Goal: Book appointment/travel/reservation

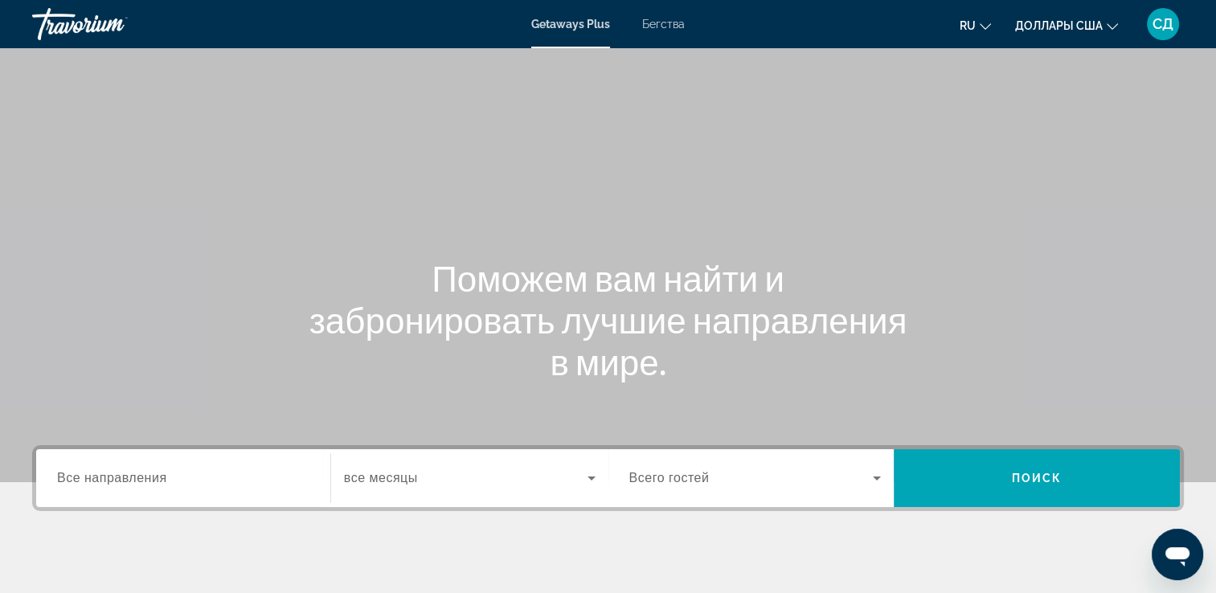
click at [672, 26] on span "Бегства" at bounding box center [663, 24] width 43 height 13
click at [225, 474] on input "Destination Все направления" at bounding box center [183, 478] width 252 height 19
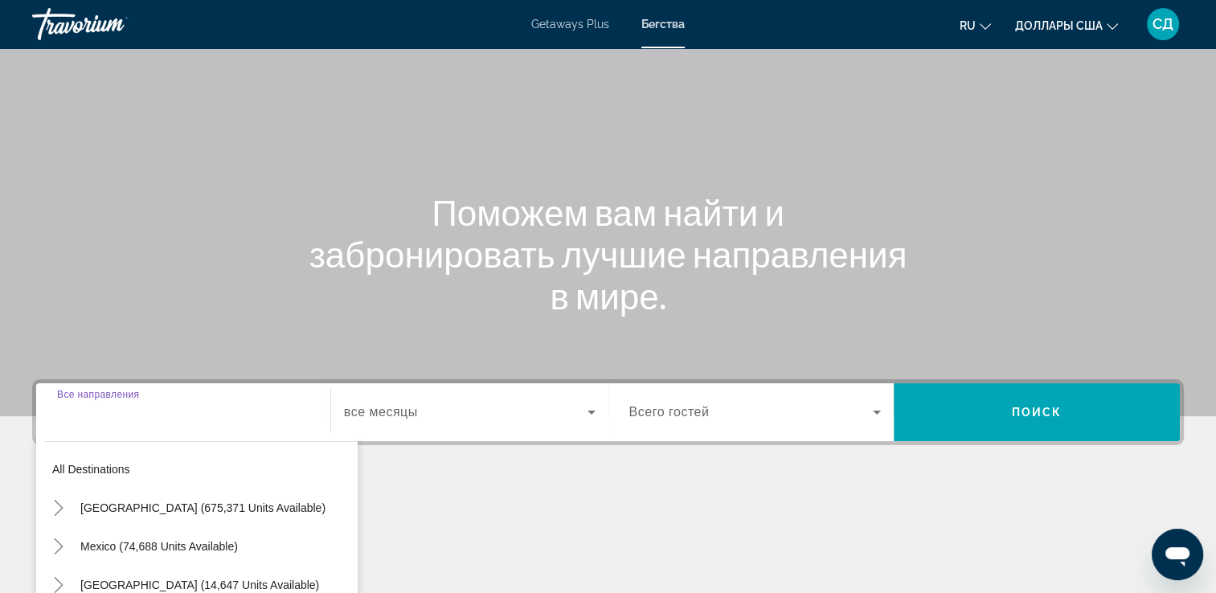
scroll to position [275, 0]
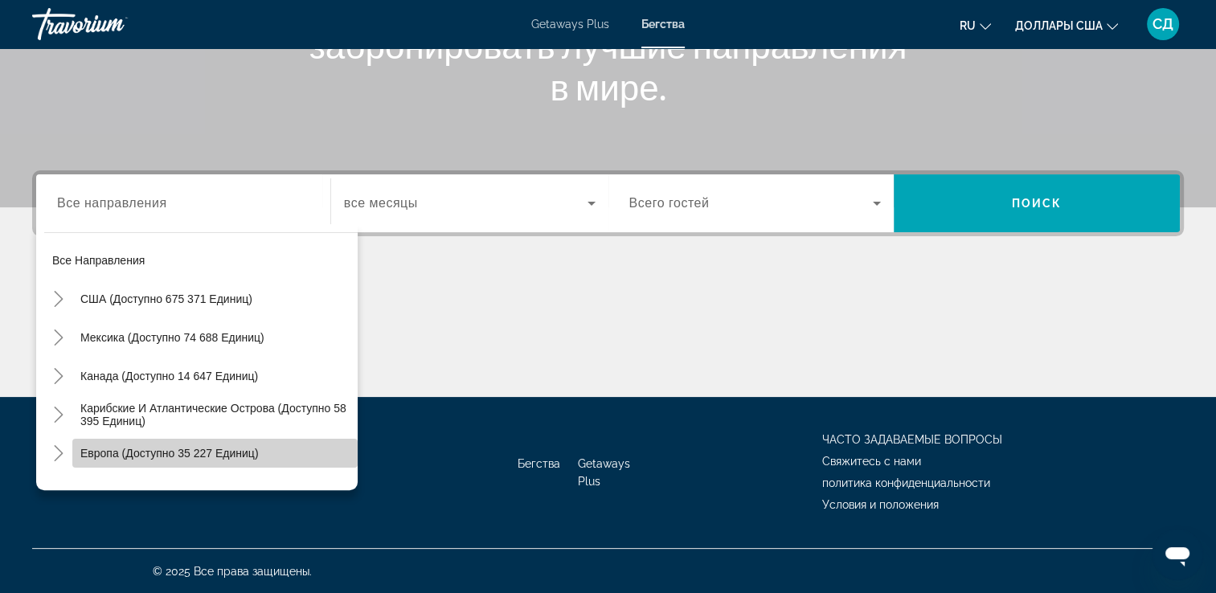
click at [215, 447] on span "Европа (доступно 35 227 единиц)" at bounding box center [169, 453] width 178 height 13
type input "**********"
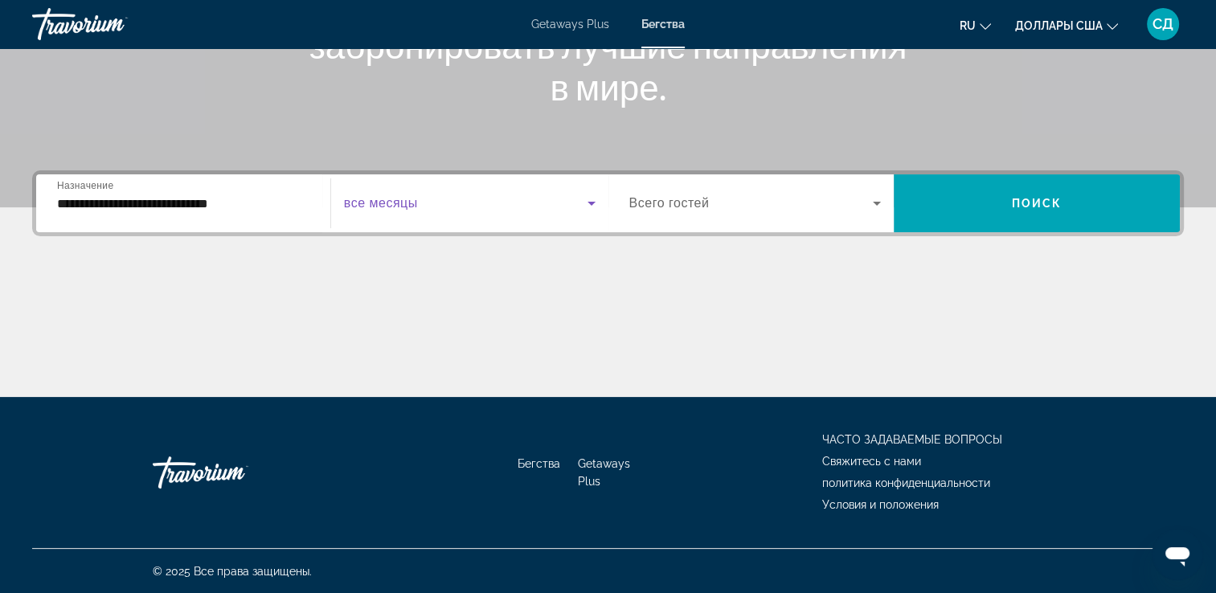
click at [567, 201] on span "Виджет поиска" at bounding box center [465, 203] width 243 height 19
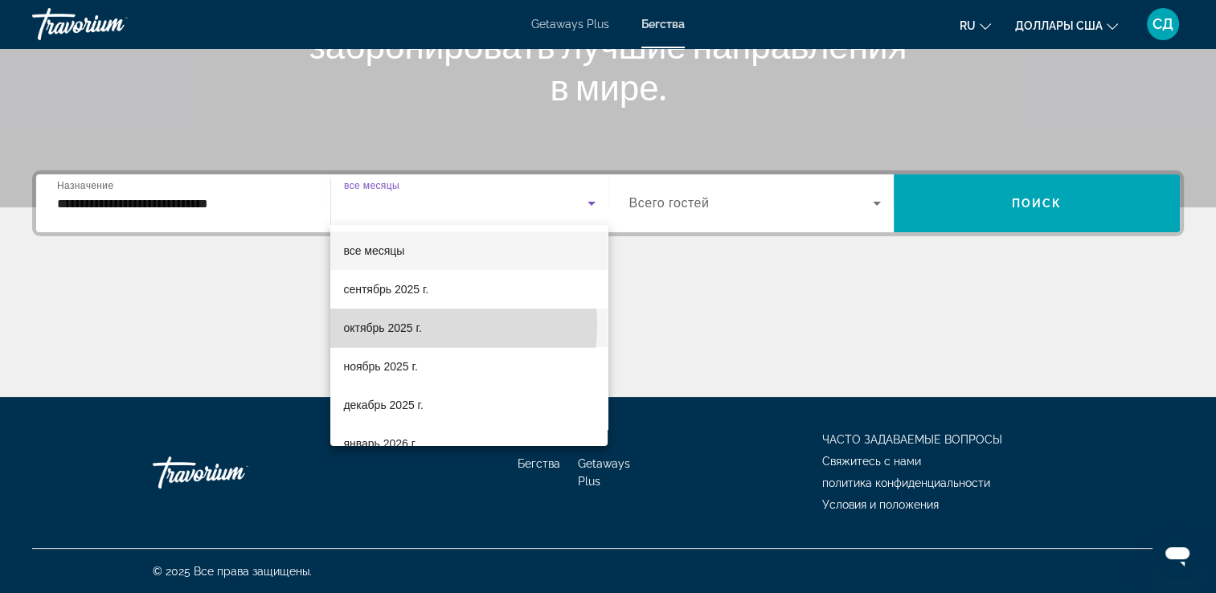
click at [421, 326] on font "октябрь 2025 г." at bounding box center [382, 327] width 78 height 13
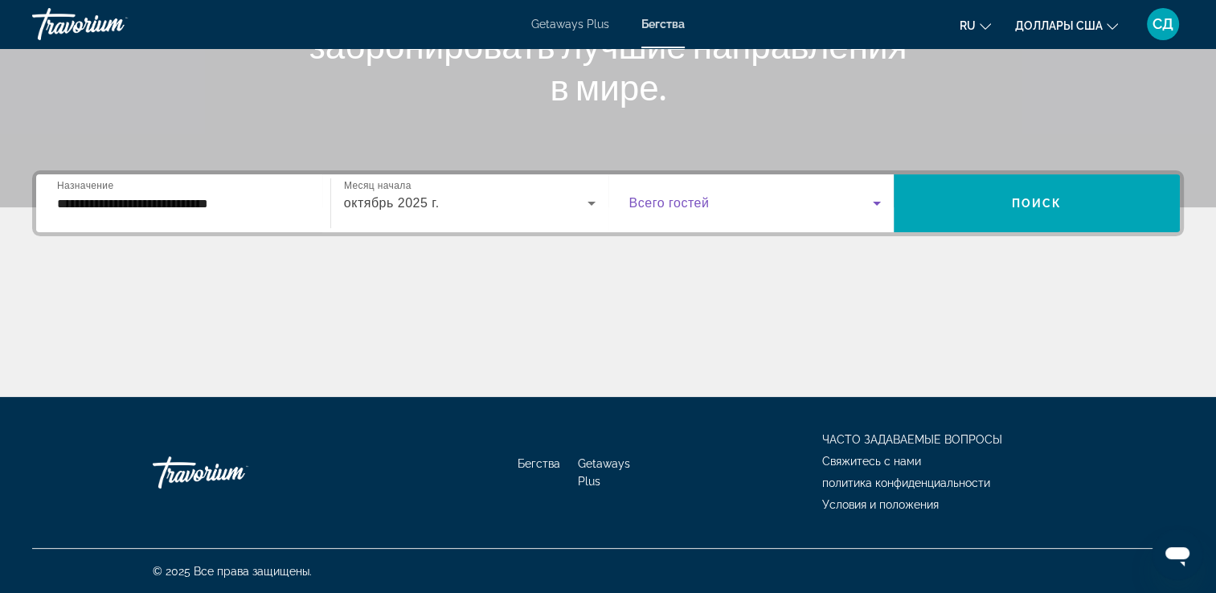
click at [800, 208] on span "Виджет поиска" at bounding box center [751, 203] width 244 height 19
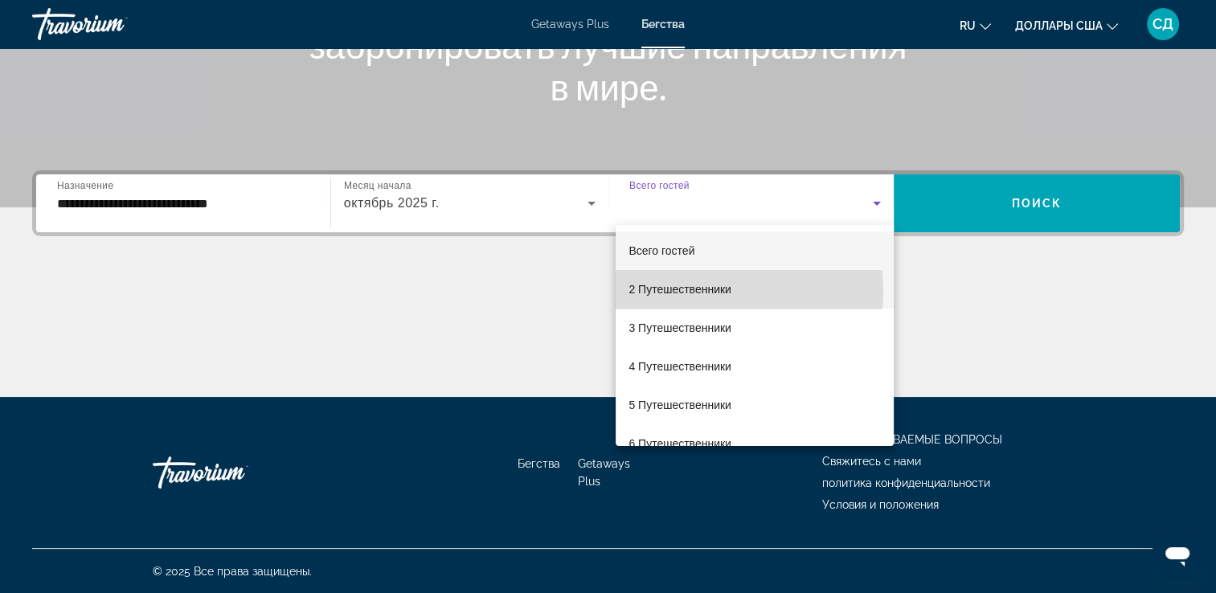
click at [725, 291] on font "2 Путешественники" at bounding box center [679, 289] width 103 height 13
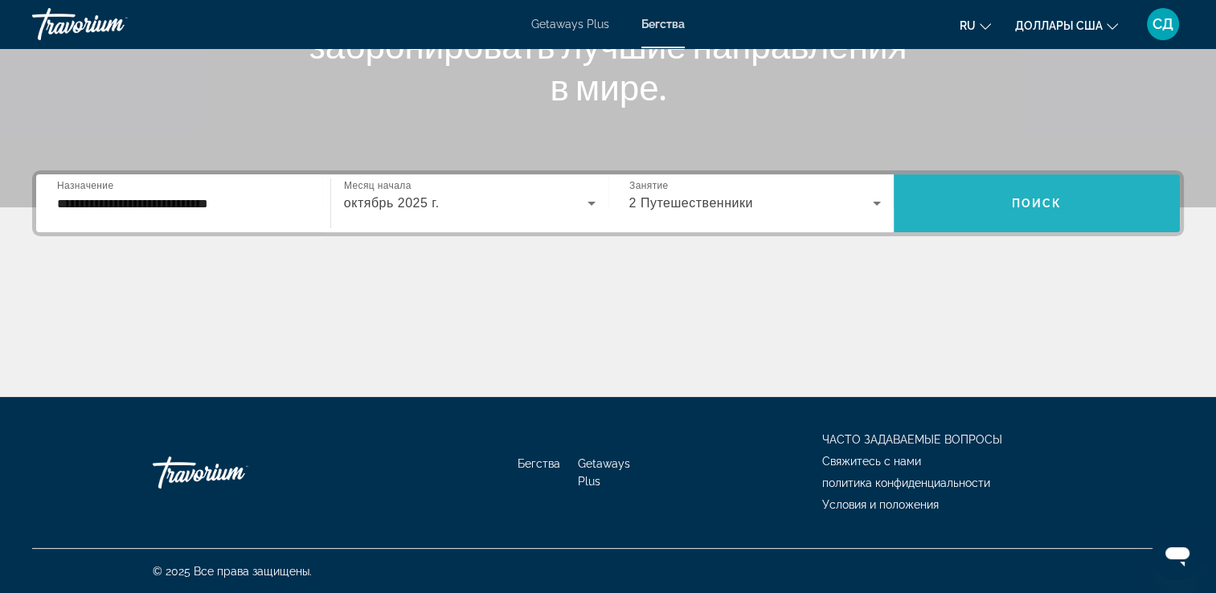
click at [1030, 205] on span "Поиск" at bounding box center [1036, 203] width 51 height 13
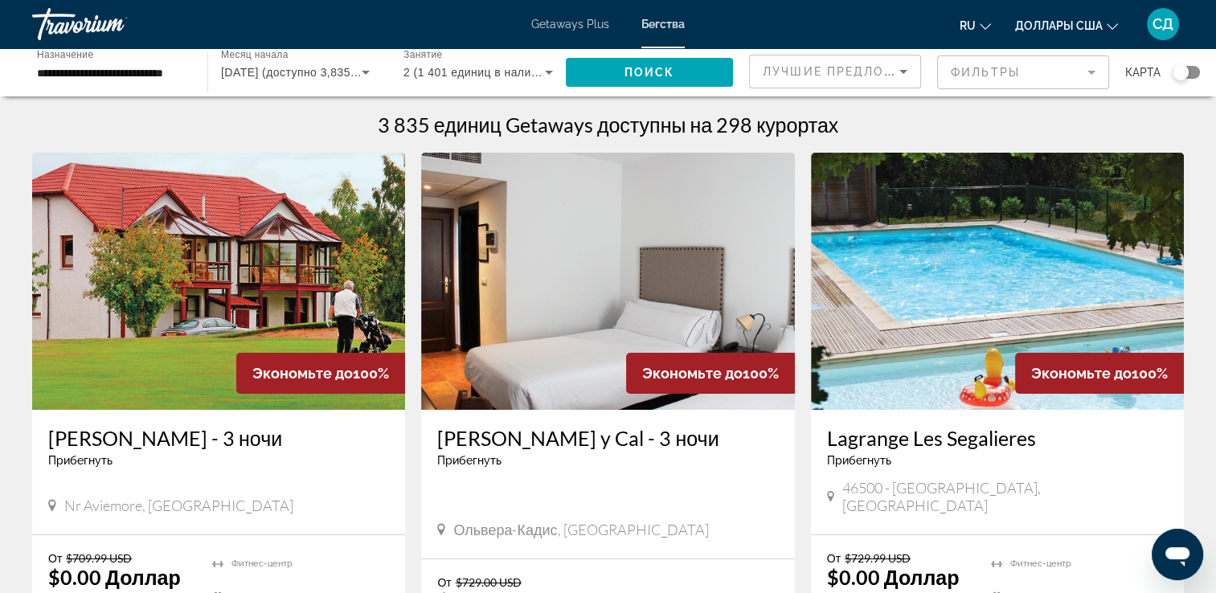
click at [68, 26] on div "Travorium" at bounding box center [112, 24] width 161 height 42
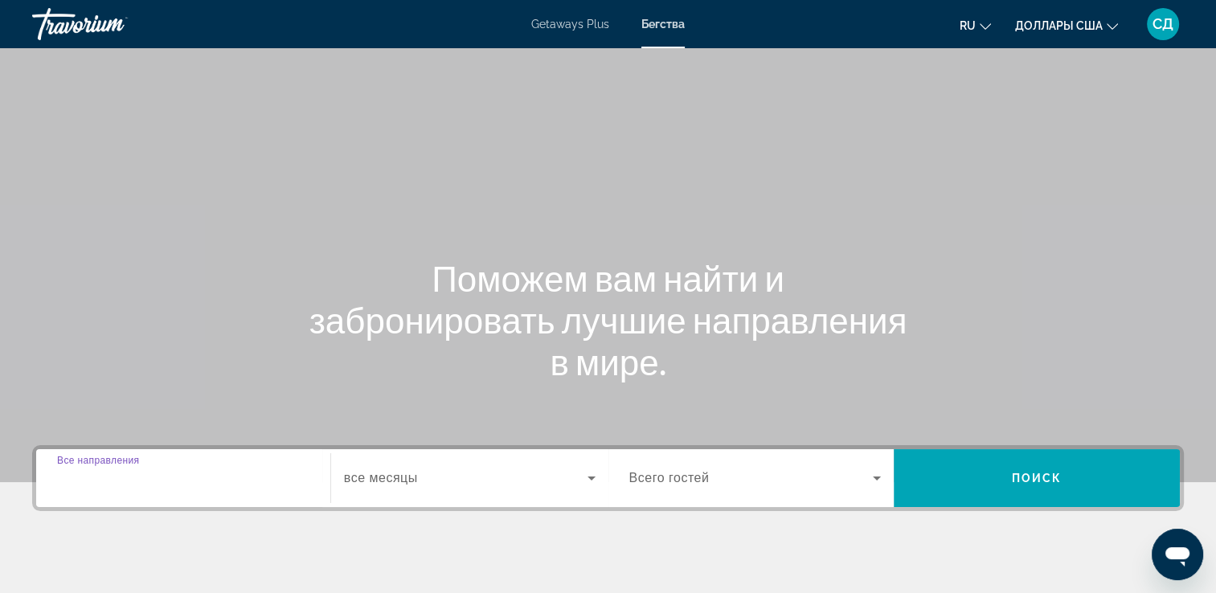
click at [196, 482] on input "Destination Все направления" at bounding box center [183, 478] width 252 height 19
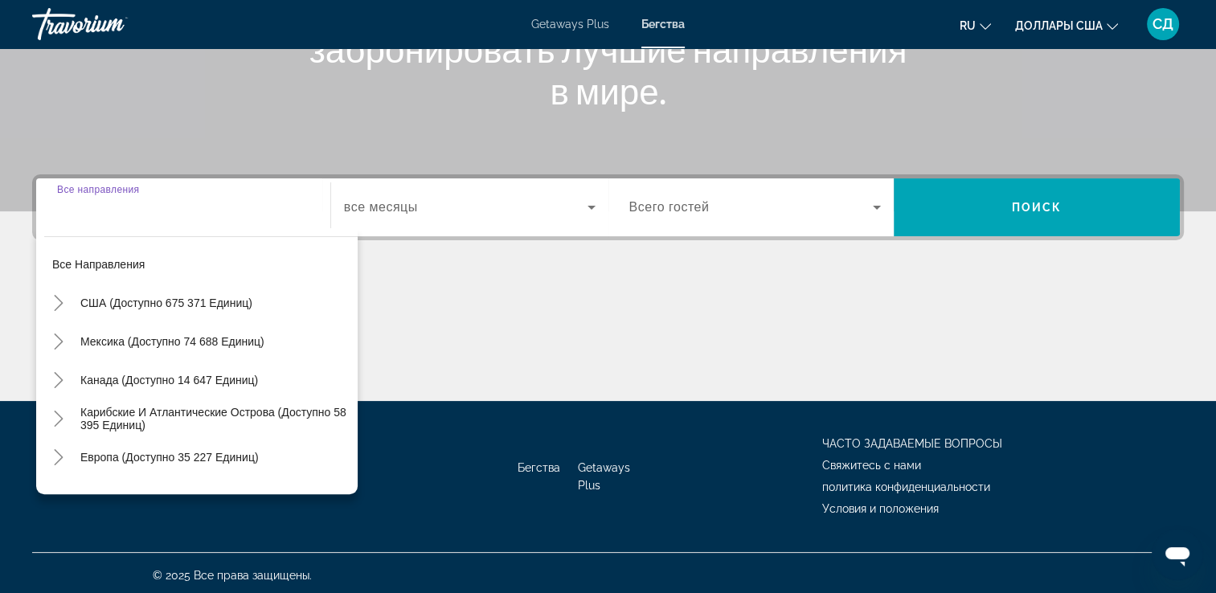
scroll to position [275, 0]
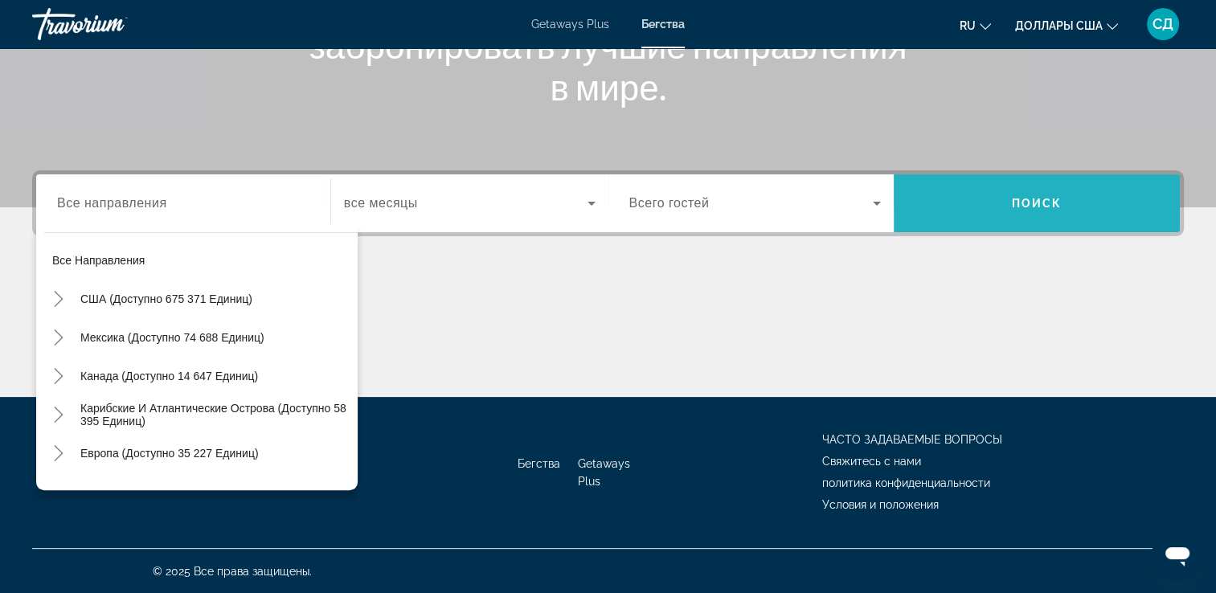
click at [1059, 219] on span "Виджет поиска" at bounding box center [1036, 203] width 286 height 39
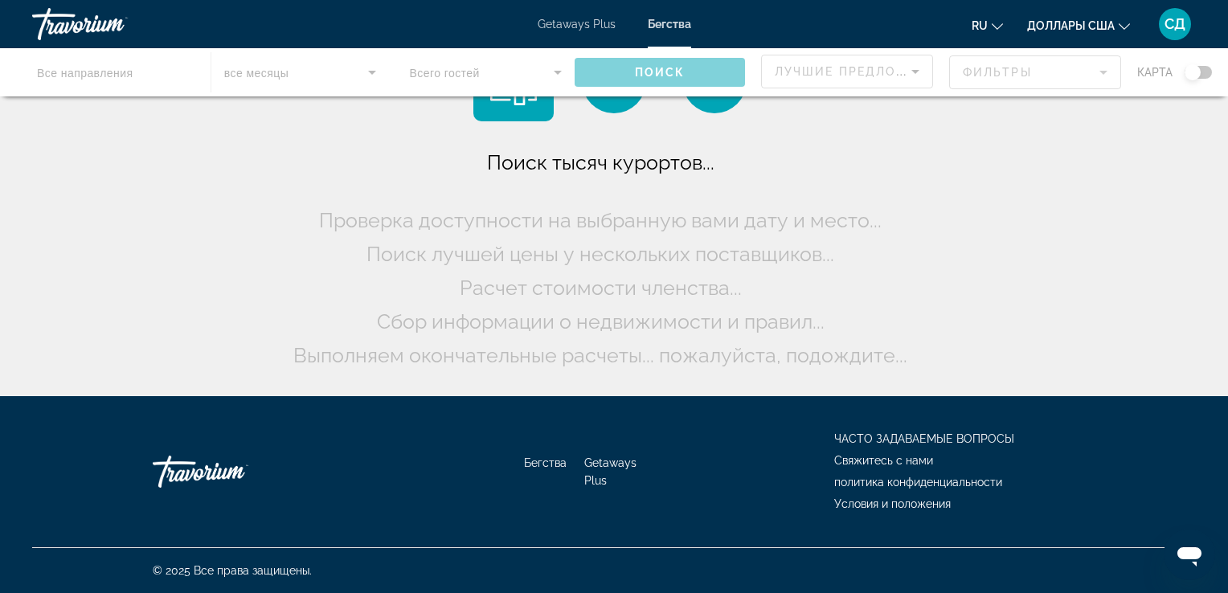
click at [1191, 76] on div "Main content" at bounding box center [614, 72] width 1228 height 48
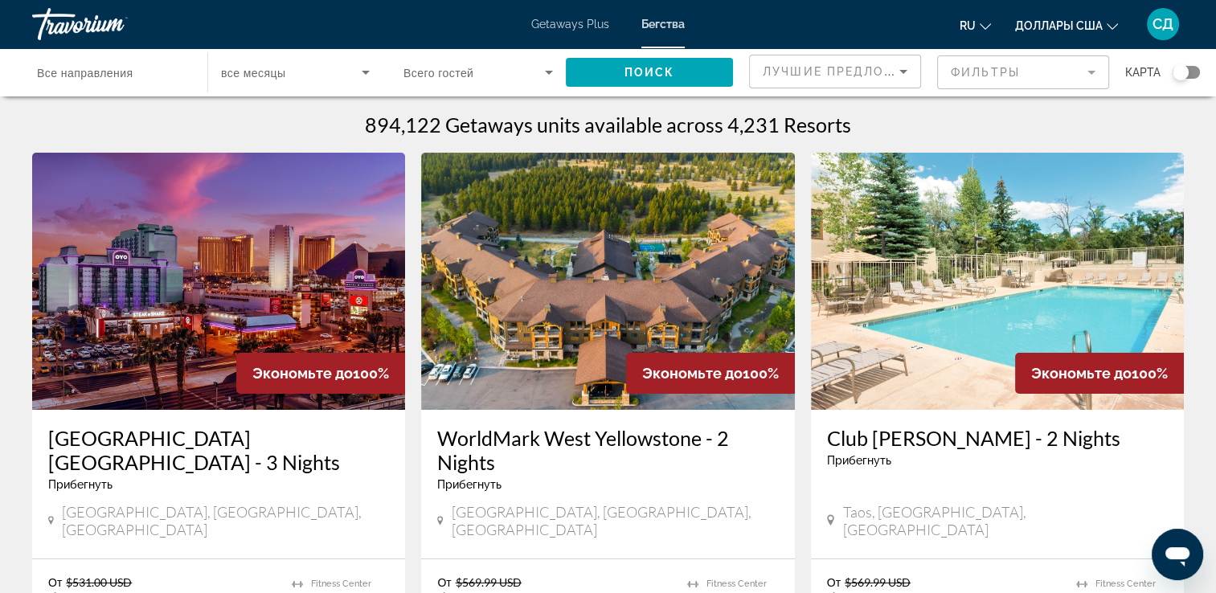
click at [1183, 71] on div "Виджет поиска" at bounding box center [1180, 72] width 16 height 16
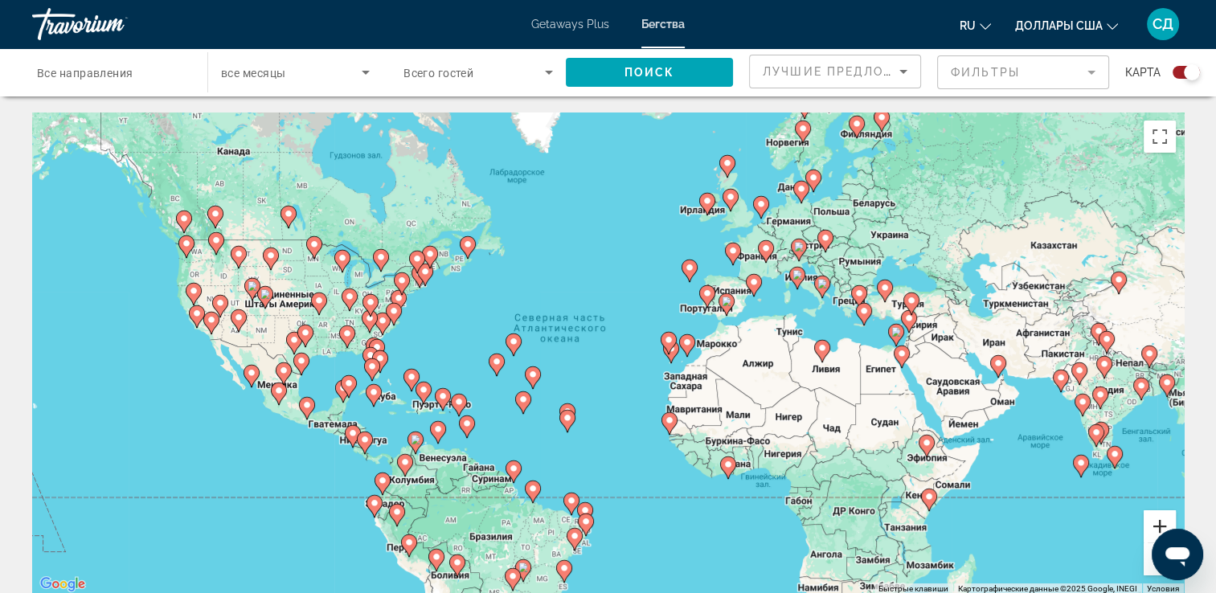
click at [1150, 523] on button "Увеличить" at bounding box center [1159, 526] width 32 height 32
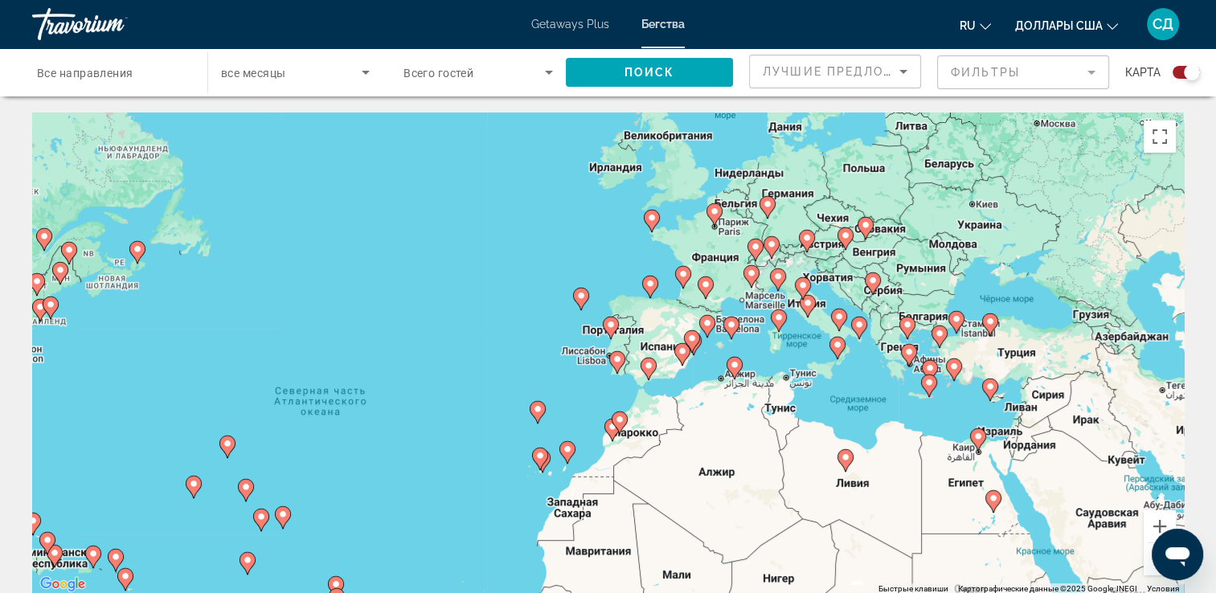
drag, startPoint x: 976, startPoint y: 319, endPoint x: 784, endPoint y: 423, distance: 218.6
click at [784, 423] on div "Чтобы активировать перетаскивание с помощью клавиатуры, нажмите Alt + Ввод. Пос…" at bounding box center [607, 353] width 1151 height 482
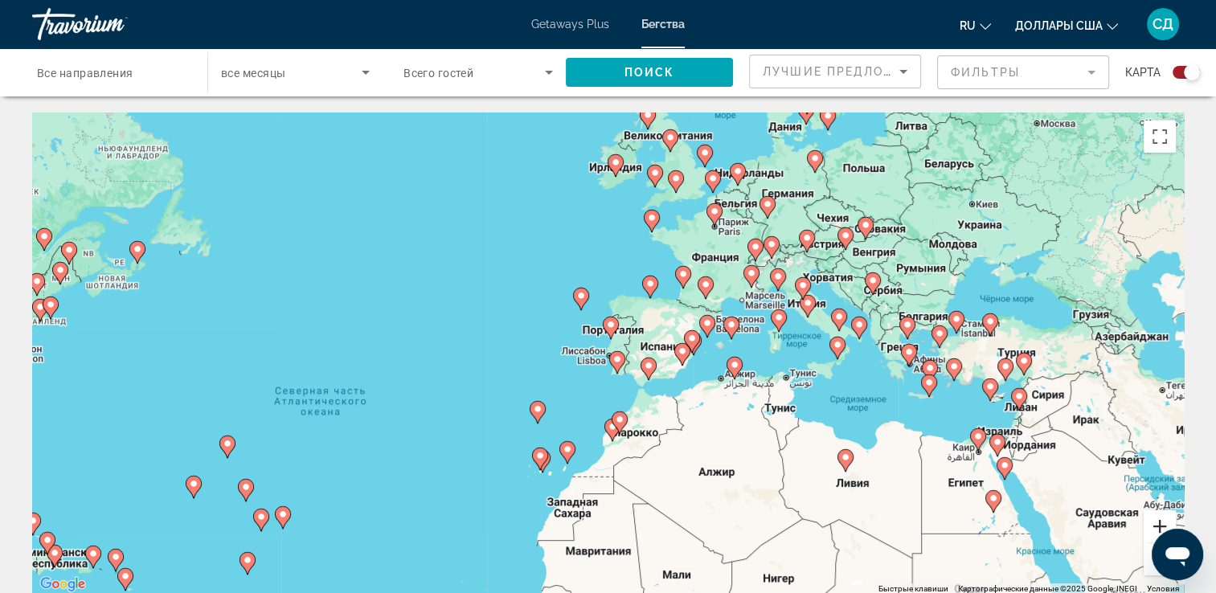
click at [1157, 526] on button "Увеличить" at bounding box center [1159, 526] width 32 height 32
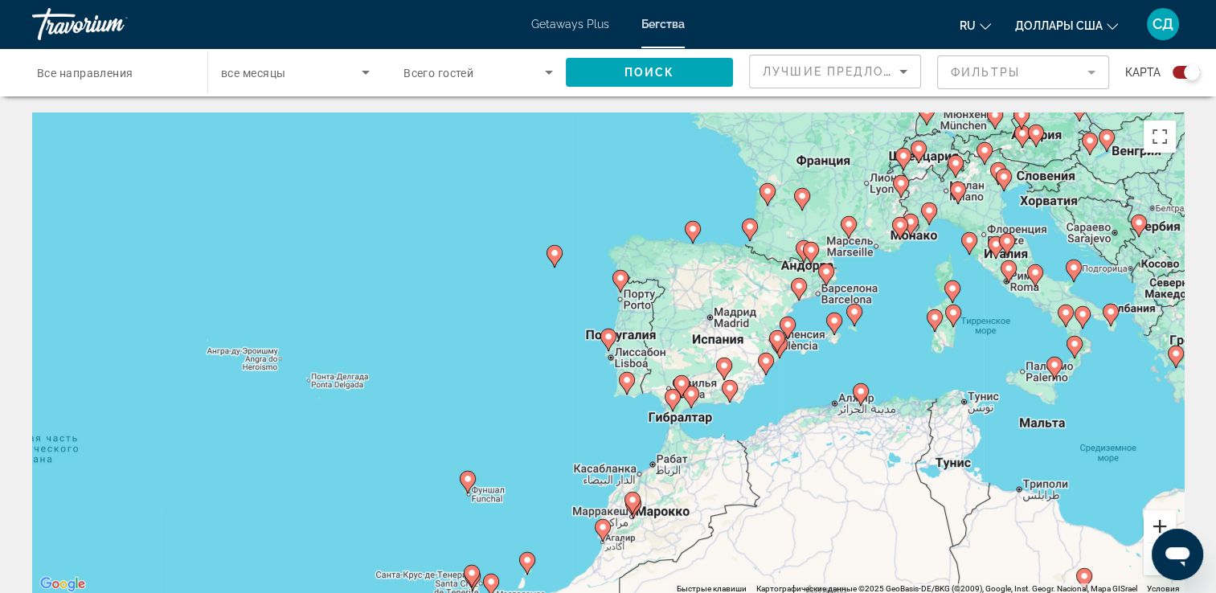
click at [1157, 526] on button "Увеличить" at bounding box center [1159, 526] width 32 height 32
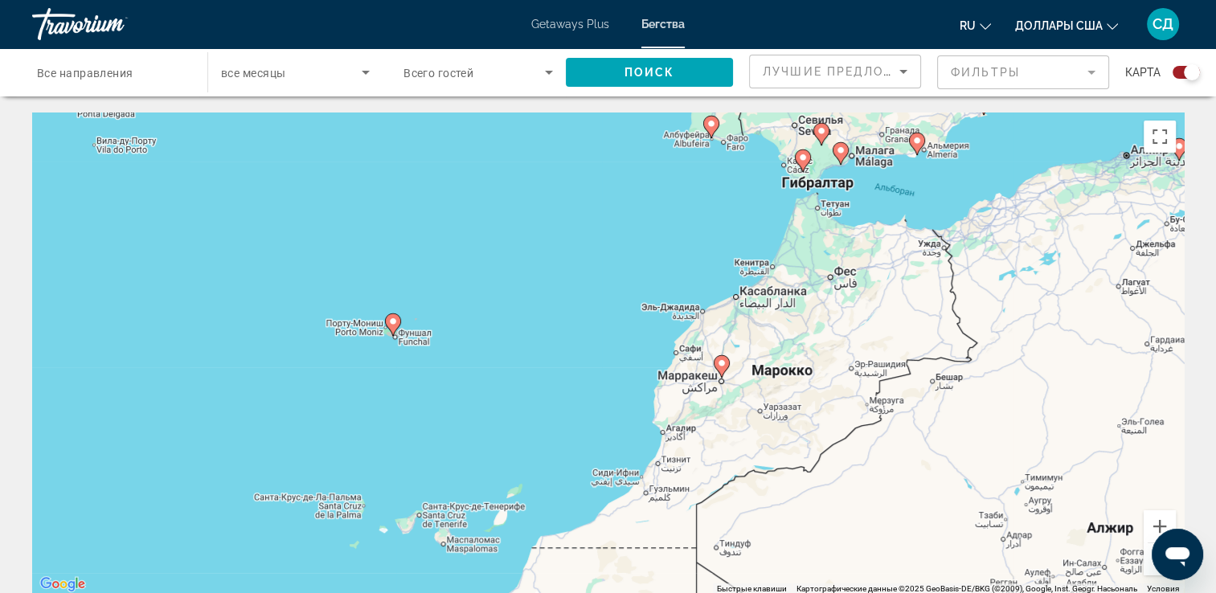
drag, startPoint x: 856, startPoint y: 470, endPoint x: 922, endPoint y: 170, distance: 307.0
click at [922, 170] on div "Чтобы активировать перетаскивание с помощью клавиатуры, нажмите Alt + Ввод. Пос…" at bounding box center [607, 353] width 1151 height 482
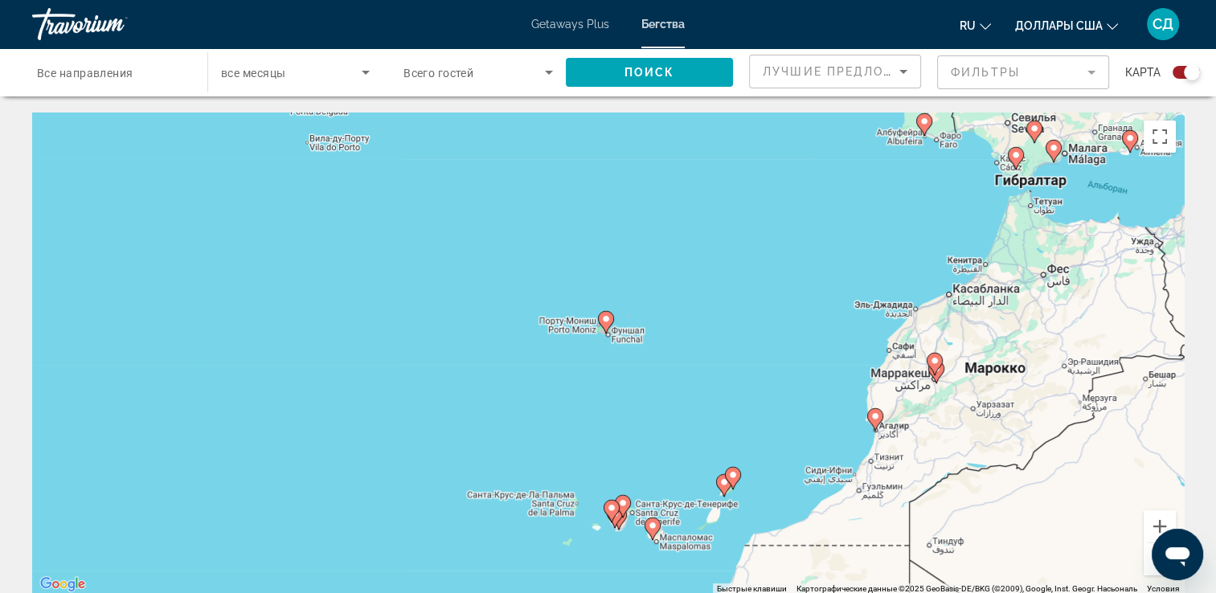
drag, startPoint x: 656, startPoint y: 236, endPoint x: 871, endPoint y: 224, distance: 215.6
click at [871, 224] on div "Чтобы активировать перетаскивание с помощью клавиатуры, нажмите Alt + Ввод. Пос…" at bounding box center [607, 353] width 1151 height 482
click at [604, 326] on icon "Main content" at bounding box center [605, 322] width 14 height 21
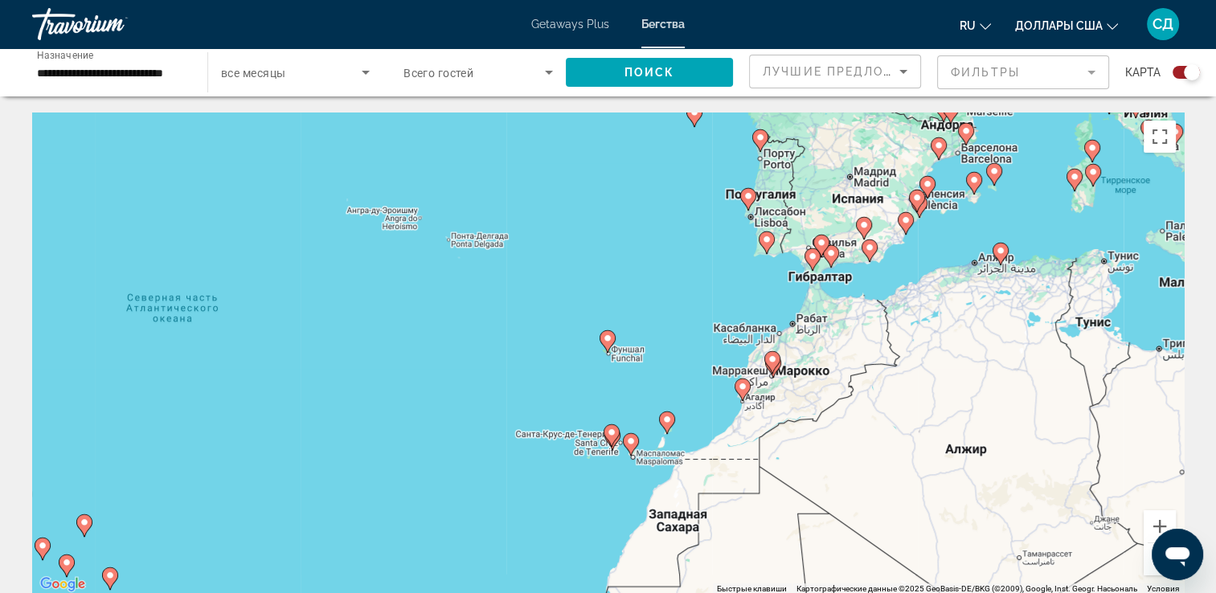
click at [608, 338] on image "Main content" at bounding box center [608, 338] width 10 height 10
type input "**********"
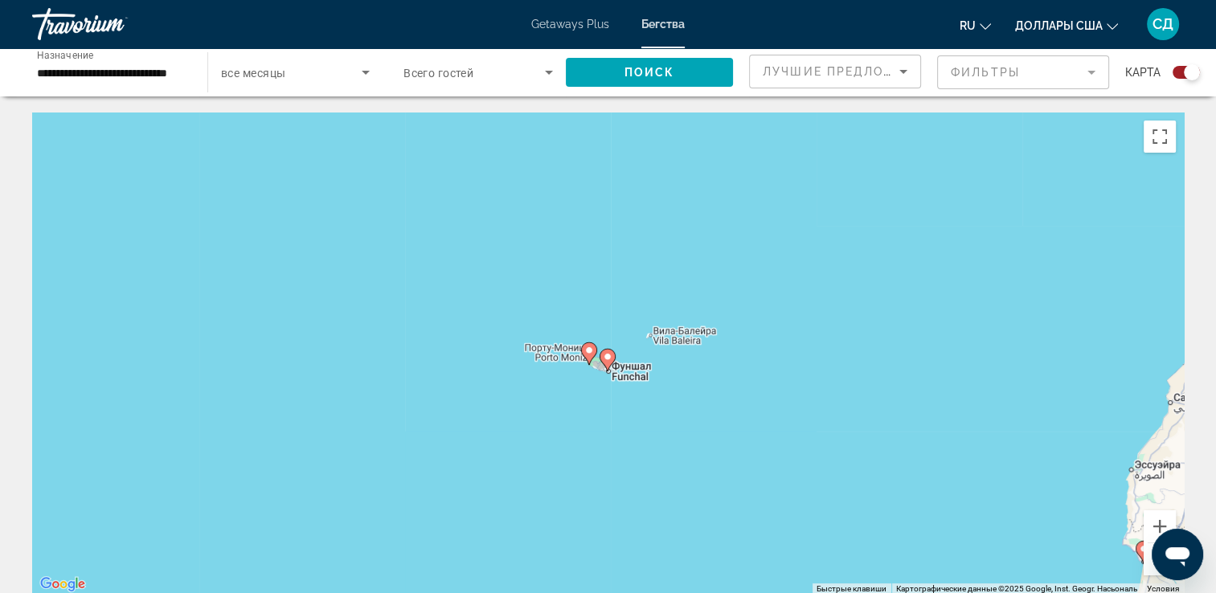
click at [607, 362] on icon "Main content" at bounding box center [606, 359] width 14 height 21
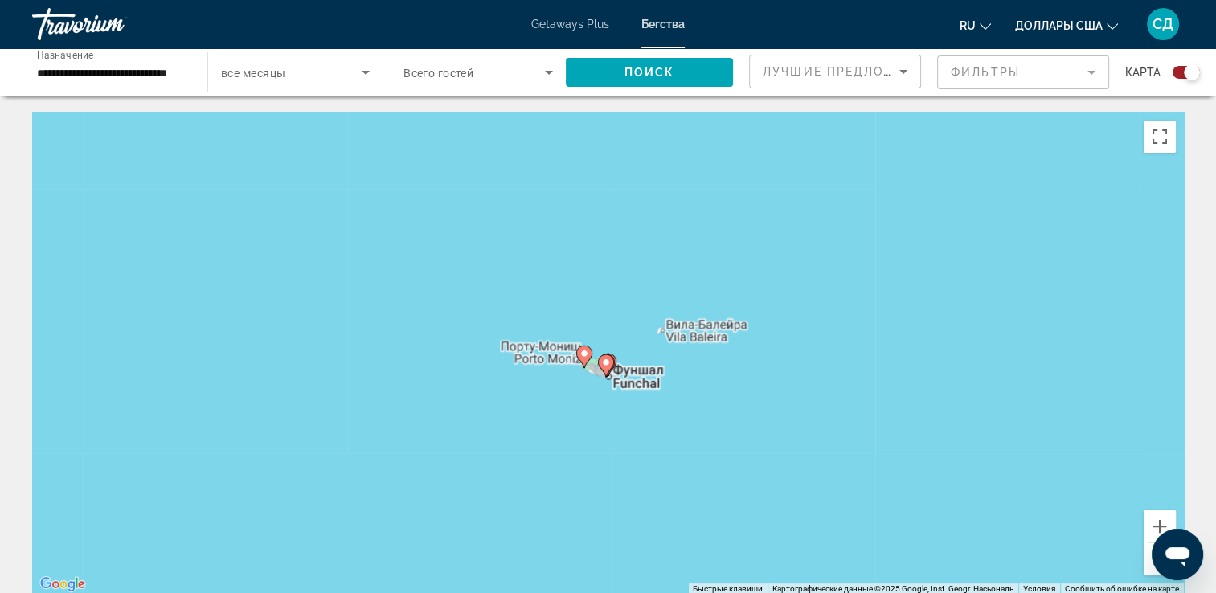
click at [607, 362] on div "Чтобы активировать перетаскивание с помощью клавиатуры, нажмите Alt + Ввод. Пос…" at bounding box center [607, 353] width 1151 height 482
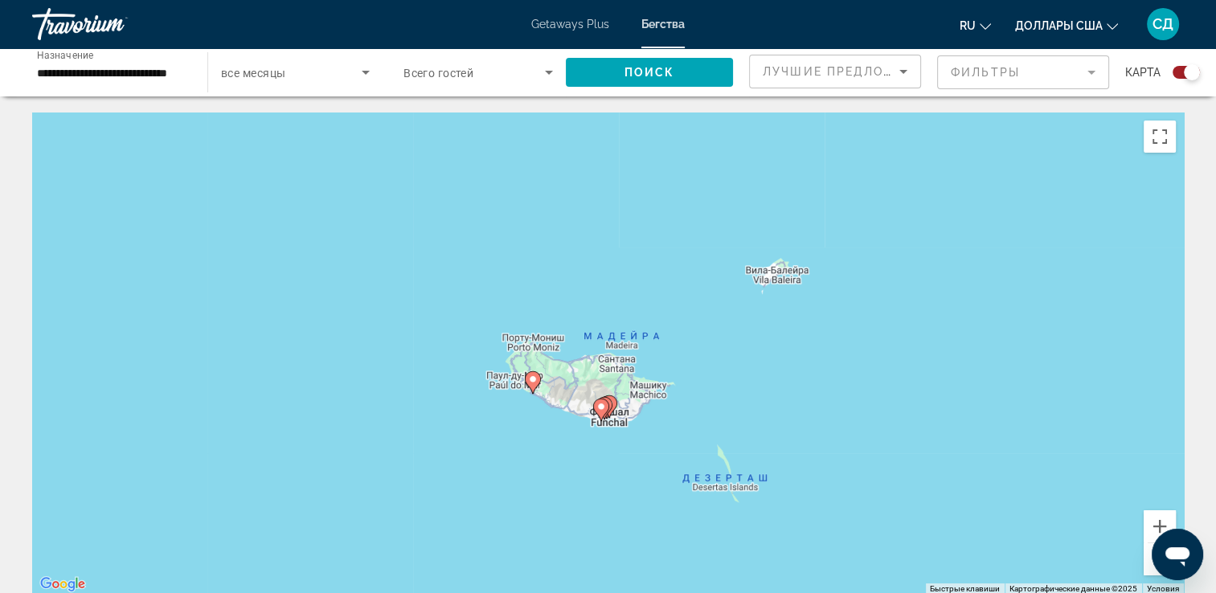
click at [600, 411] on icon "Main content" at bounding box center [600, 409] width 14 height 21
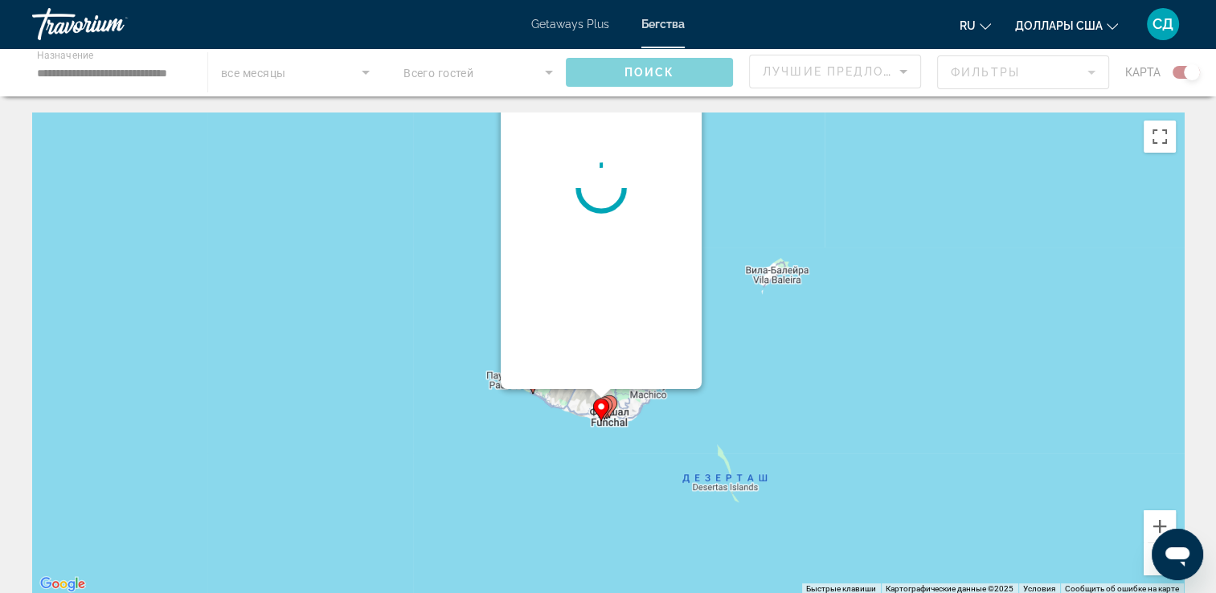
click at [600, 411] on icon "Main content" at bounding box center [600, 409] width 14 height 21
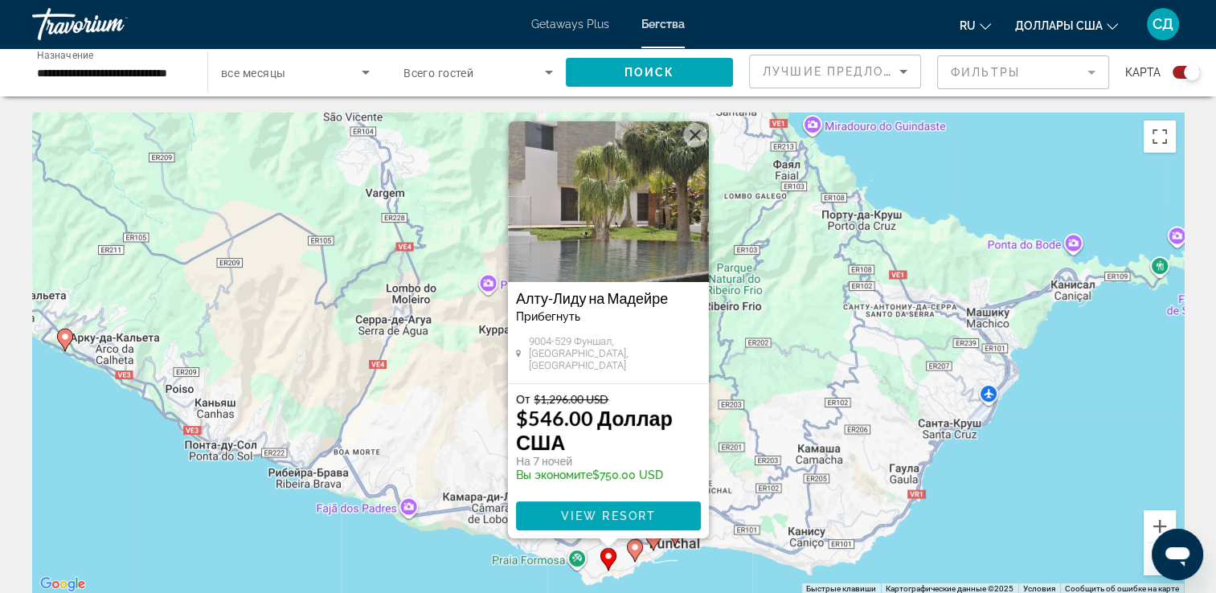
click at [636, 554] on icon "Main content" at bounding box center [634, 550] width 14 height 21
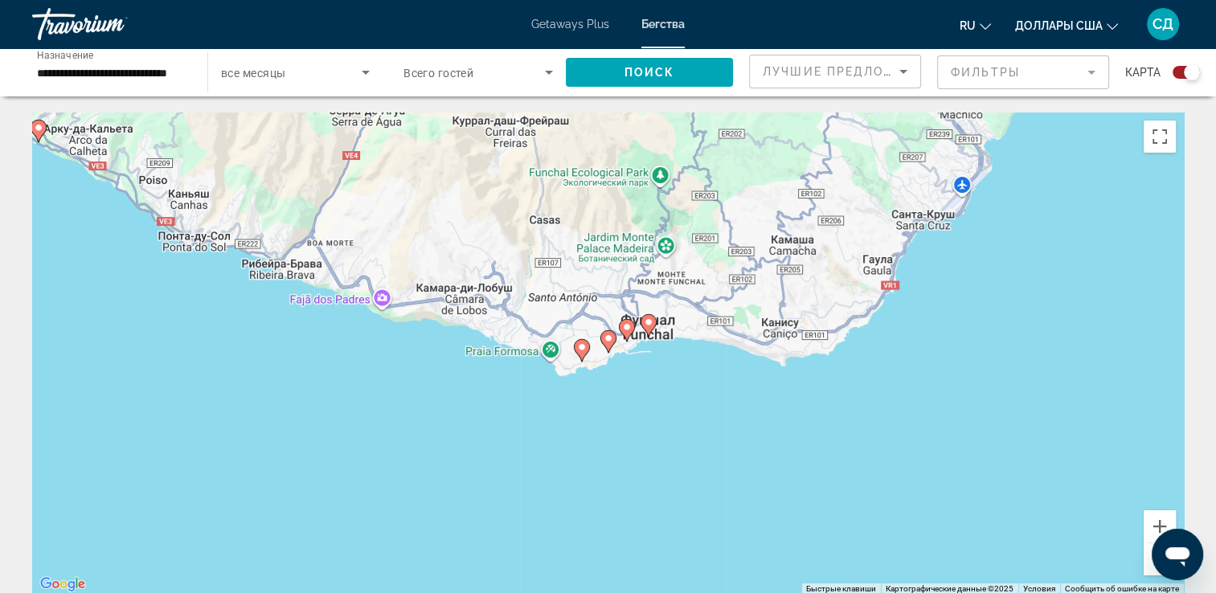
click at [628, 326] on image "Main content" at bounding box center [627, 327] width 10 height 10
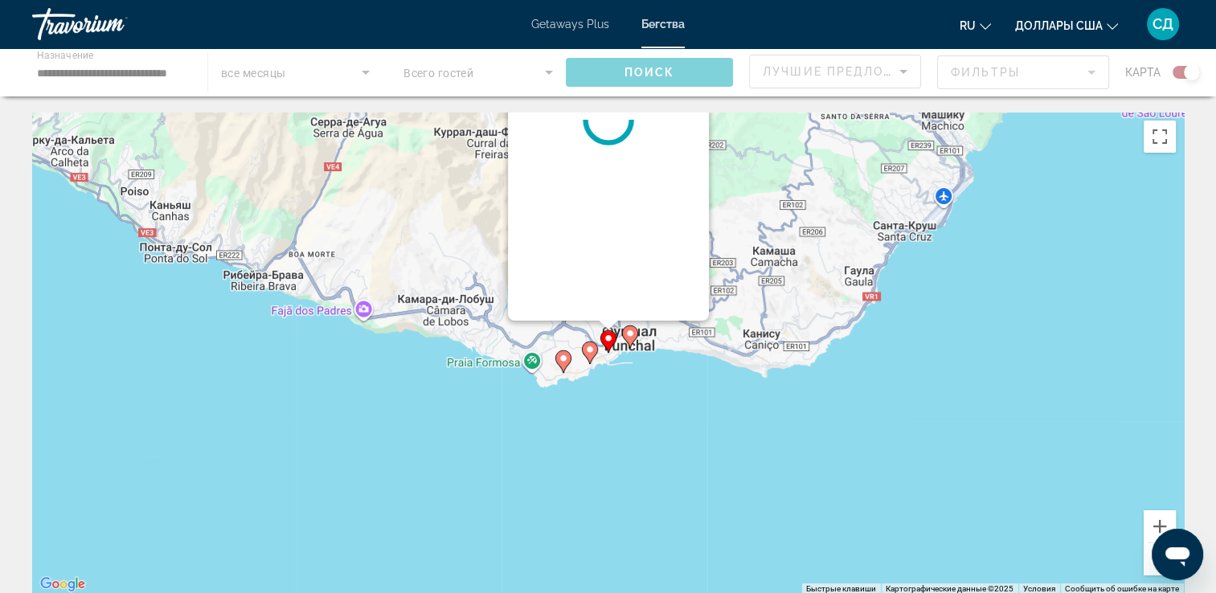
click at [628, 353] on div "Чтобы активировать перетаскивание с помощью клавиатуры, нажмите Alt + Ввод. Пос…" at bounding box center [1183, 353] width 1151 height 0
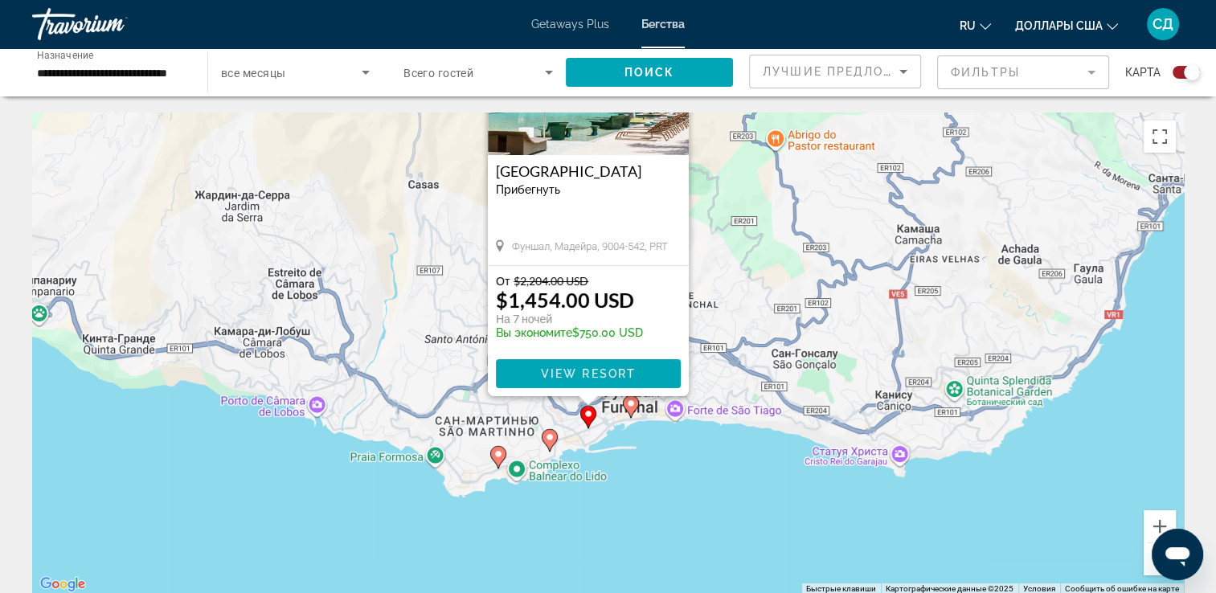
click at [633, 402] on image "Main content" at bounding box center [631, 403] width 10 height 10
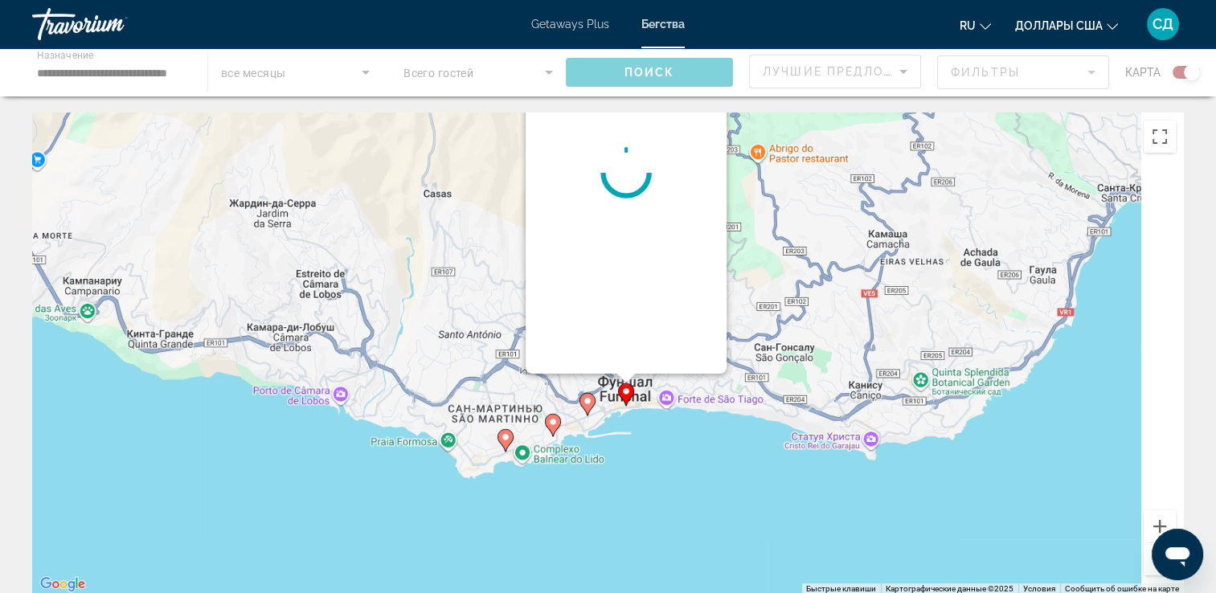
click at [633, 402] on div "Чтобы активировать перетаскивание с помощью клавиатуры, нажмите Alt + Ввод. Пос…" at bounding box center [607, 353] width 1151 height 482
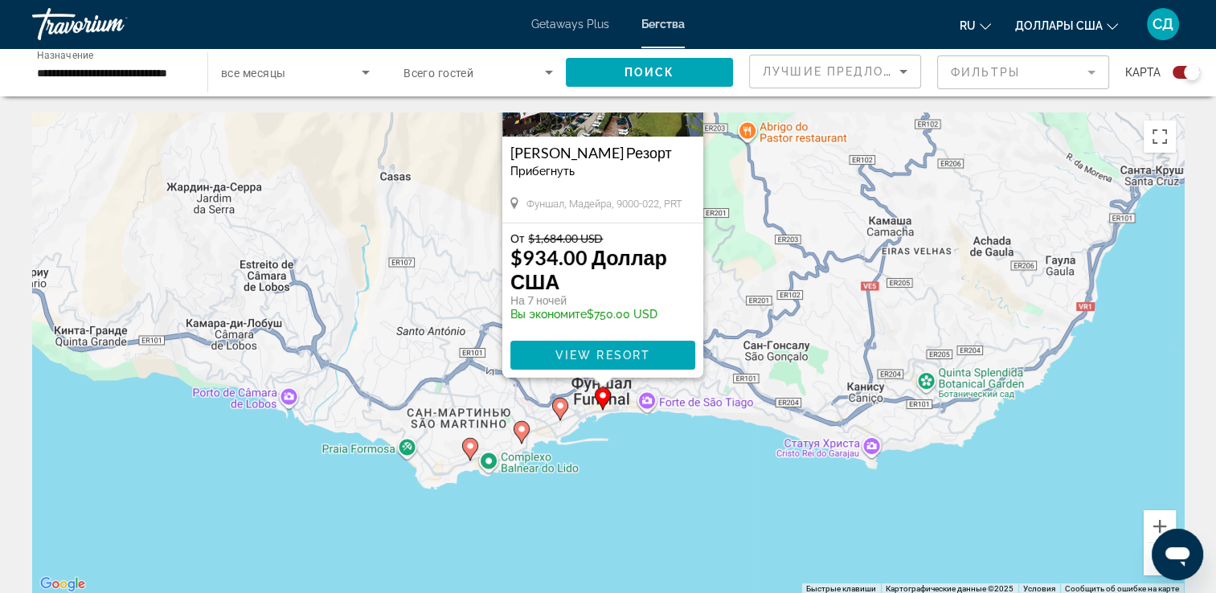
click at [1146, 564] on button "Уменьшить" at bounding box center [1159, 559] width 32 height 32
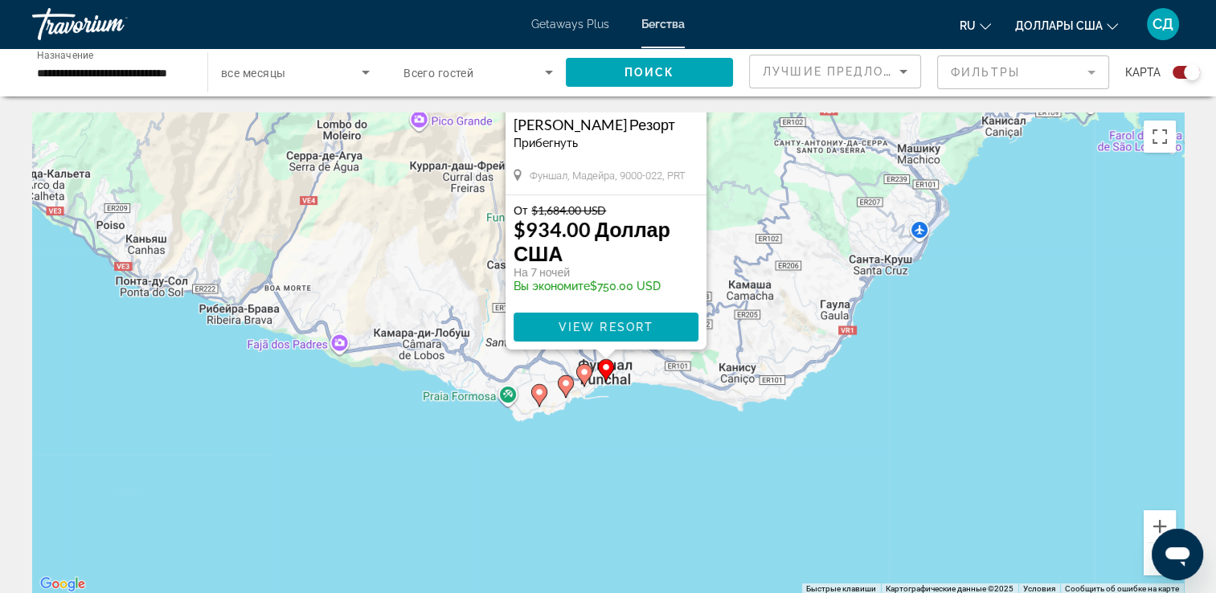
click at [1146, 564] on button "Уменьшить" at bounding box center [1159, 559] width 32 height 32
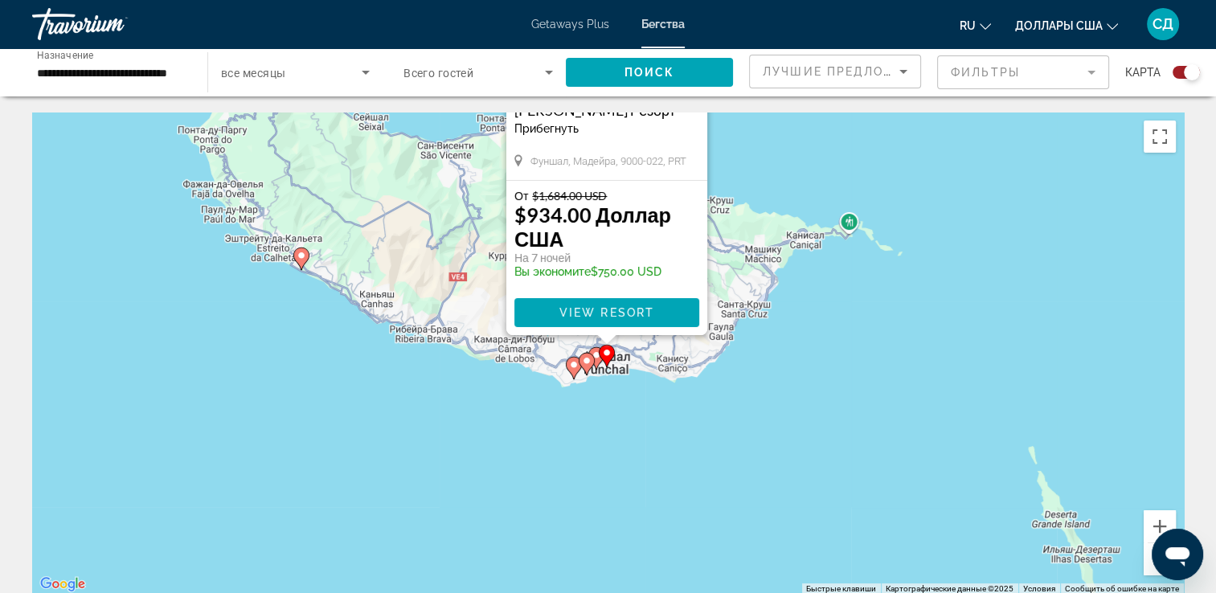
click at [305, 262] on icon "Main content" at bounding box center [301, 258] width 16 height 22
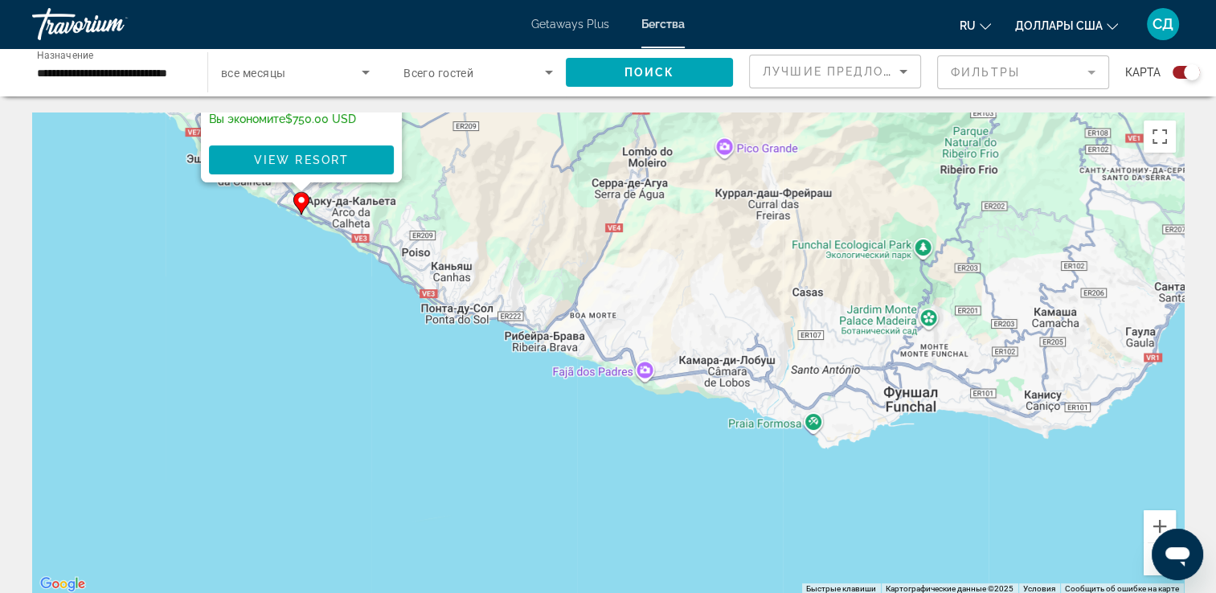
drag, startPoint x: 872, startPoint y: 511, endPoint x: 550, endPoint y: 143, distance: 489.6
click at [550, 143] on div "Чтобы активировать перетаскивание с помощью клавиатуры, нажмите Alt + Ввод. Пос…" at bounding box center [607, 353] width 1151 height 482
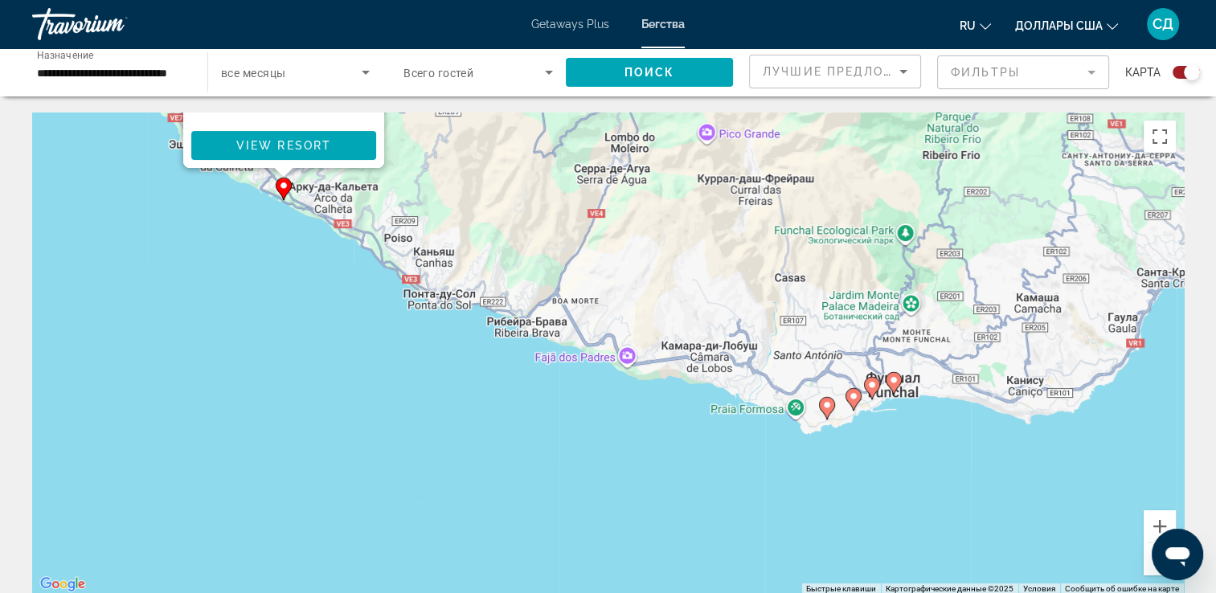
click at [1147, 566] on button "Уменьшить" at bounding box center [1159, 559] width 32 height 32
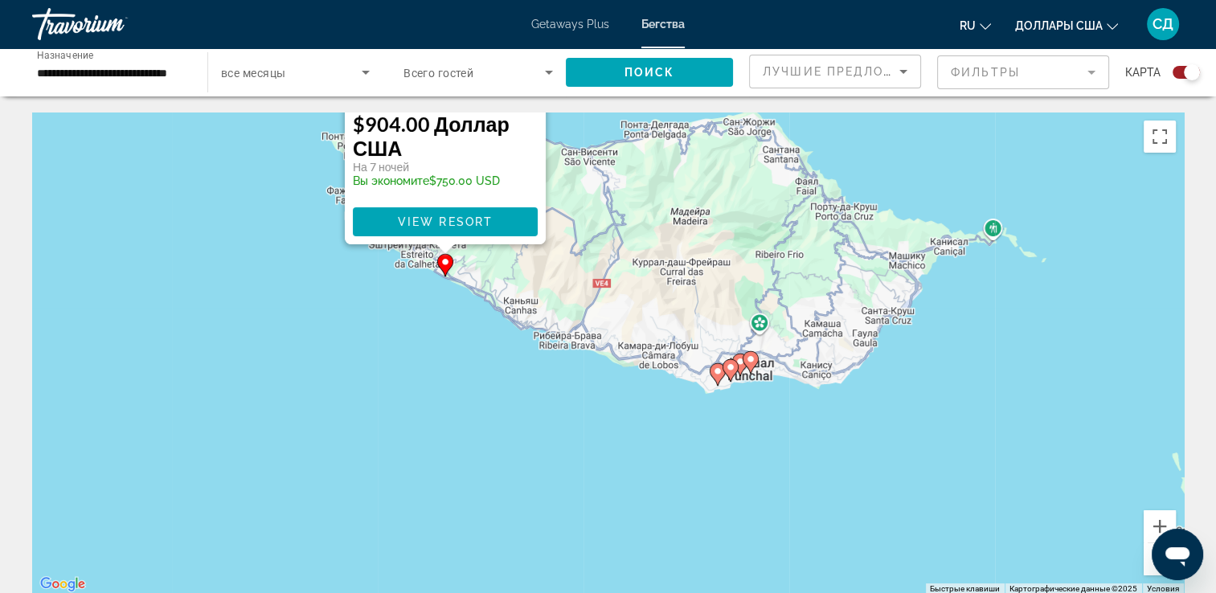
click at [1147, 566] on button "Уменьшить" at bounding box center [1159, 559] width 32 height 32
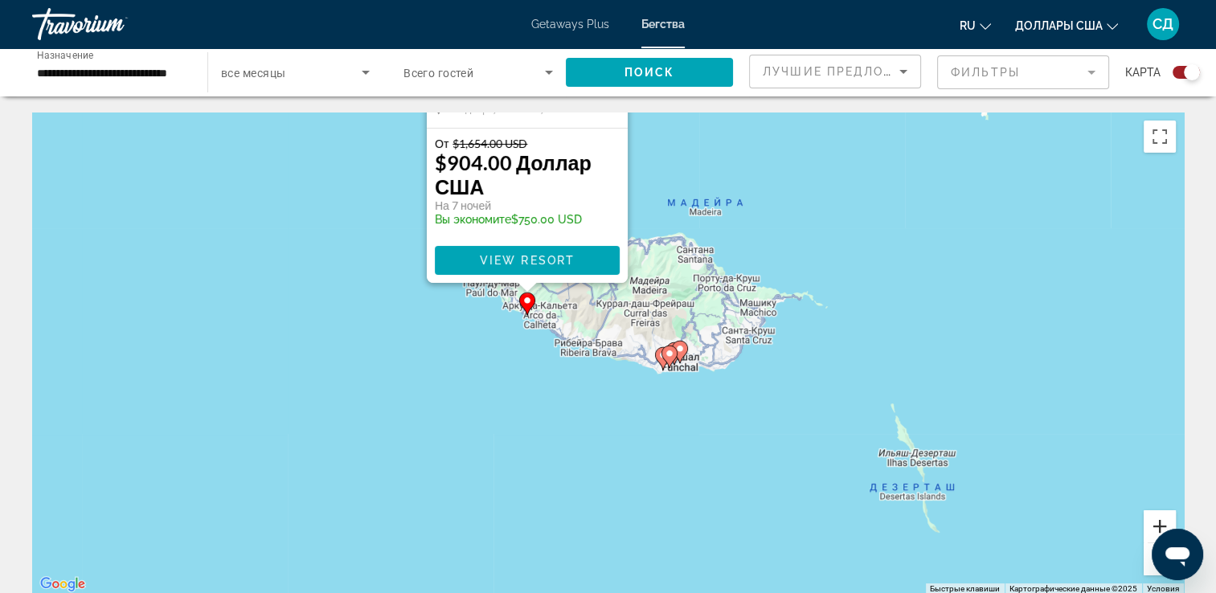
click at [1158, 518] on button "Увеличить" at bounding box center [1159, 526] width 32 height 32
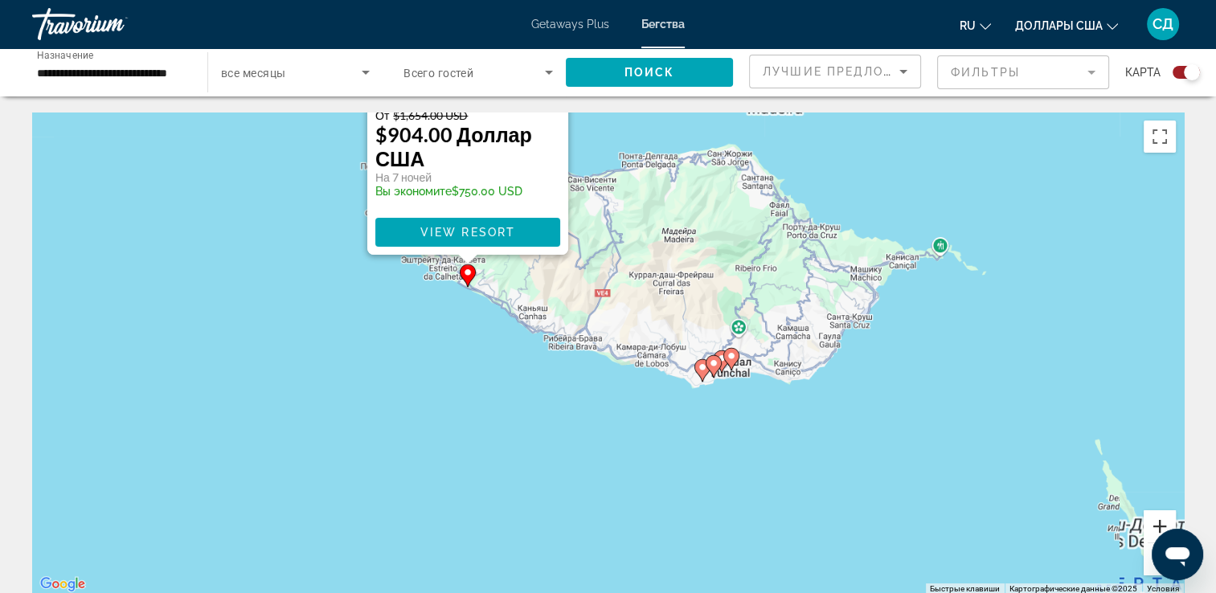
click at [1158, 518] on button "Увеличить" at bounding box center [1159, 526] width 32 height 32
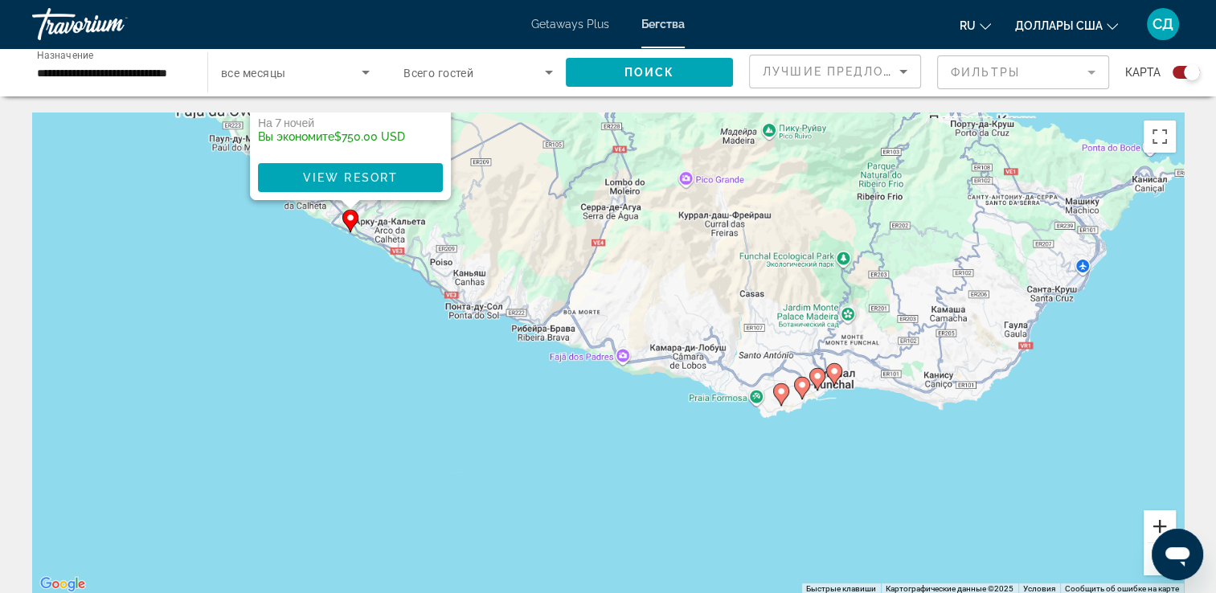
click at [1158, 518] on button "Увеличить" at bounding box center [1159, 526] width 32 height 32
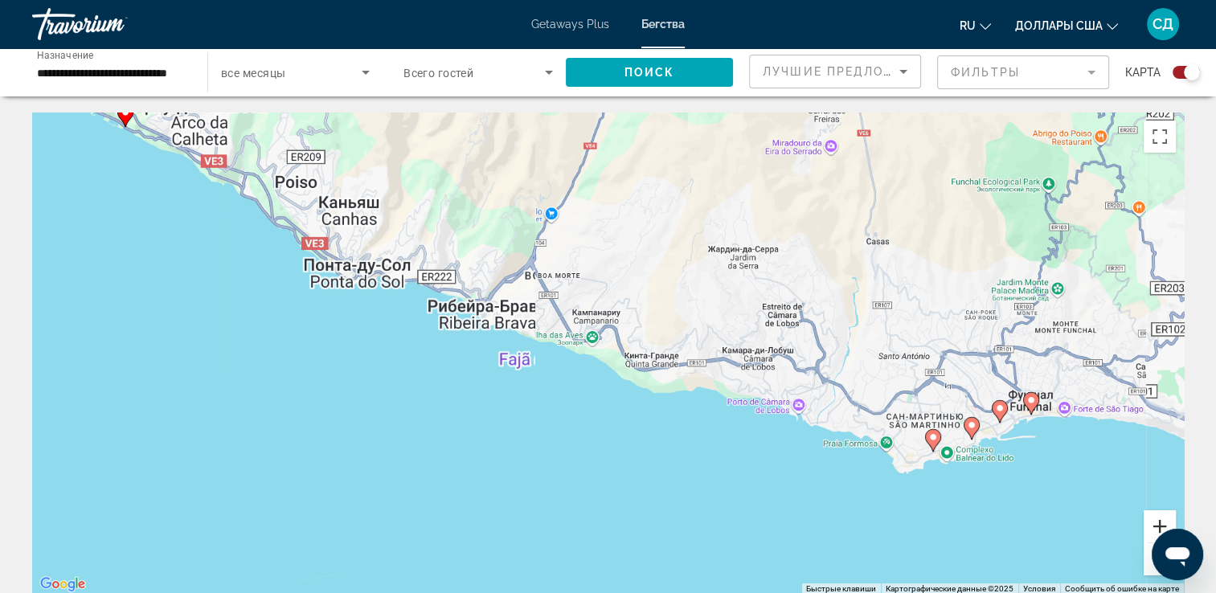
click at [1158, 518] on button "Увеличить" at bounding box center [1159, 526] width 32 height 32
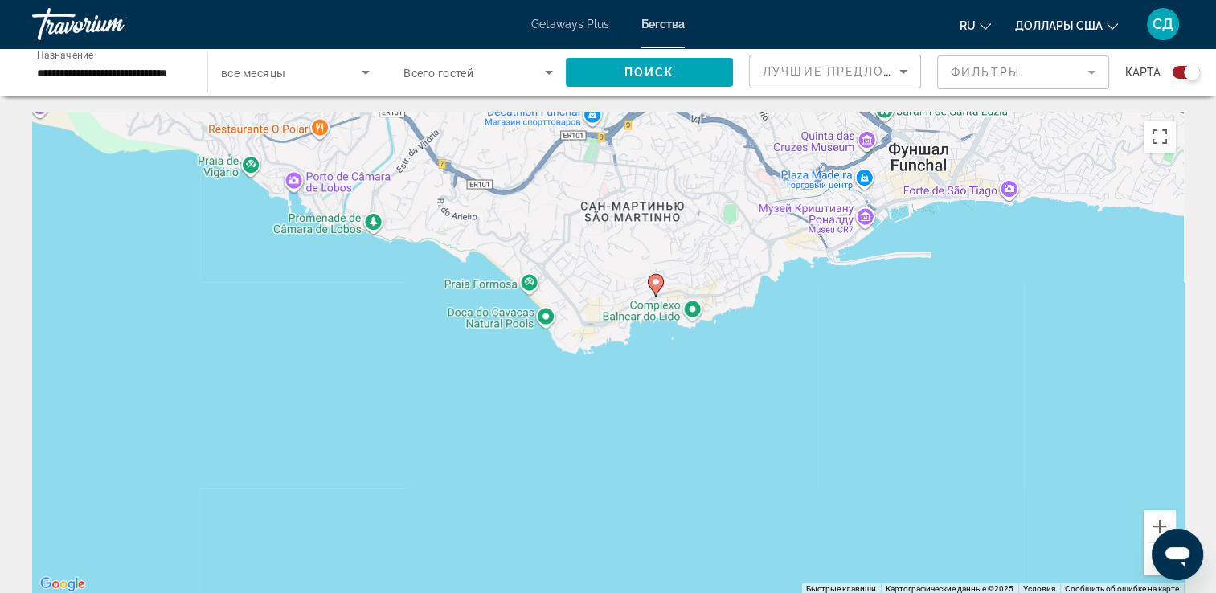
drag, startPoint x: 1067, startPoint y: 410, endPoint x: 215, endPoint y: 104, distance: 904.7
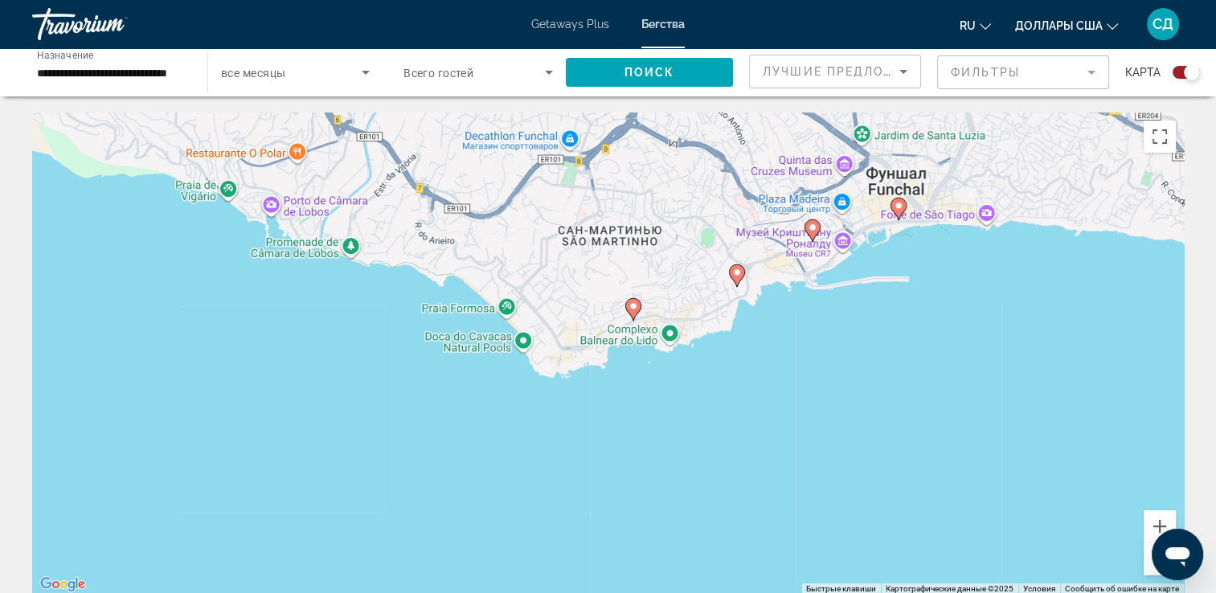
click at [633, 304] on image "Main content" at bounding box center [633, 306] width 10 height 10
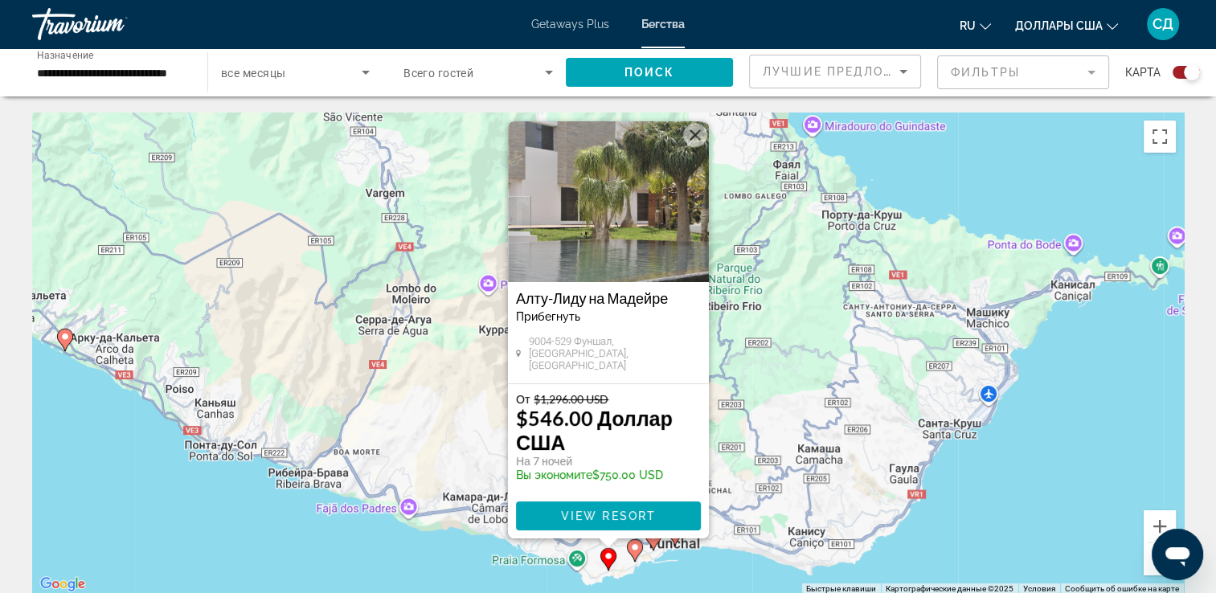
click at [607, 306] on h3 "Алту-Лиду на Мадейре" at bounding box center [608, 298] width 185 height 16
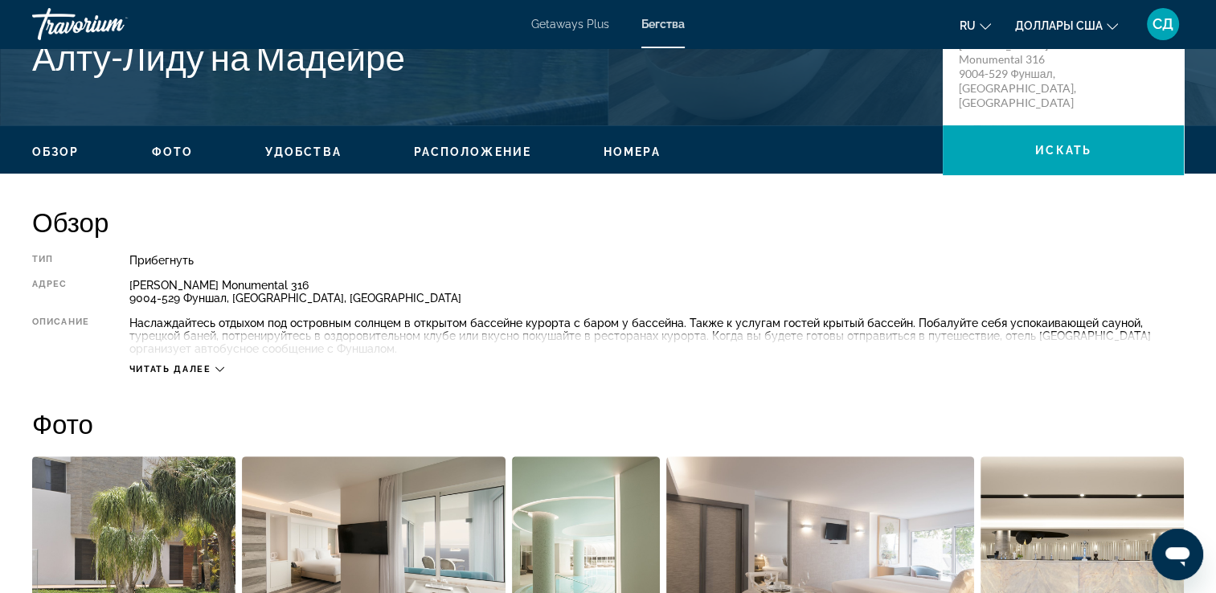
scroll to position [402, 0]
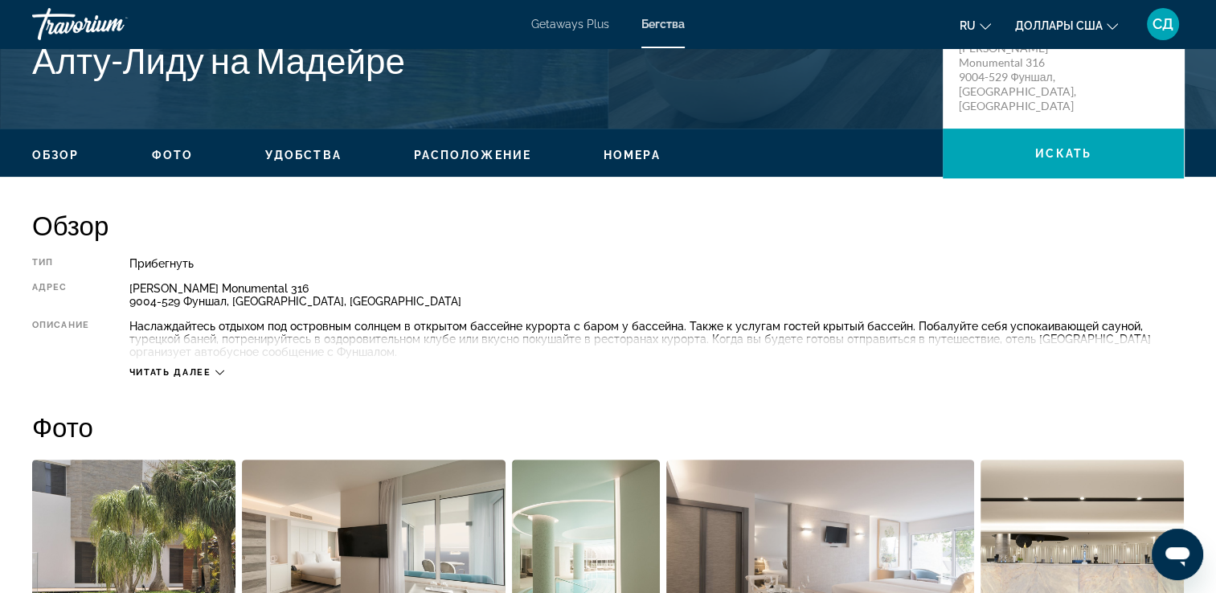
click at [190, 370] on span "Читать далее" at bounding box center [170, 372] width 82 height 10
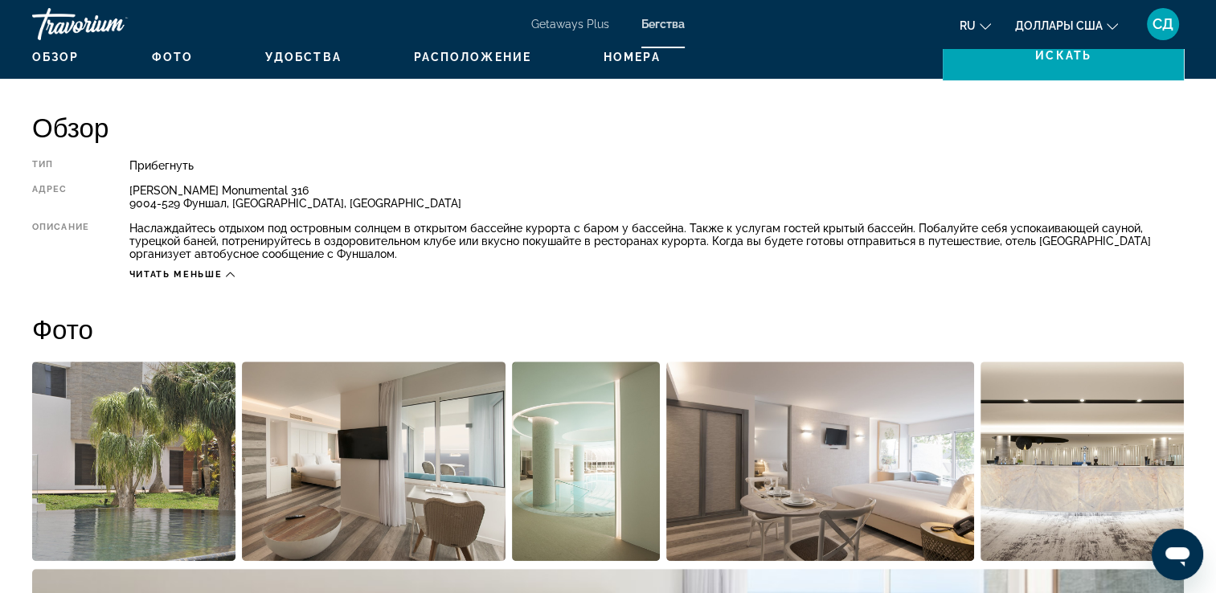
scroll to position [296, 0]
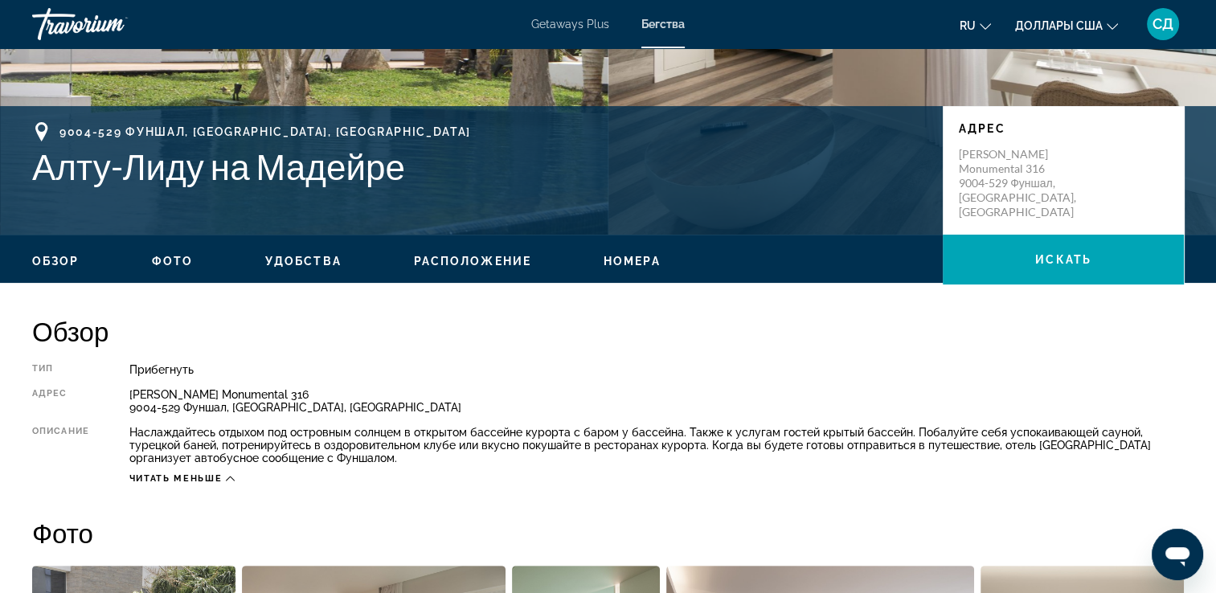
click at [638, 265] on span "Номера" at bounding box center [631, 261] width 57 height 13
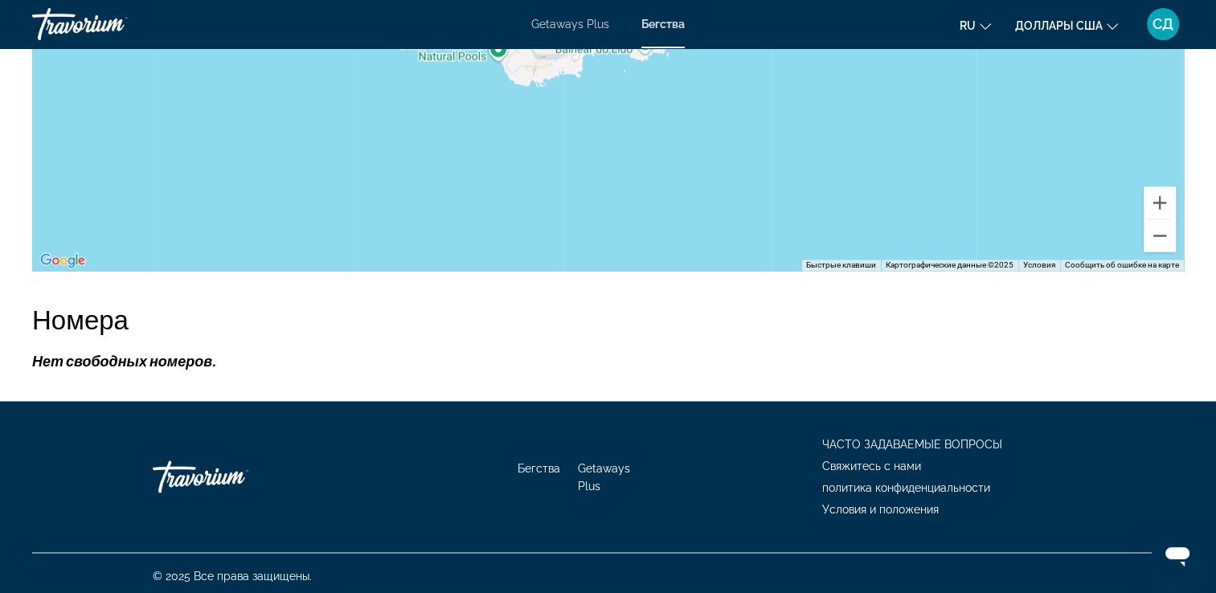
scroll to position [2706, 0]
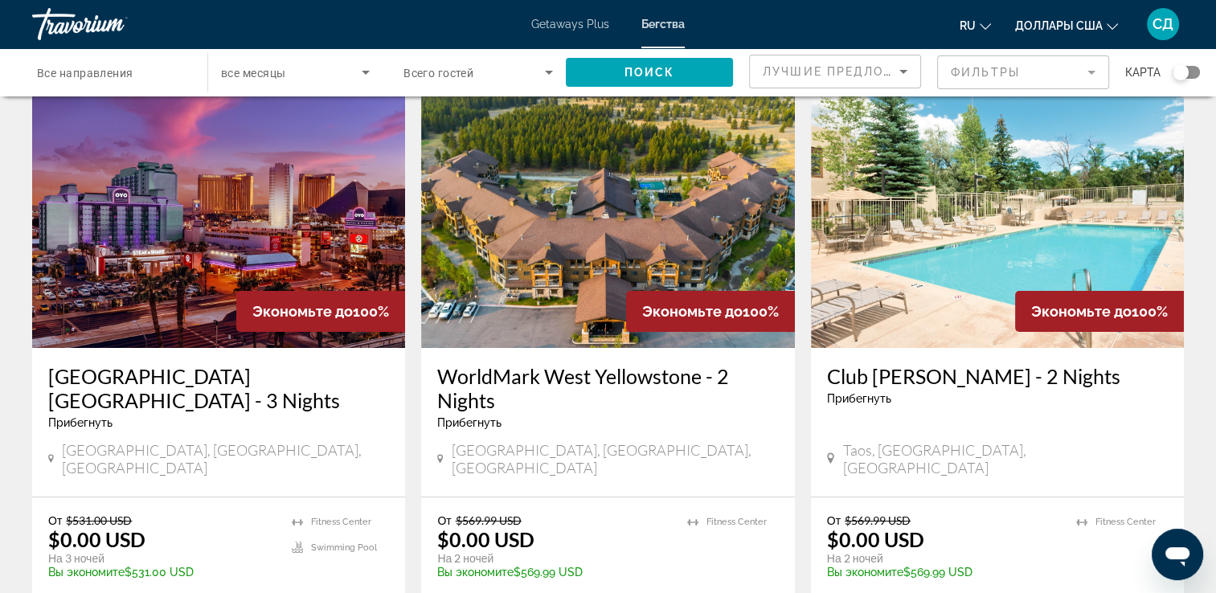
scroll to position [161, 0]
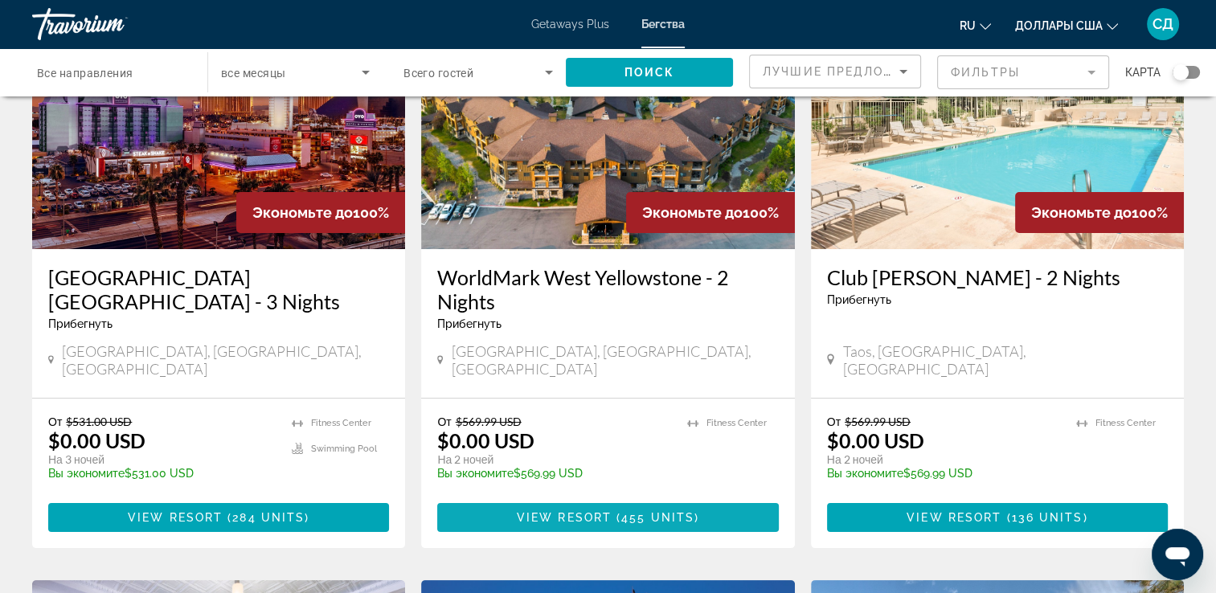
click at [743, 498] on span "Main content" at bounding box center [607, 517] width 341 height 39
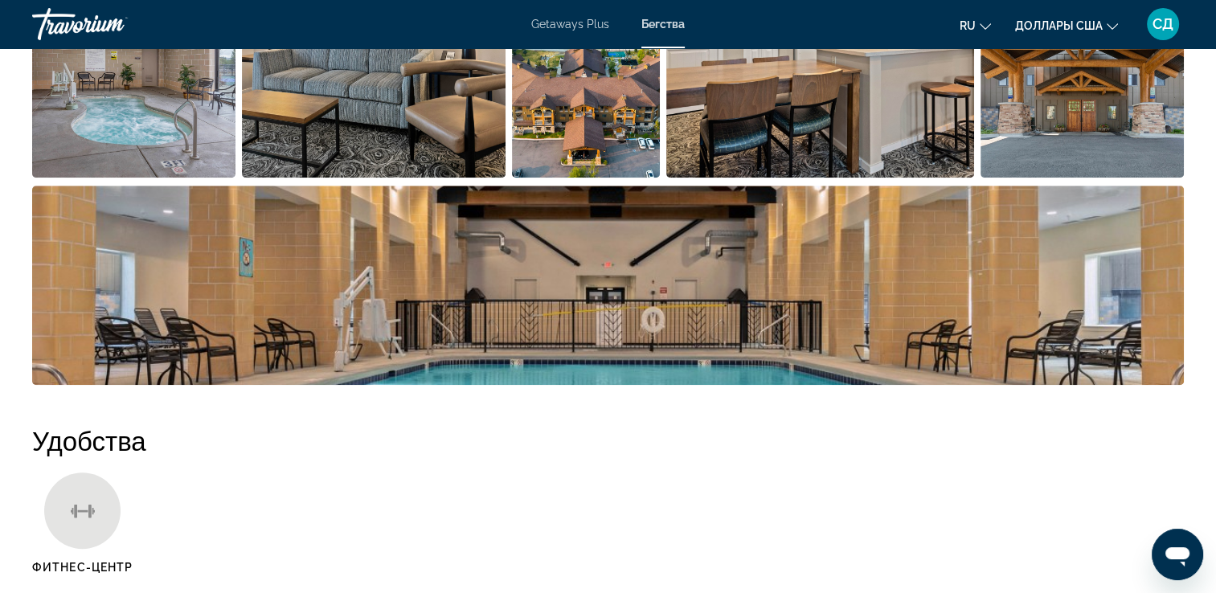
scroll to position [964, 0]
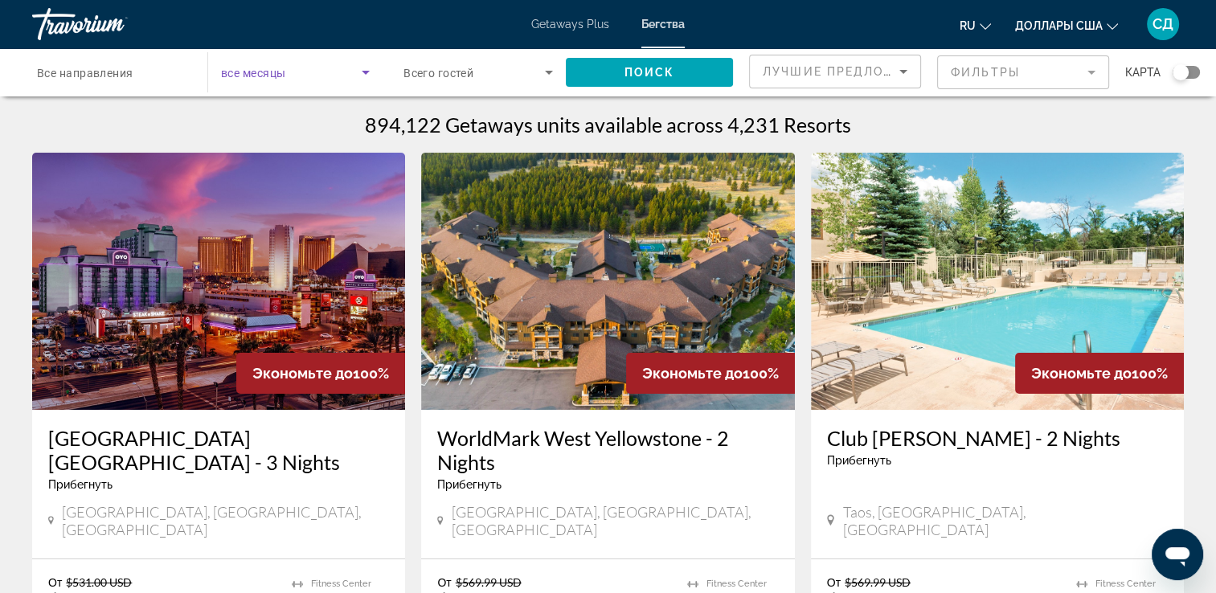
click at [363, 73] on icon "Виджет поиска" at bounding box center [365, 72] width 19 height 19
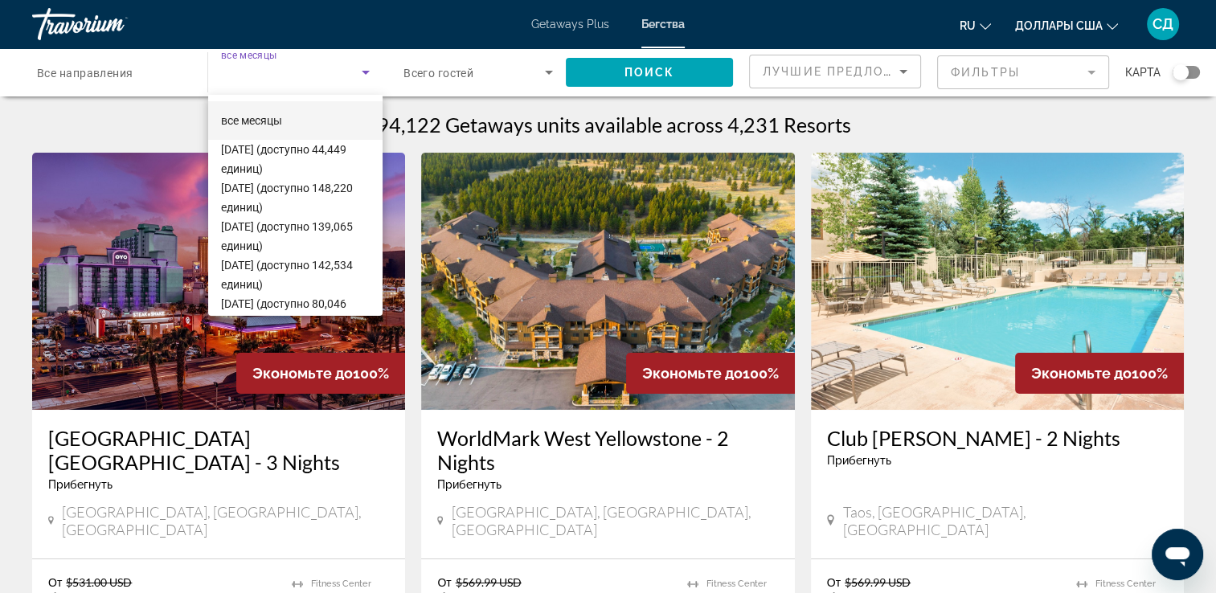
click at [345, 72] on div at bounding box center [608, 296] width 1216 height 593
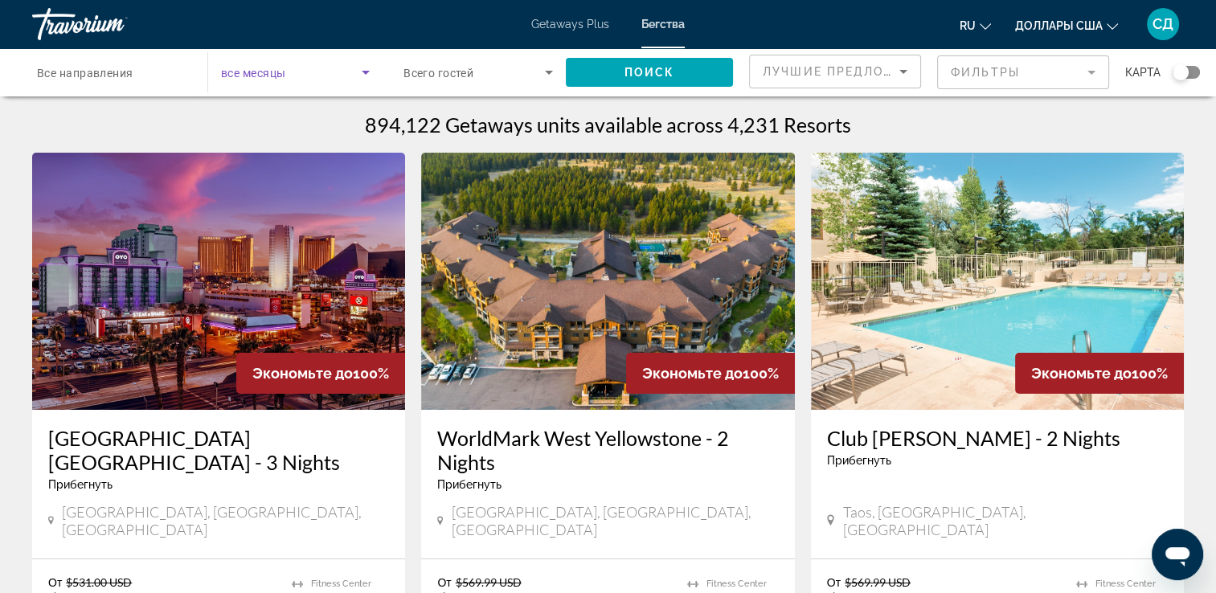
click at [337, 79] on span "Виджет поиска" at bounding box center [291, 72] width 141 height 19
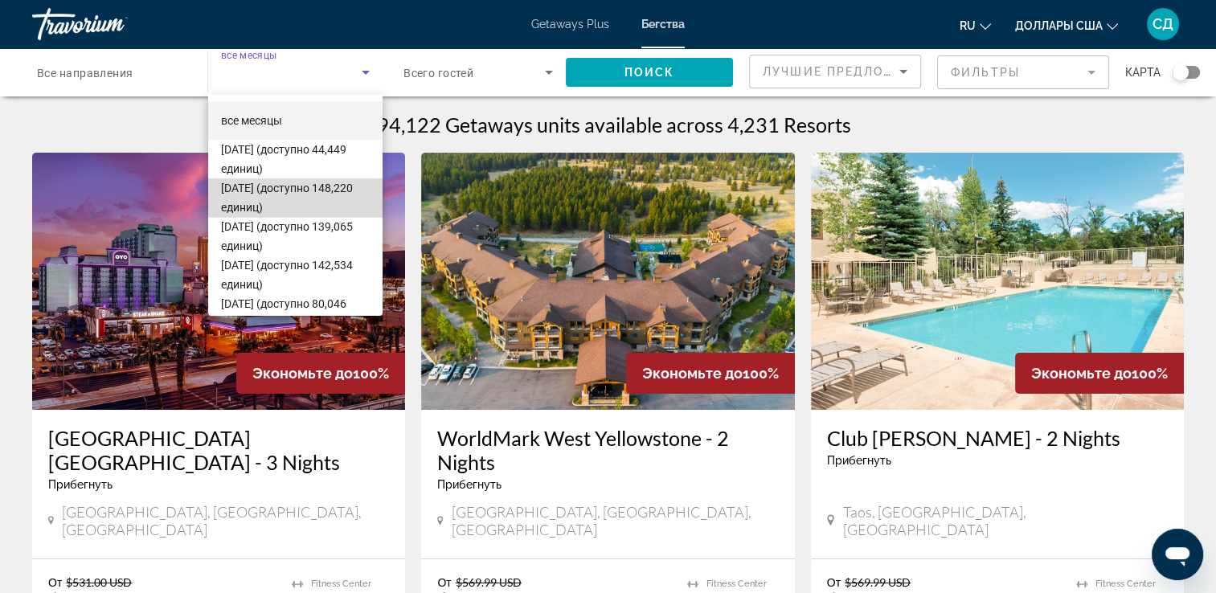
click at [300, 184] on font "октября 2025 (доступно 148,220 единиц)" at bounding box center [287, 198] width 132 height 32
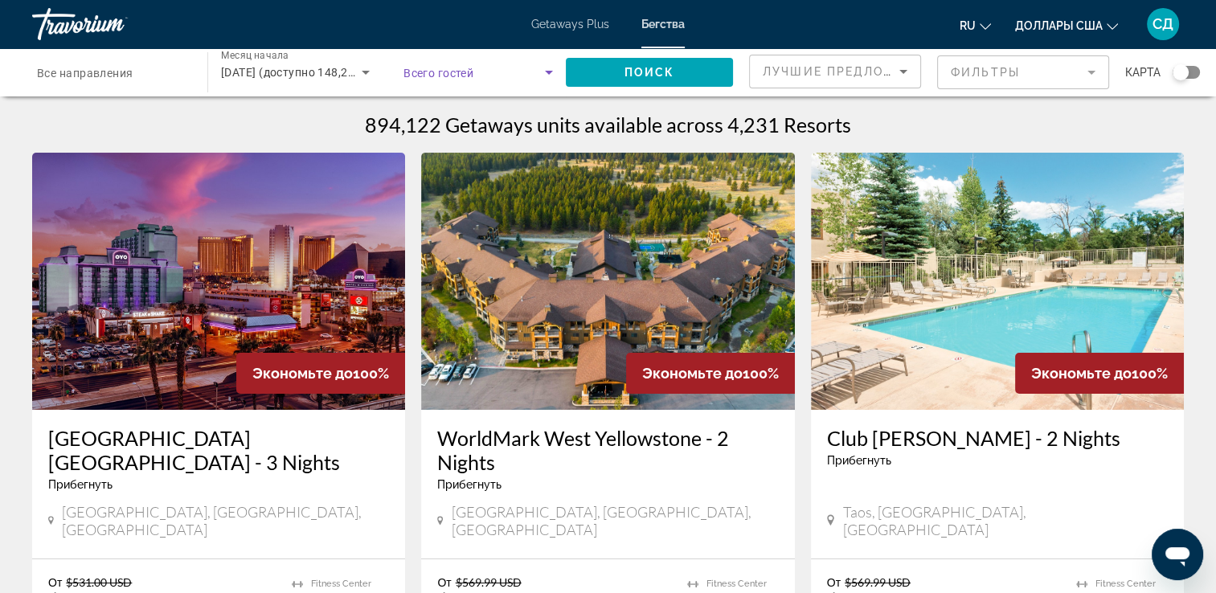
click at [480, 66] on span "Виджет поиска" at bounding box center [473, 72] width 141 height 19
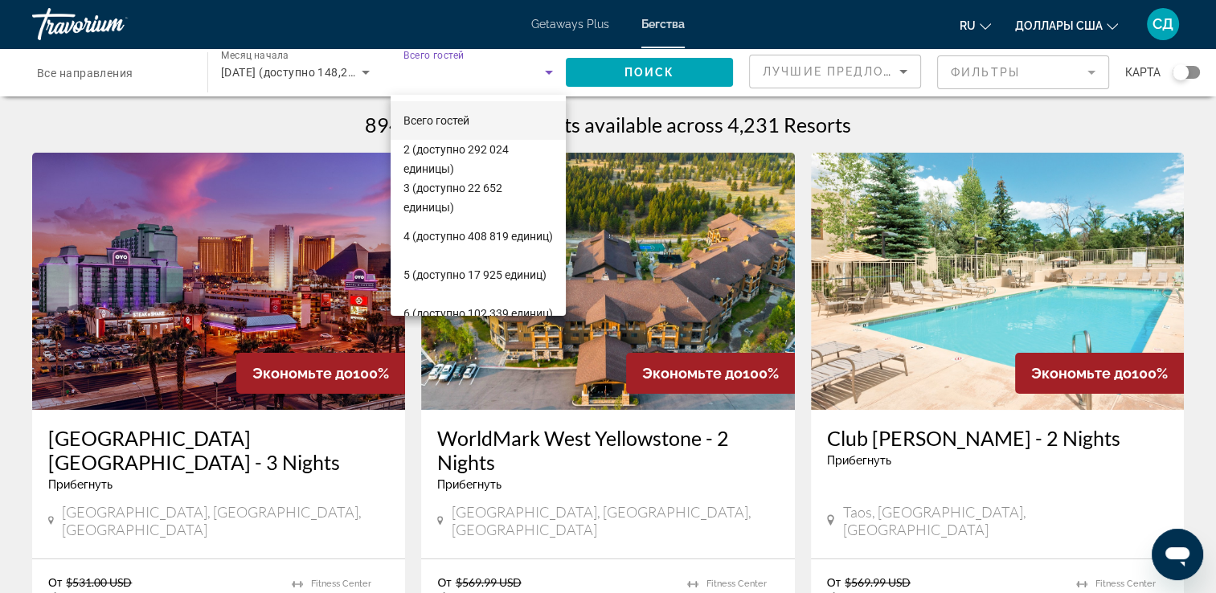
click at [94, 24] on div at bounding box center [608, 296] width 1216 height 593
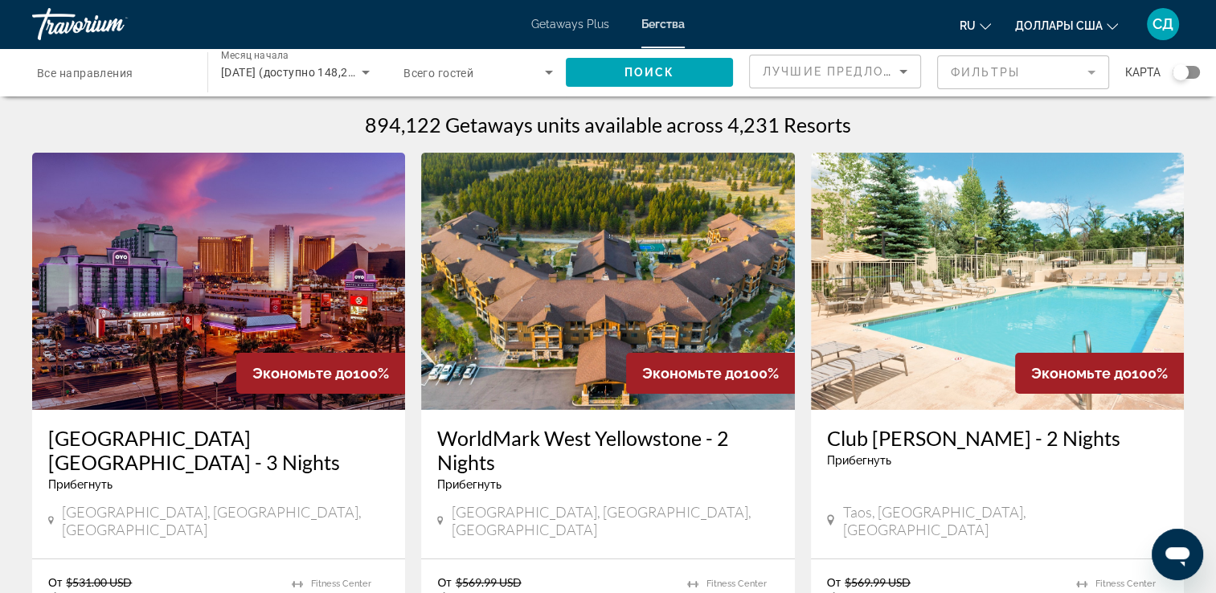
click at [99, 25] on div "Travorium" at bounding box center [112, 24] width 161 height 42
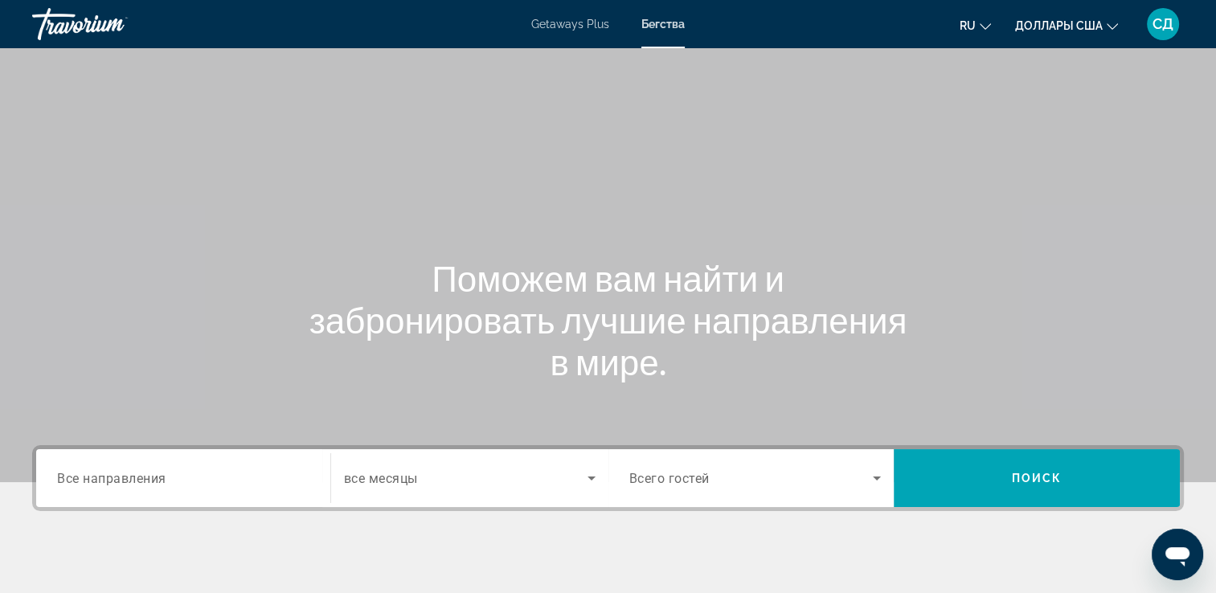
click at [239, 465] on div "Виджет поиска" at bounding box center [183, 479] width 252 height 46
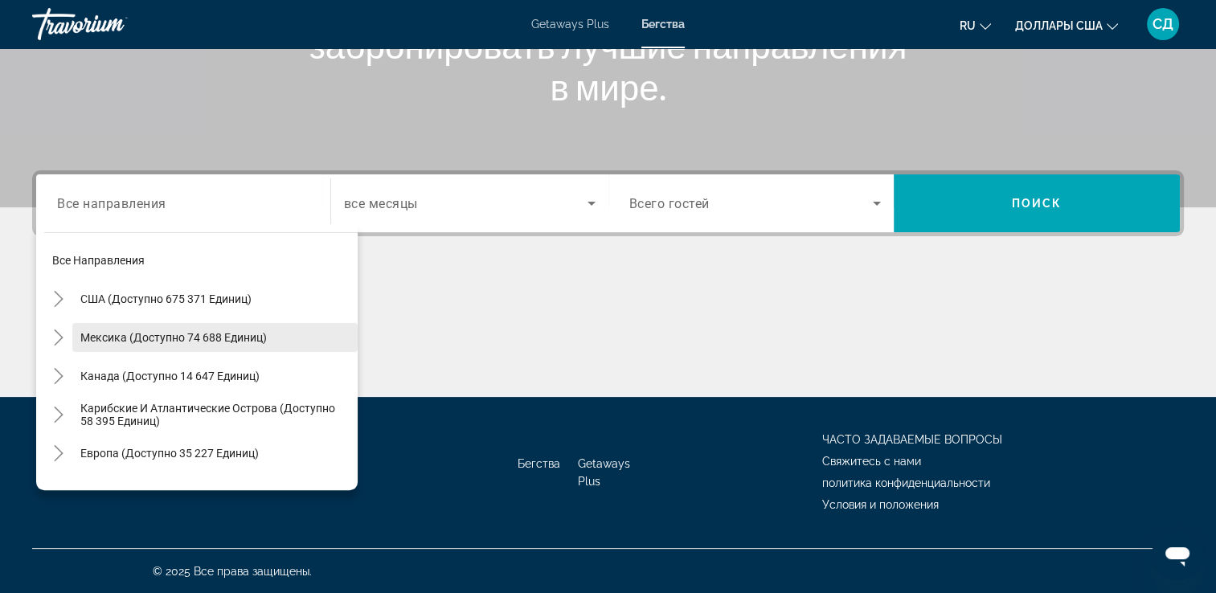
scroll to position [161, 0]
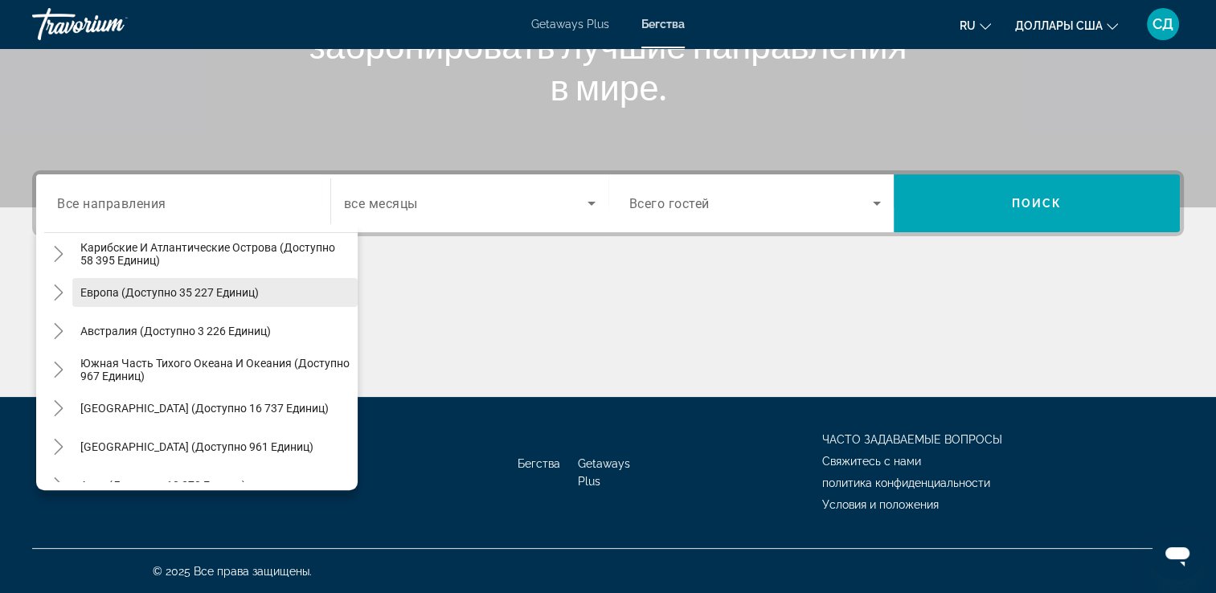
click at [241, 291] on span "Европа (доступно 35 227 единиц)" at bounding box center [169, 292] width 178 height 13
type input "**********"
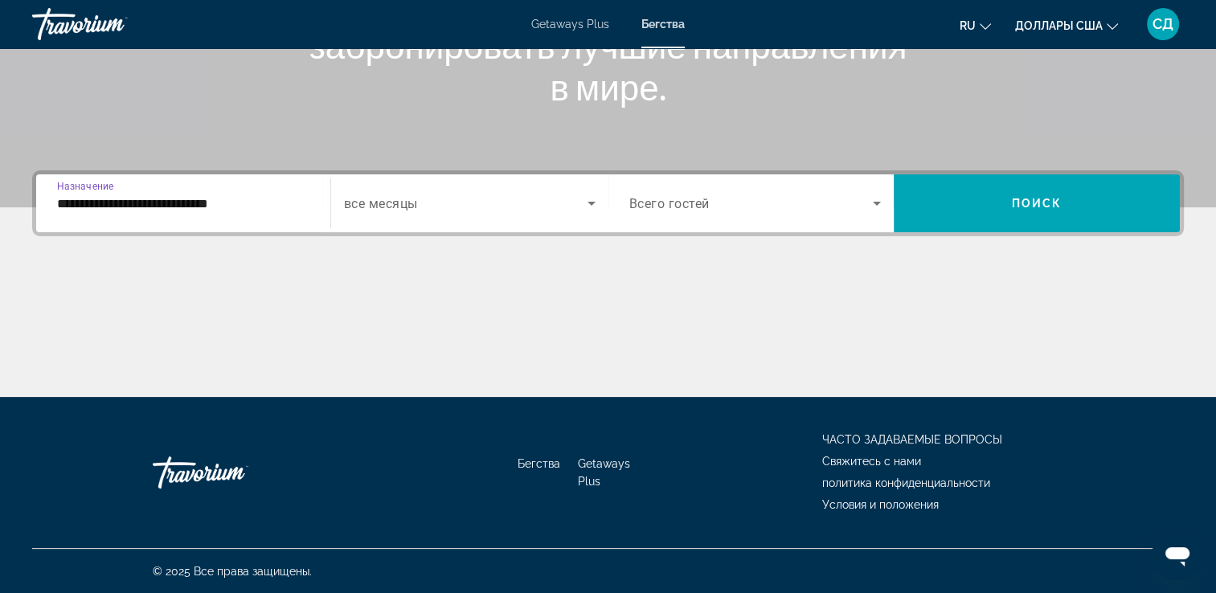
click at [374, 205] on span "все месяцы" at bounding box center [381, 203] width 74 height 15
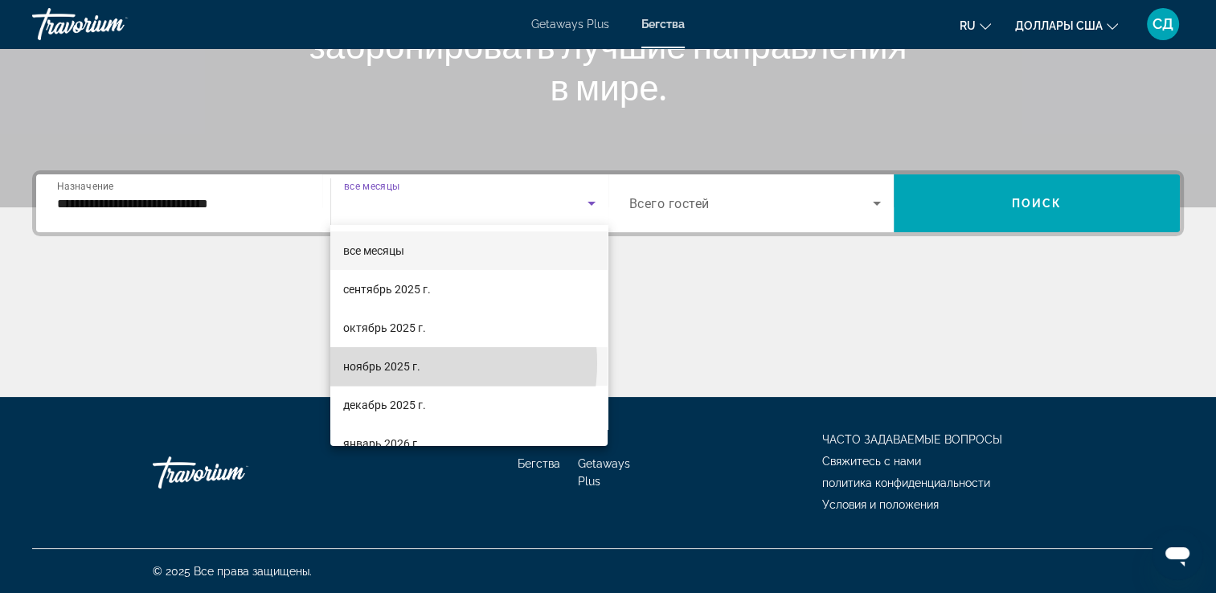
click at [411, 363] on font "ноябрь 2025 г." at bounding box center [381, 366] width 77 height 13
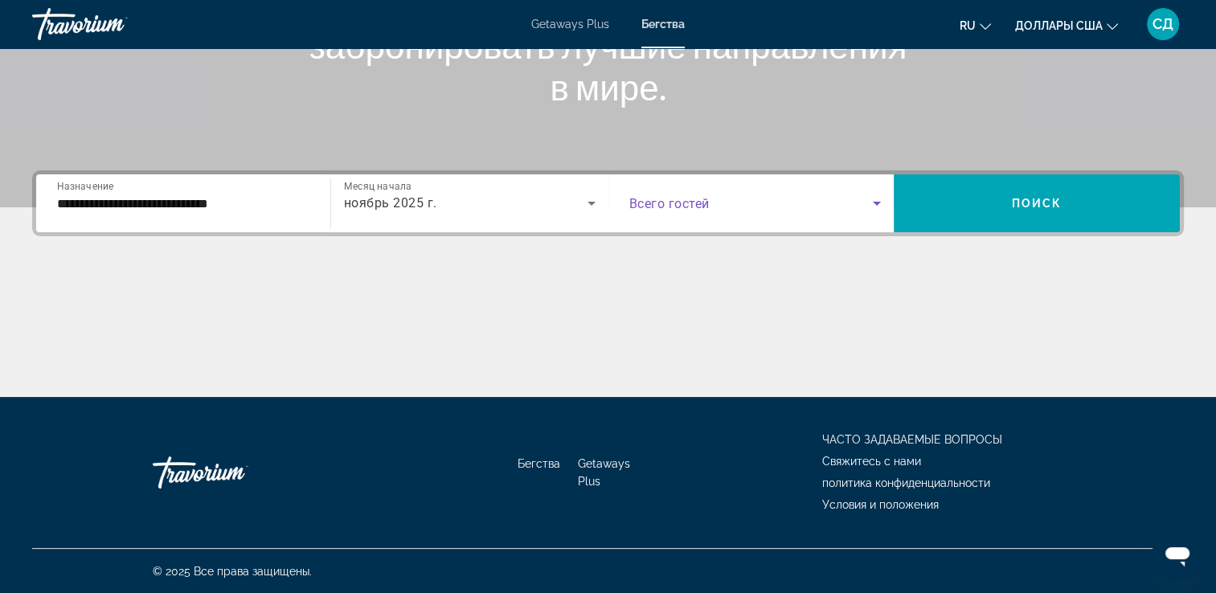
click at [742, 194] on span "Виджет поиска" at bounding box center [751, 203] width 244 height 19
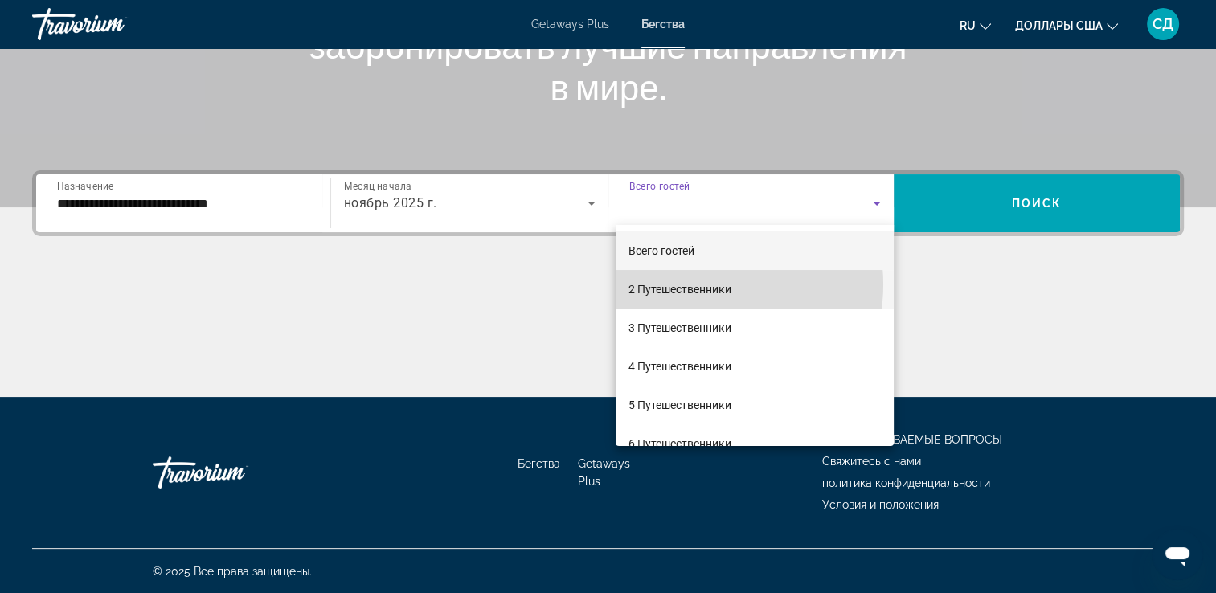
click at [703, 284] on font "2 Путешественники" at bounding box center [679, 289] width 103 height 13
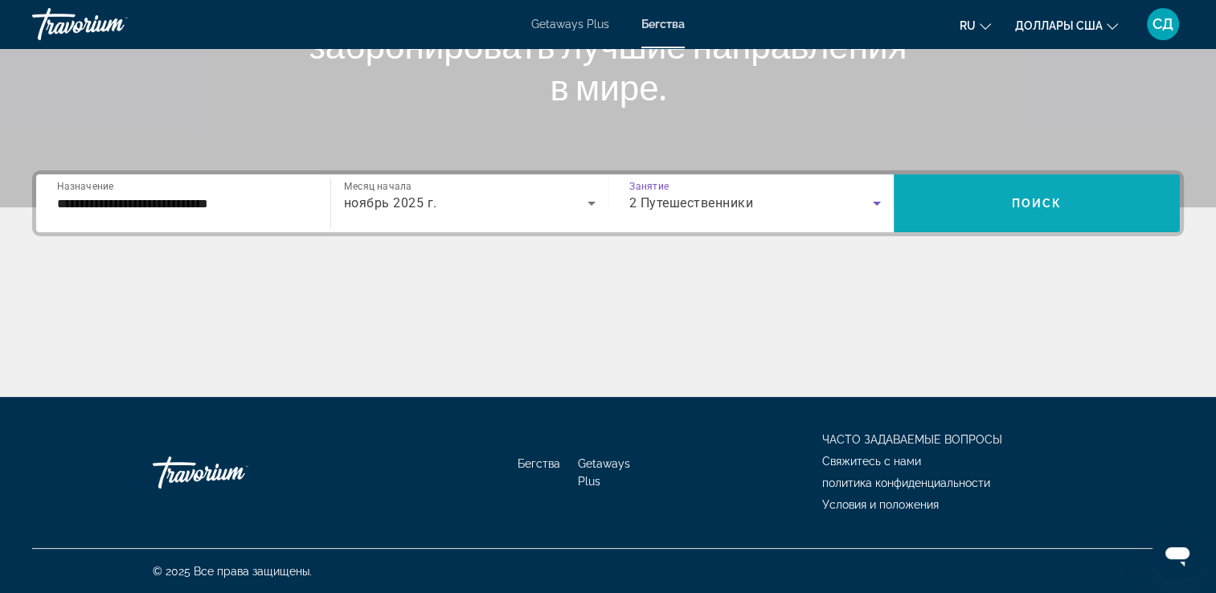
click at [938, 217] on span "Виджет поиска" at bounding box center [1036, 203] width 286 height 39
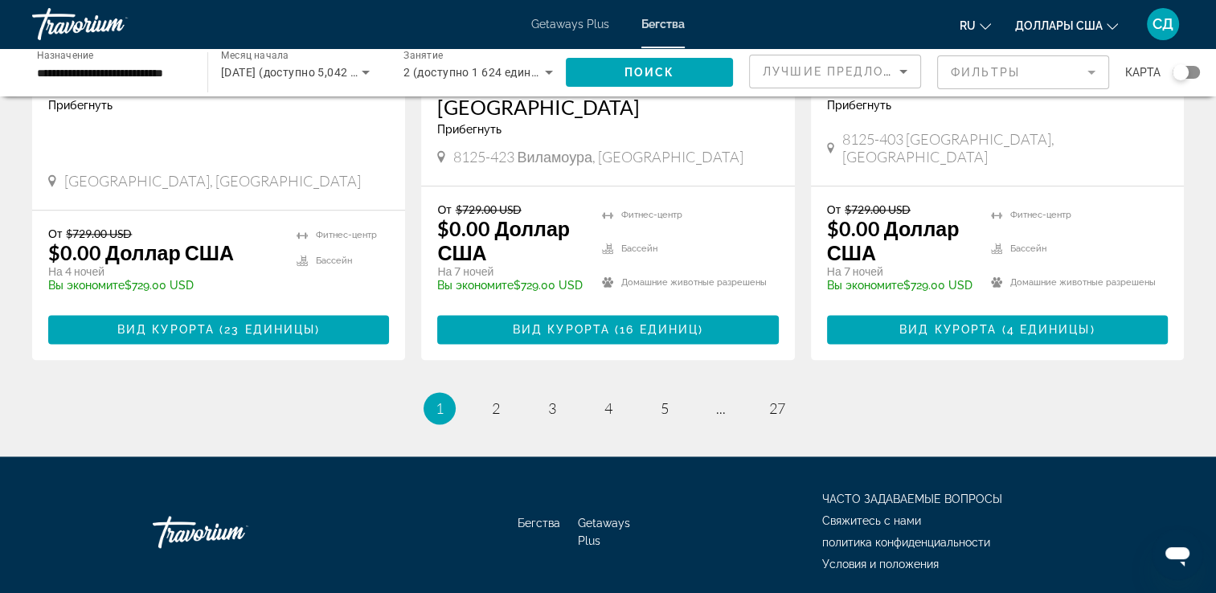
scroll to position [2102, 0]
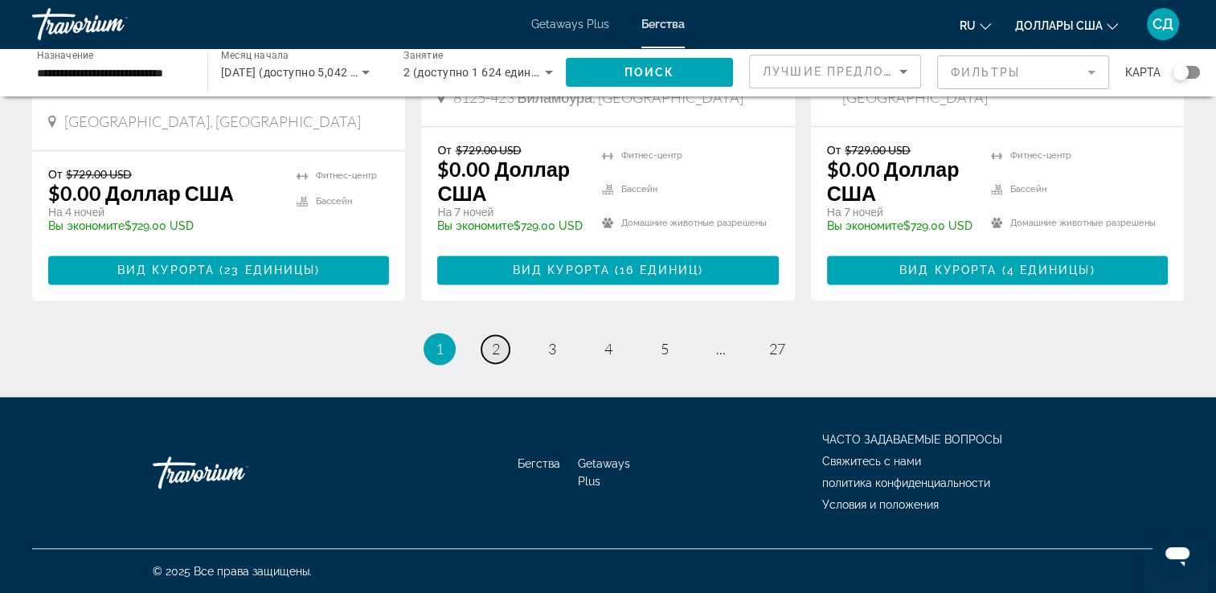
click at [489, 354] on link "страница 2" at bounding box center [495, 349] width 28 height 28
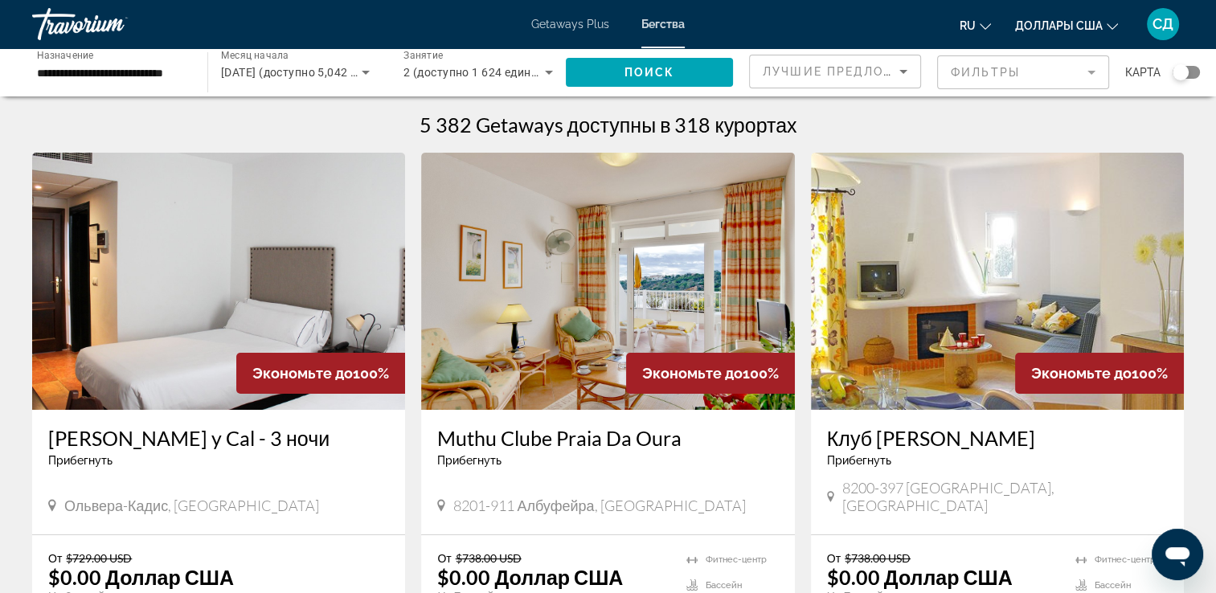
click at [1182, 75] on div "Search widget" at bounding box center [1180, 72] width 16 height 16
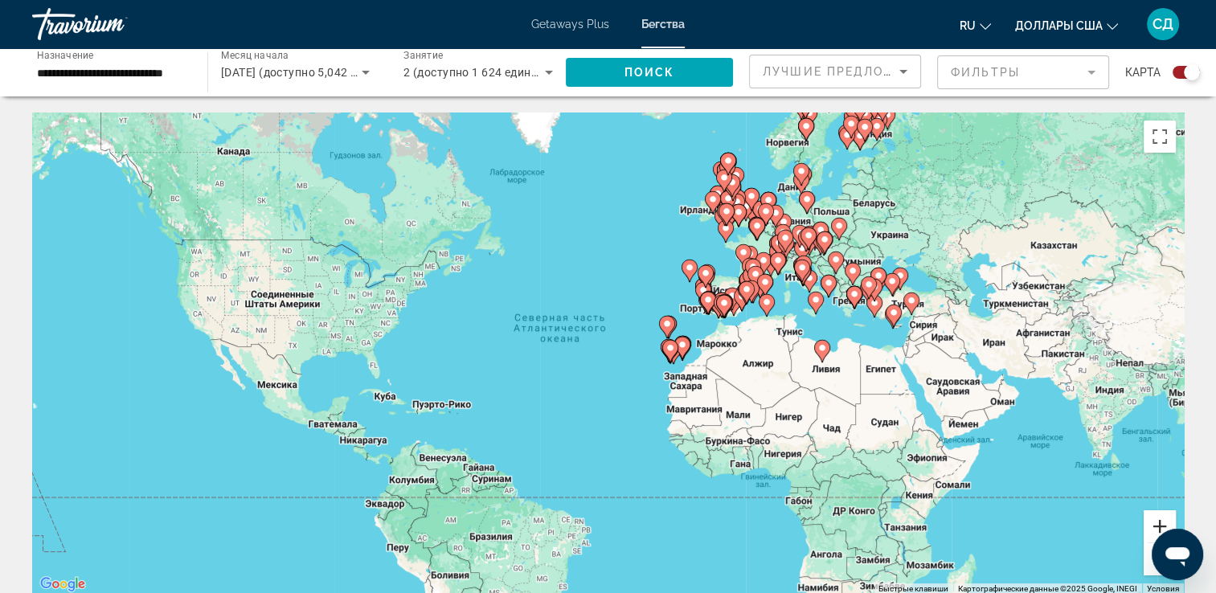
click at [1164, 519] on button "Увеличить" at bounding box center [1159, 526] width 32 height 32
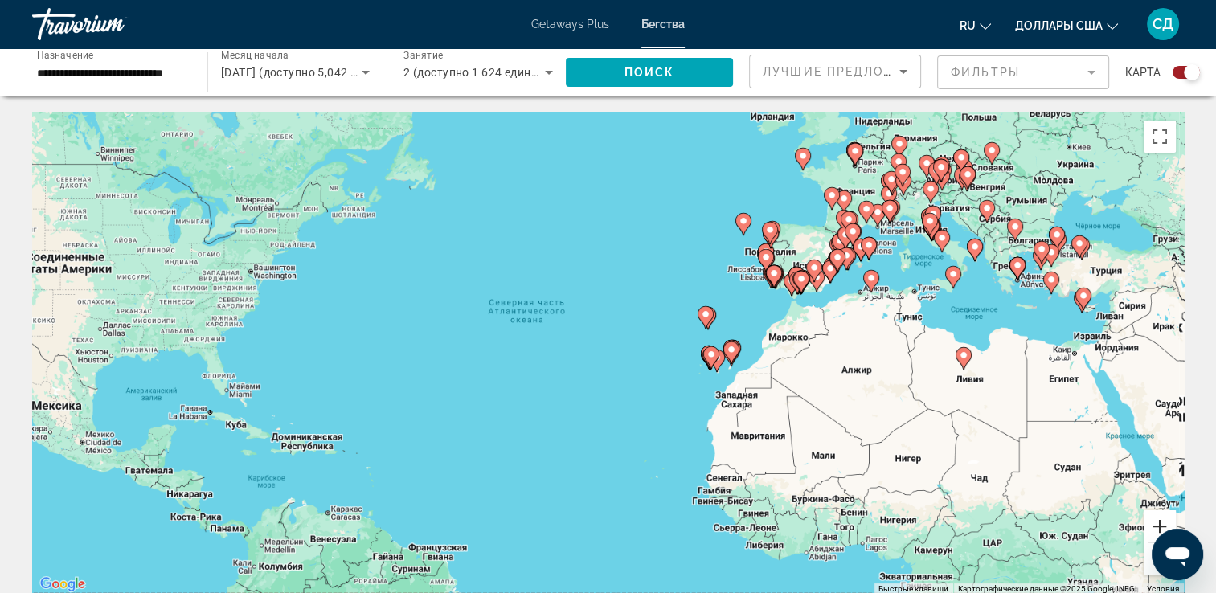
click at [1164, 519] on button "Увеличить" at bounding box center [1159, 526] width 32 height 32
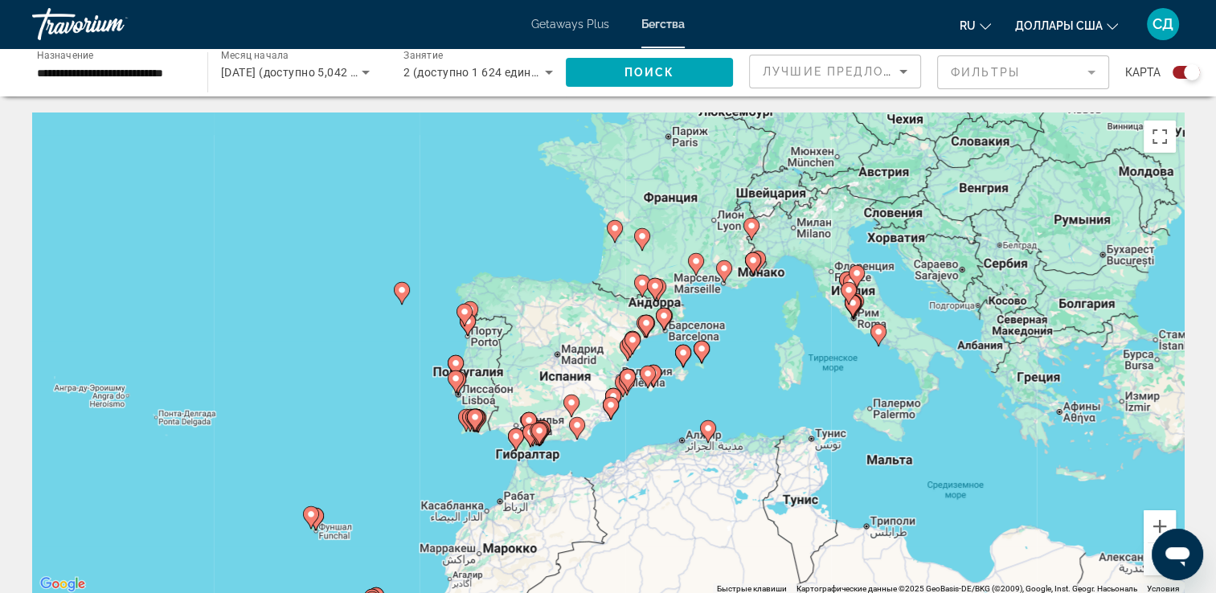
drag, startPoint x: 1064, startPoint y: 133, endPoint x: 529, endPoint y: 368, distance: 584.6
click at [529, 368] on div "Чтобы активировать перетаскивание с помощью клавиатуры, нажмите Alt + Ввод. Пос…" at bounding box center [607, 353] width 1151 height 482
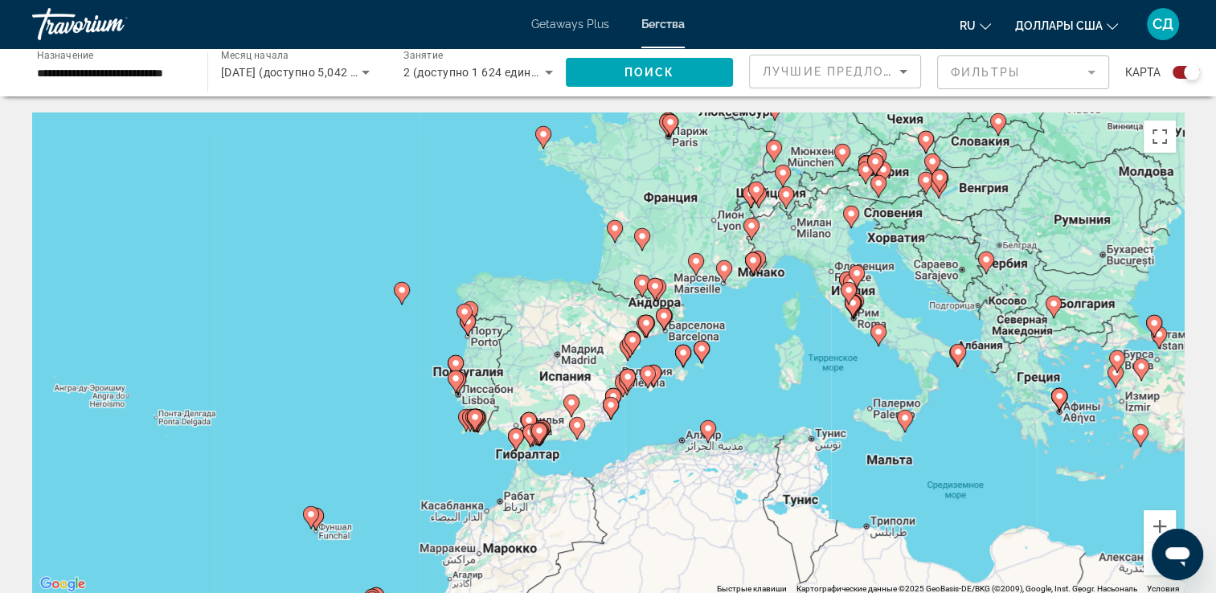
click at [905, 419] on image "Main content" at bounding box center [905, 418] width 10 height 10
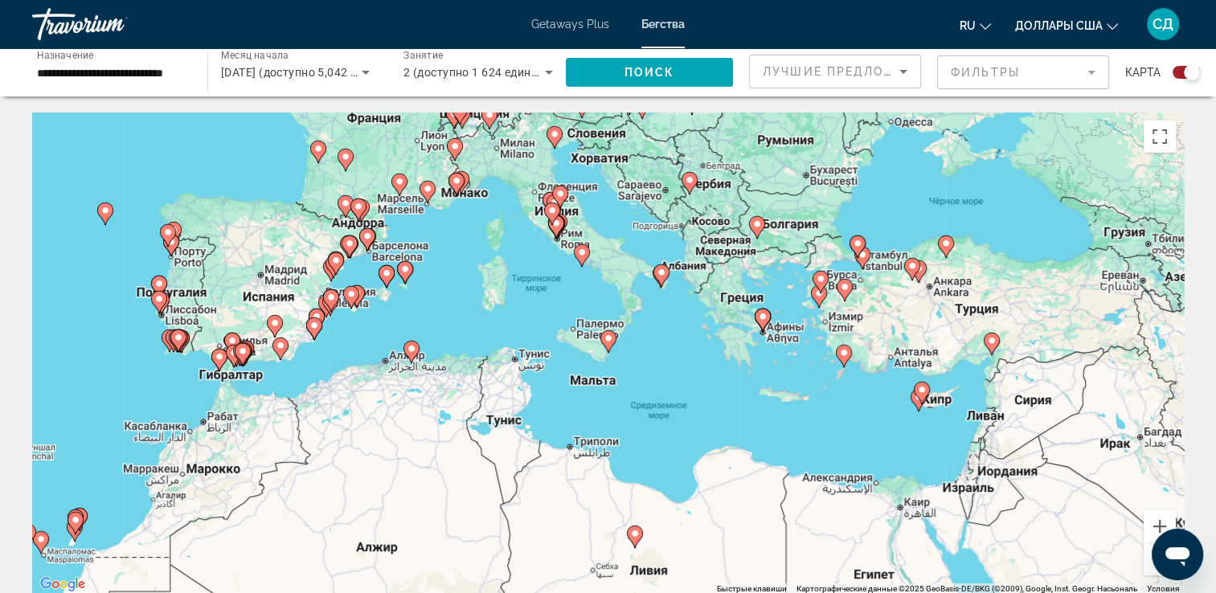
click at [604, 340] on image "Main content" at bounding box center [608, 338] width 10 height 10
type input "**********"
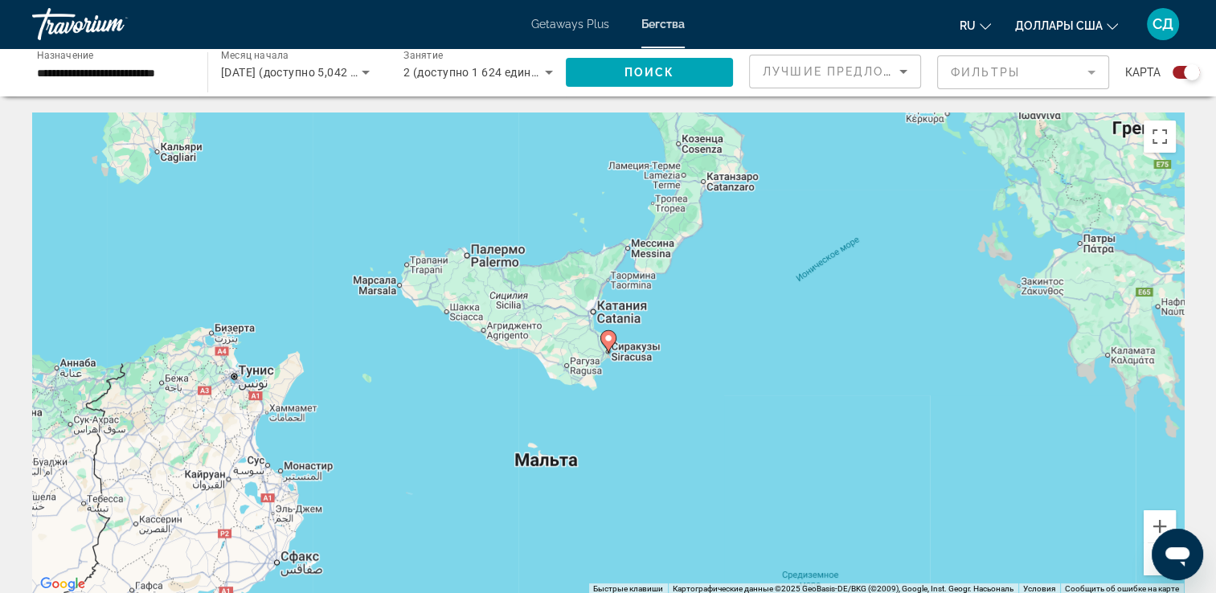
click at [604, 340] on image "Main content" at bounding box center [608, 338] width 10 height 10
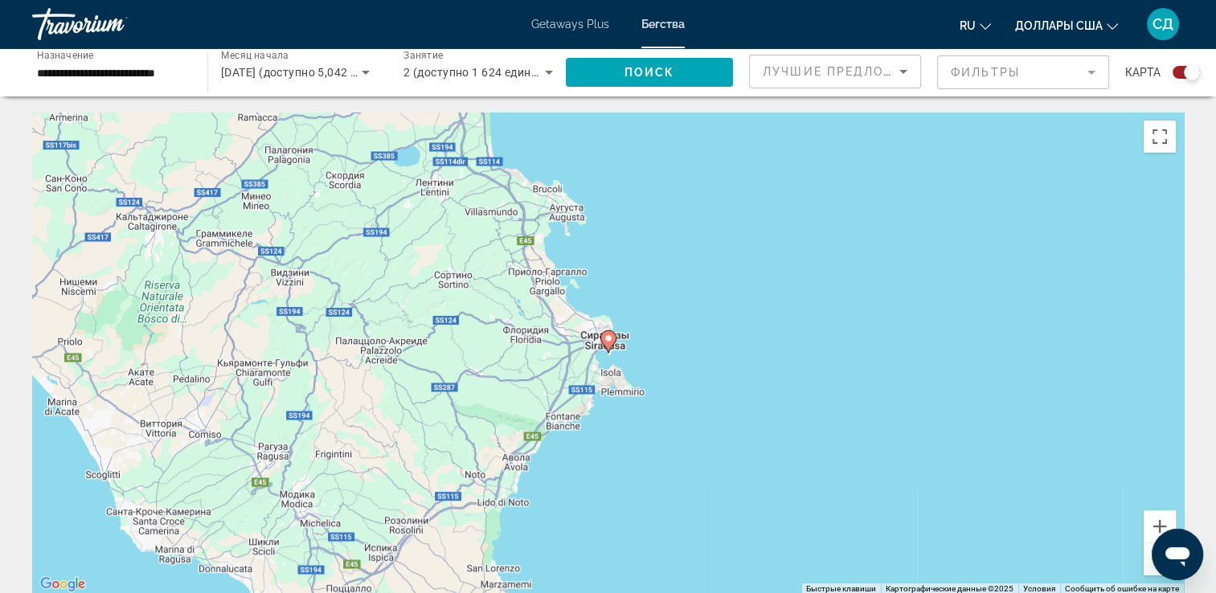
click at [604, 340] on image "Main content" at bounding box center [608, 338] width 10 height 10
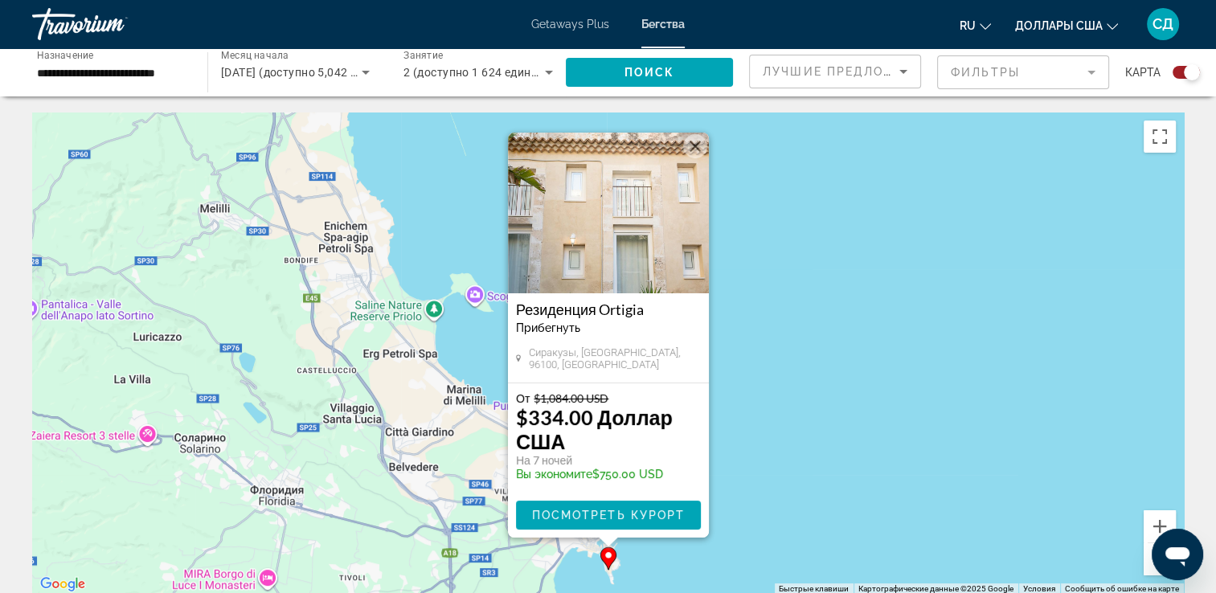
click at [629, 235] on img "Main content" at bounding box center [608, 213] width 201 height 161
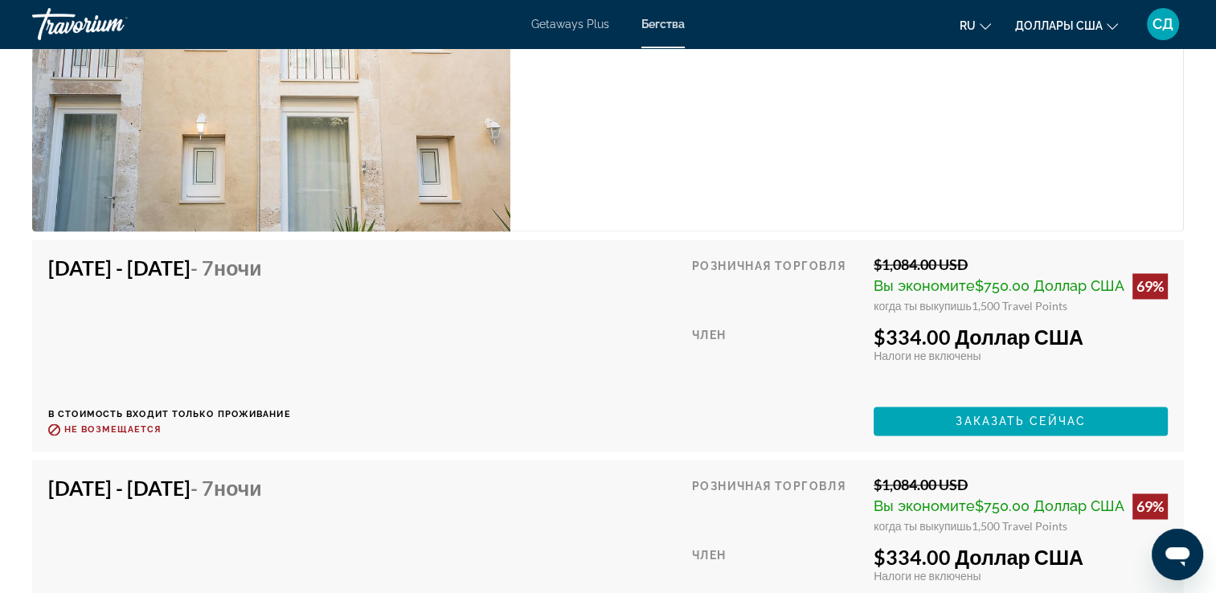
scroll to position [2169, 0]
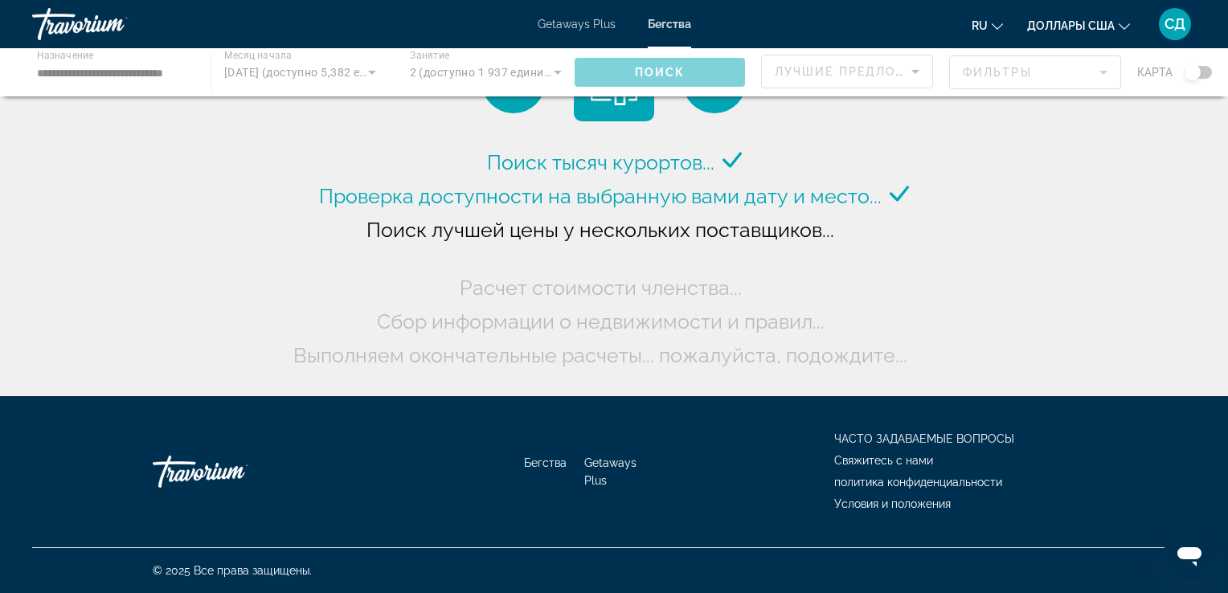
click at [174, 72] on div "Main content" at bounding box center [614, 72] width 1228 height 48
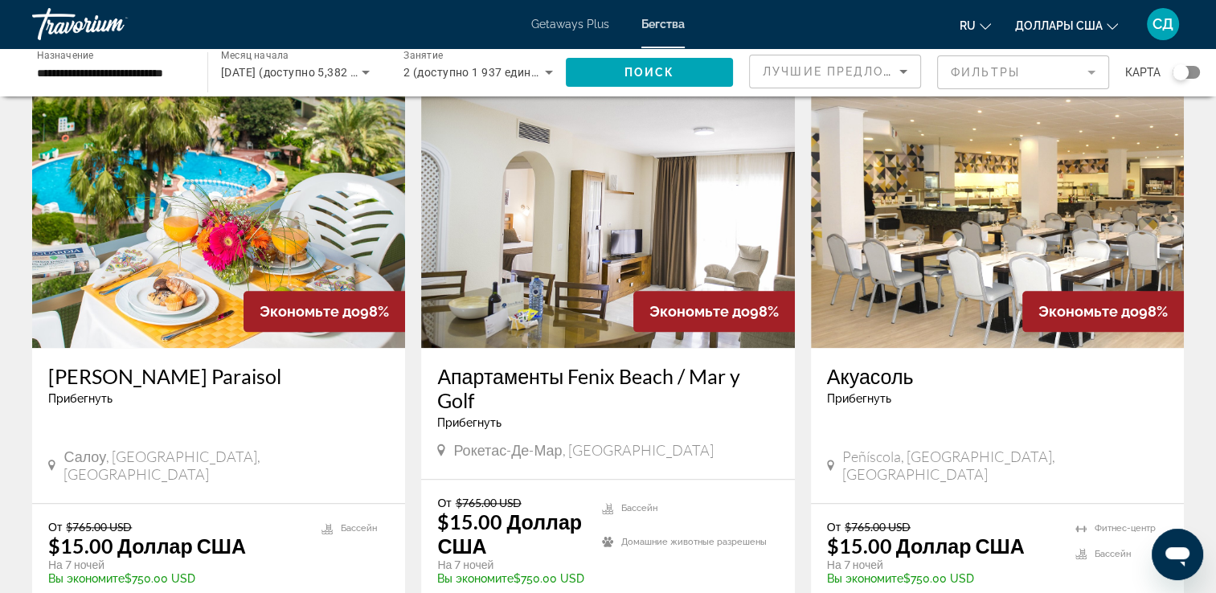
scroll to position [1893, 0]
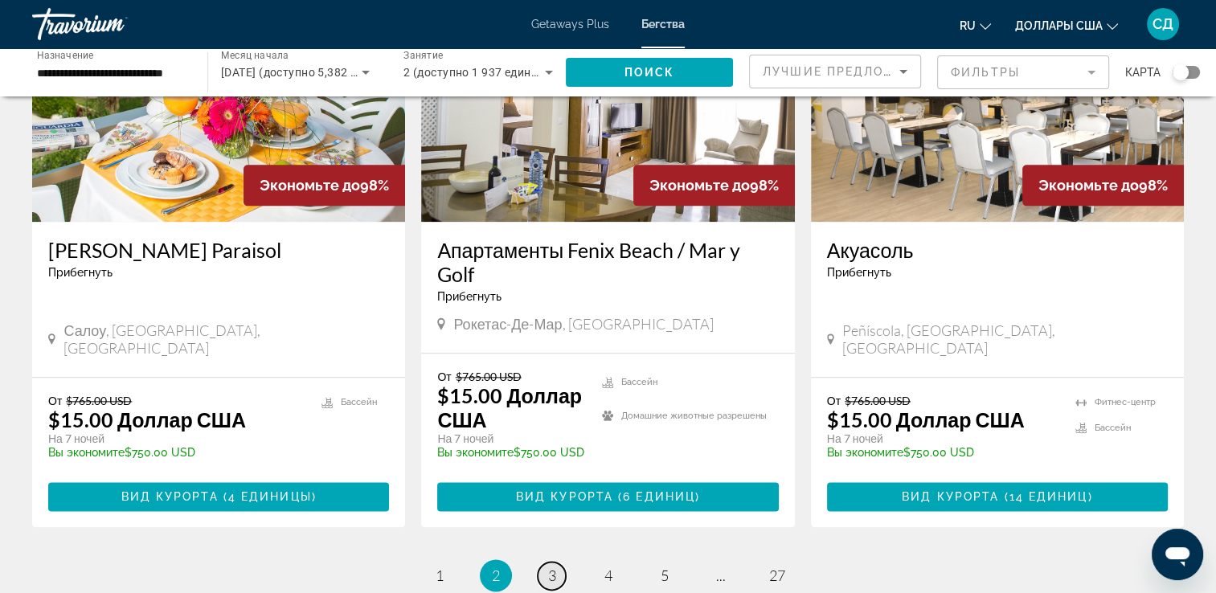
click at [550, 566] on span "3" at bounding box center [552, 575] width 8 height 18
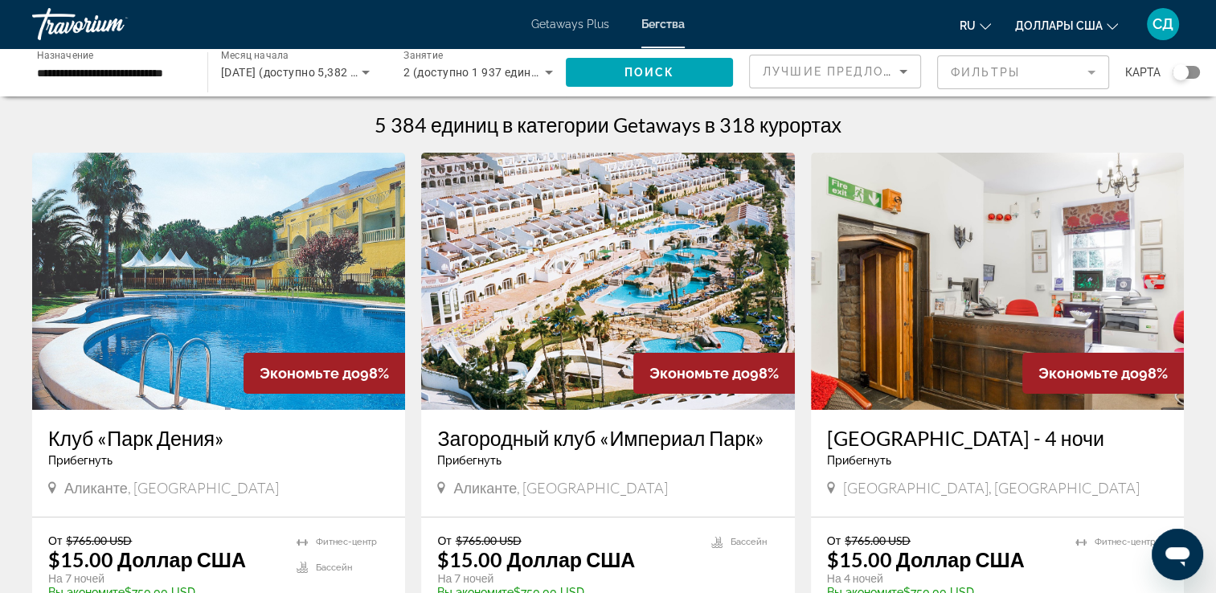
click at [700, 243] on img "Main content" at bounding box center [607, 281] width 373 height 257
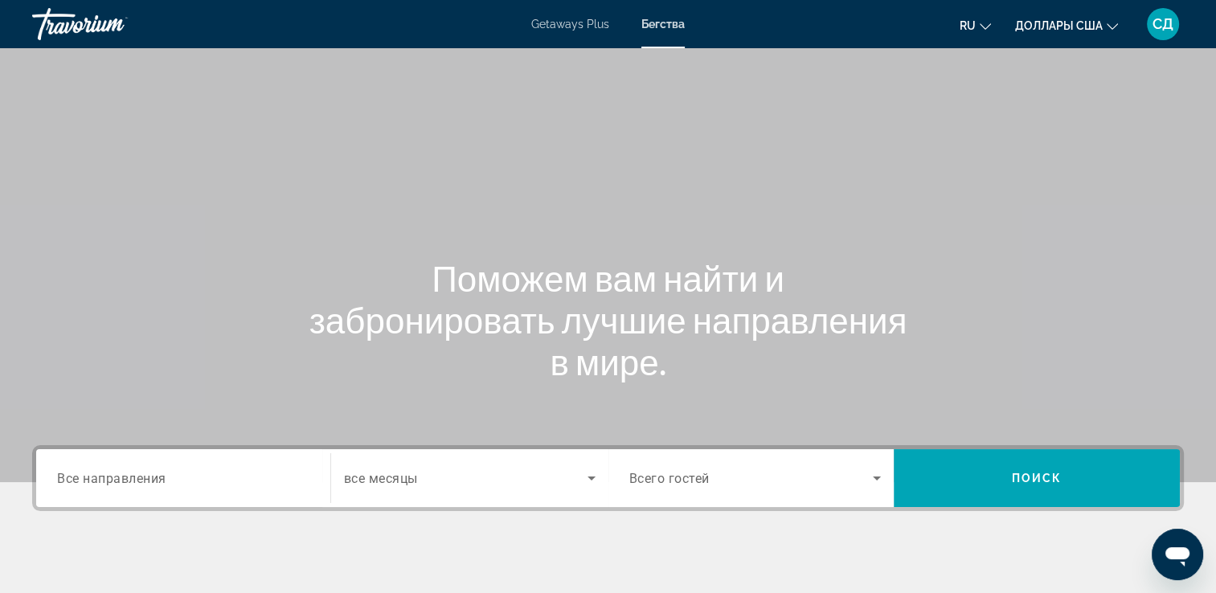
click at [136, 476] on span "Все направления" at bounding box center [111, 477] width 109 height 15
click at [136, 476] on input "Destination Все направления" at bounding box center [183, 478] width 252 height 19
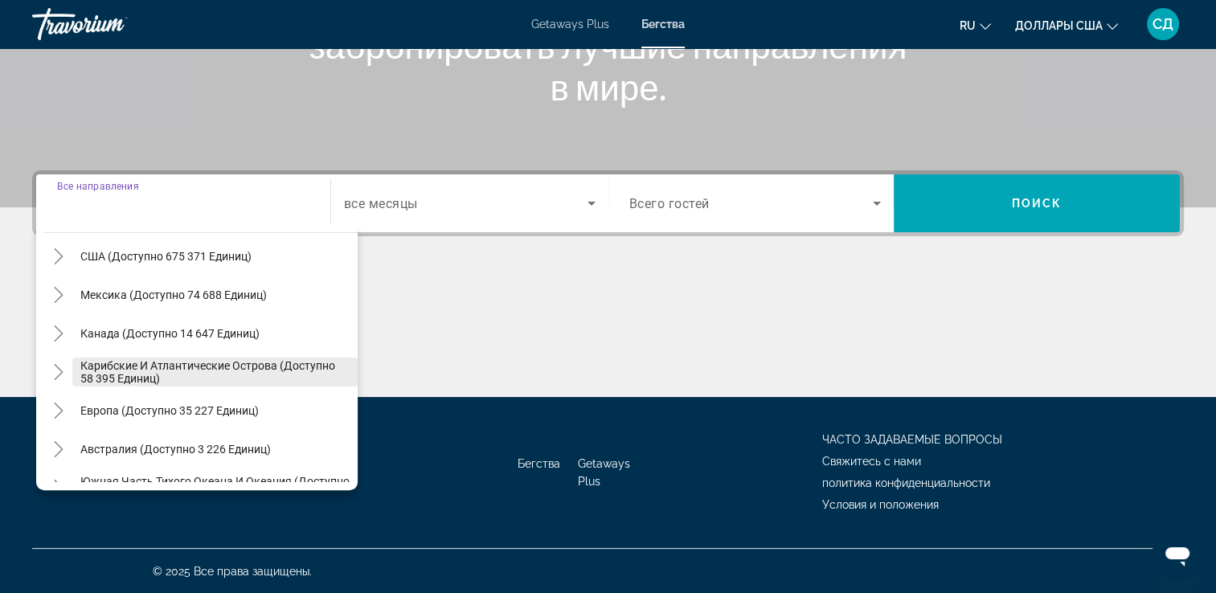
scroll to position [80, 0]
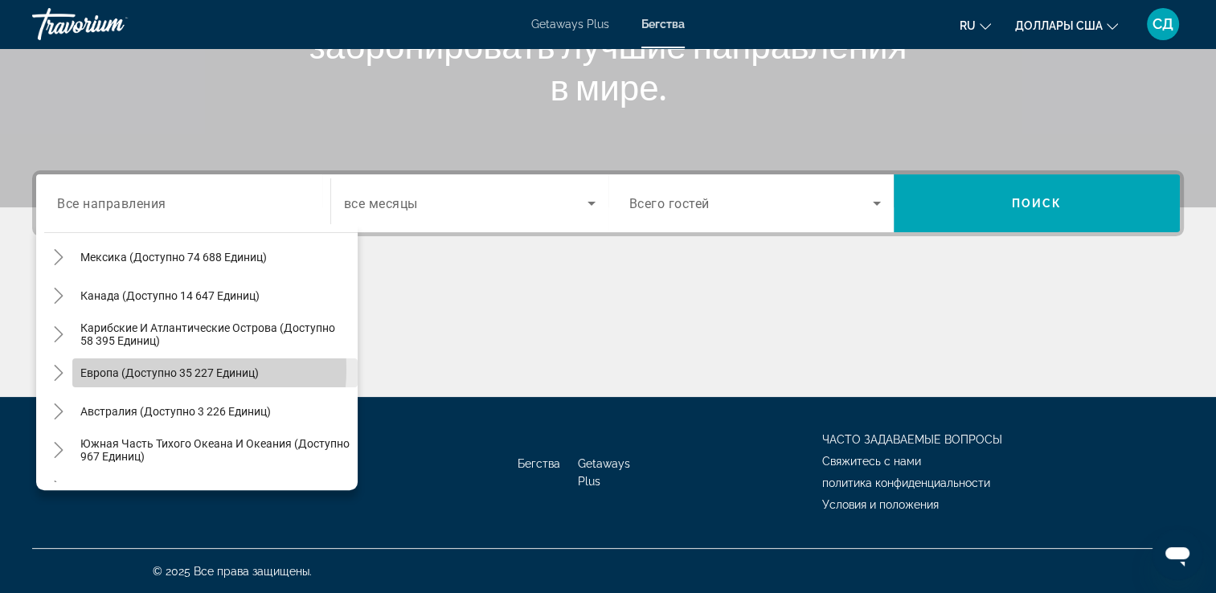
click at [155, 368] on span "Европа (доступно 35 227 единиц)" at bounding box center [169, 372] width 178 height 13
type input "**********"
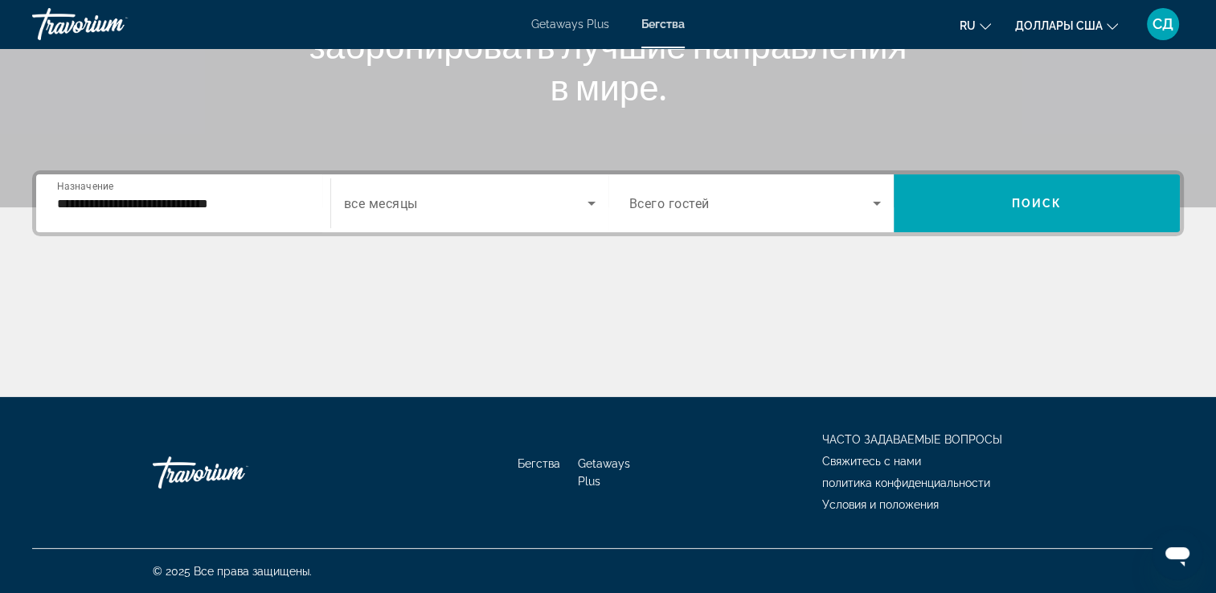
click at [464, 223] on div "Виджет поиска" at bounding box center [469, 203] width 251 height 45
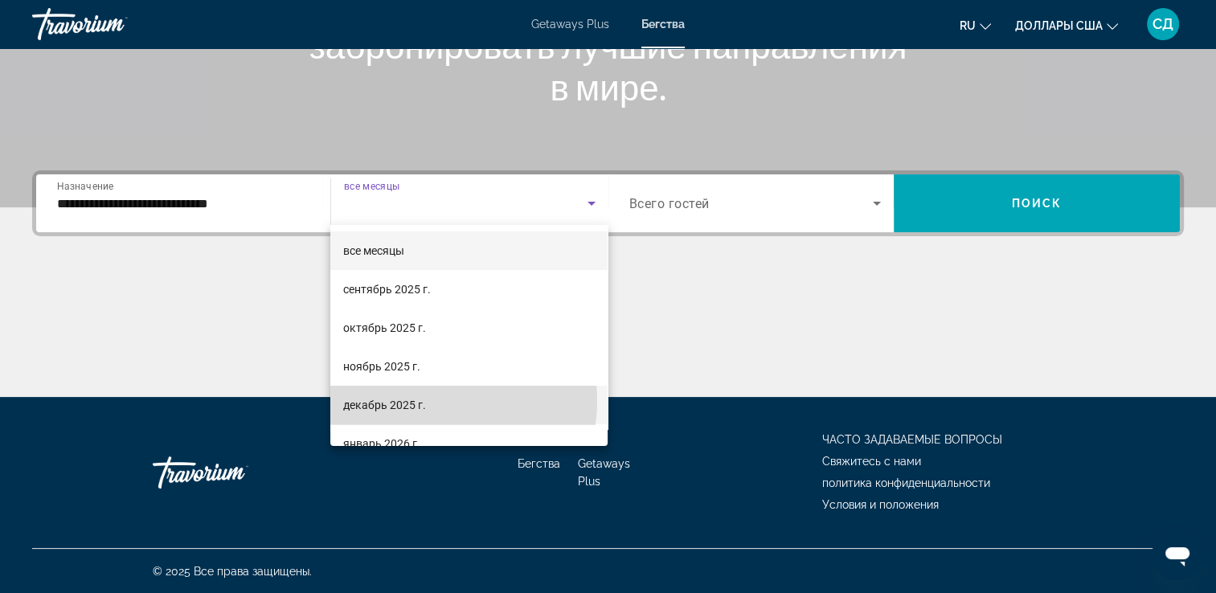
click at [437, 401] on mat-option "декабрь 2025 г." at bounding box center [468, 405] width 277 height 39
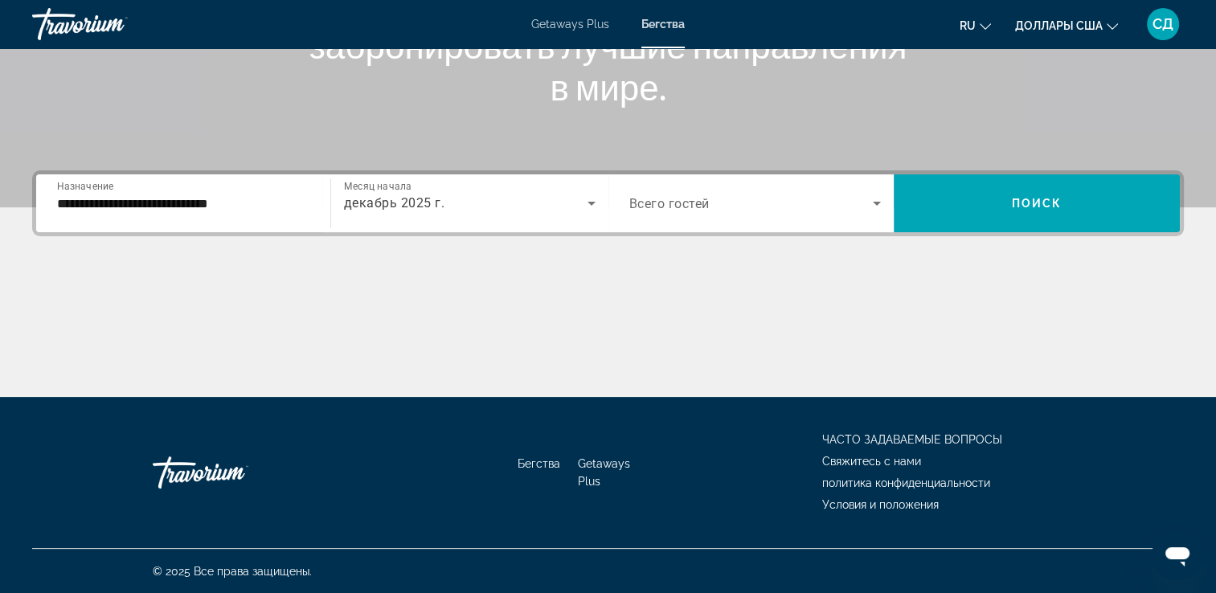
click at [702, 222] on div "Виджет поиска" at bounding box center [755, 203] width 252 height 45
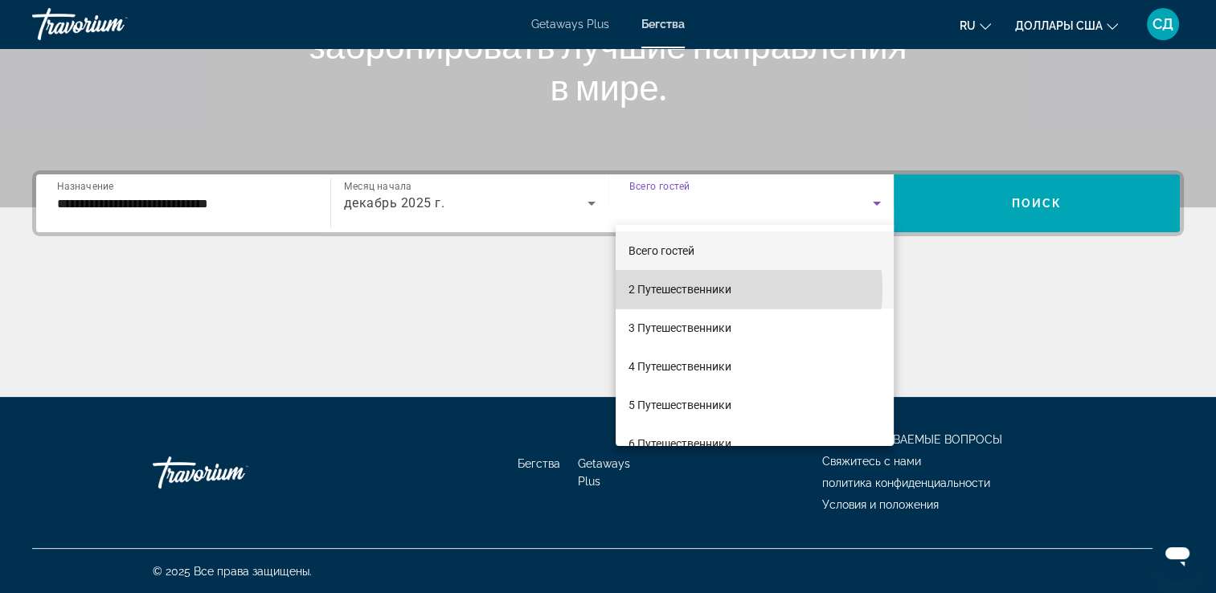
click at [700, 290] on font "2 Путешественники" at bounding box center [679, 289] width 103 height 13
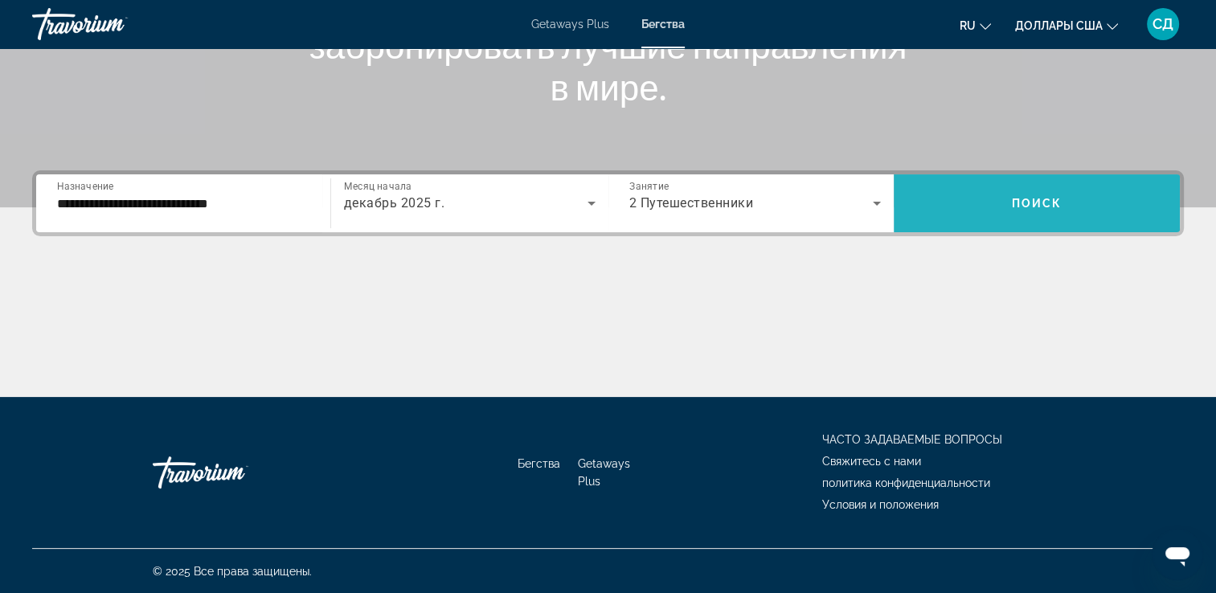
click at [979, 213] on span "Виджет поиска" at bounding box center [1036, 203] width 286 height 39
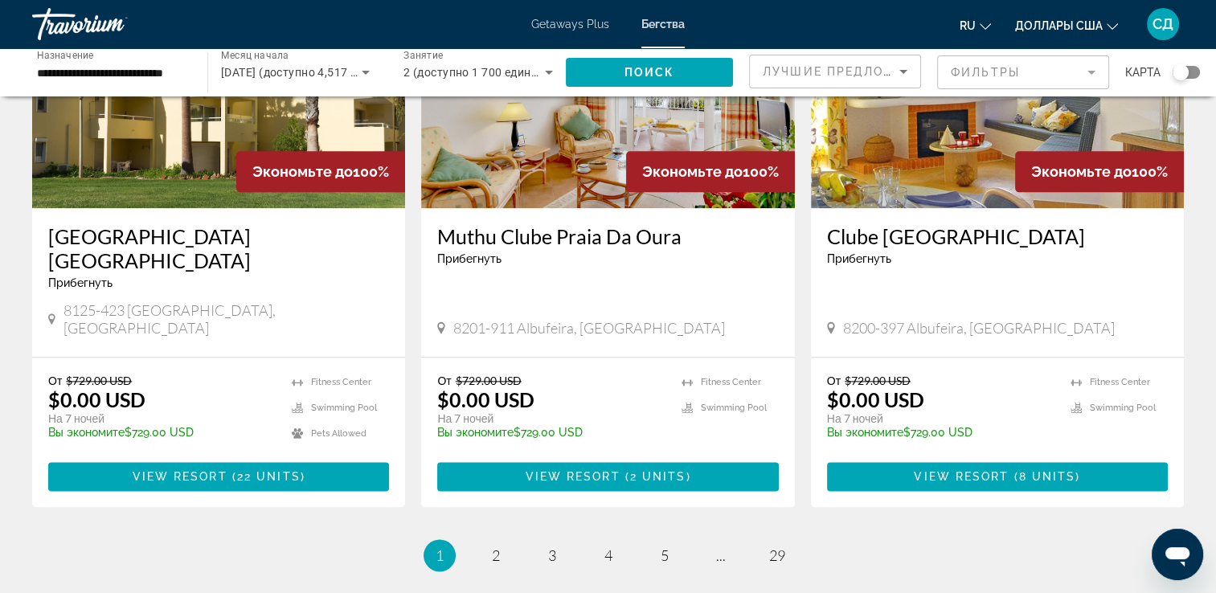
scroll to position [1928, 0]
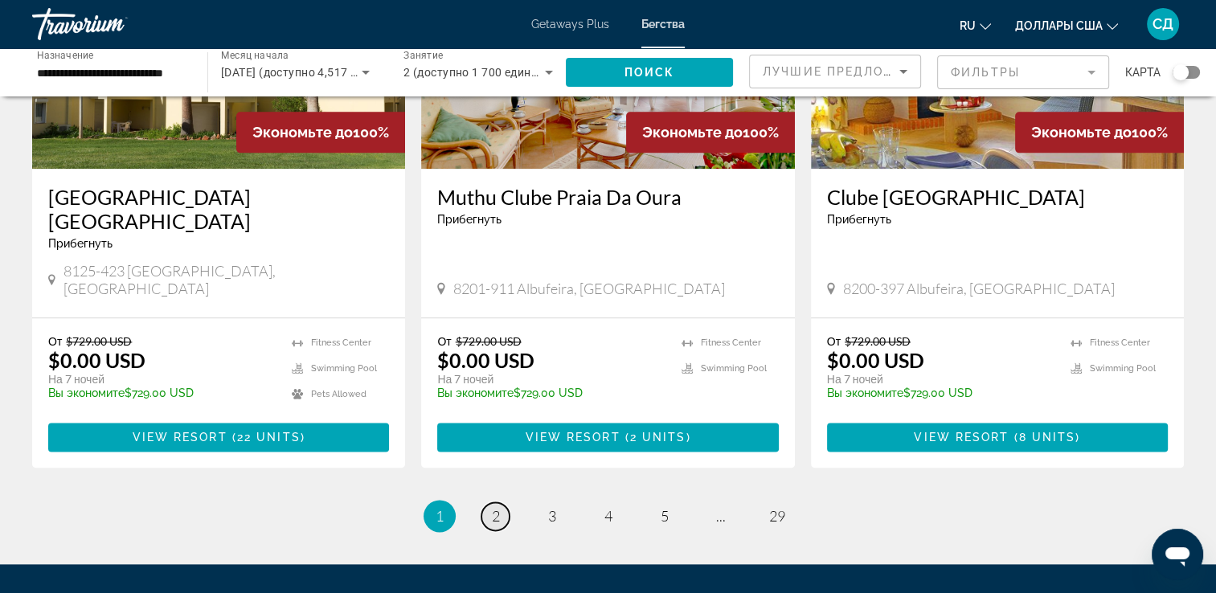
click at [498, 507] on span "2" at bounding box center [496, 516] width 8 height 18
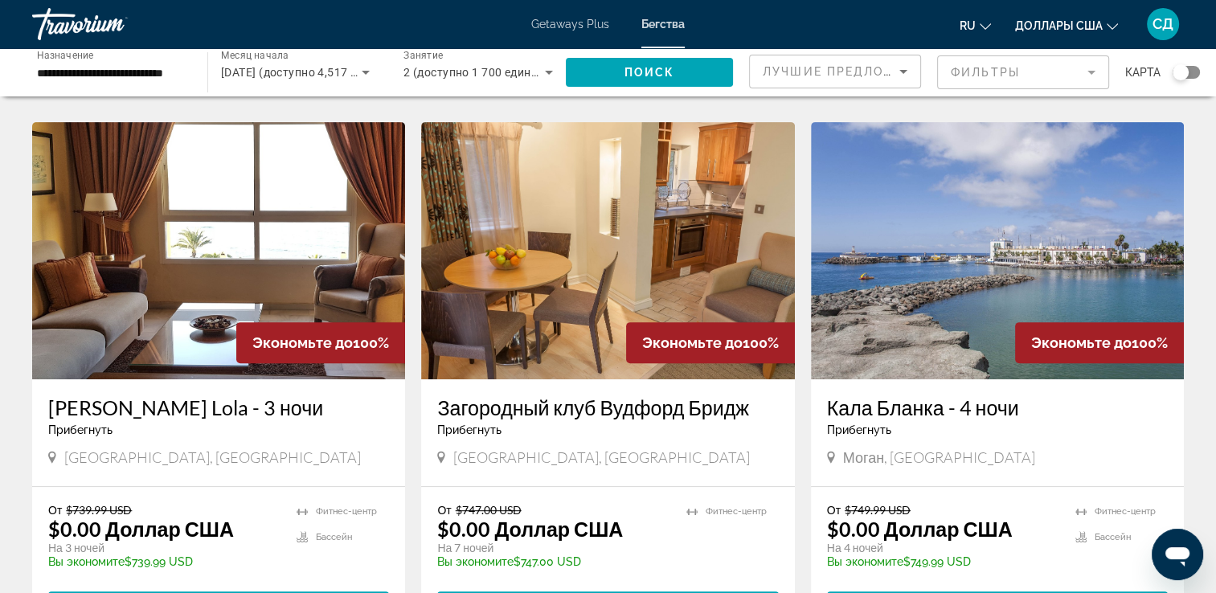
scroll to position [643, 0]
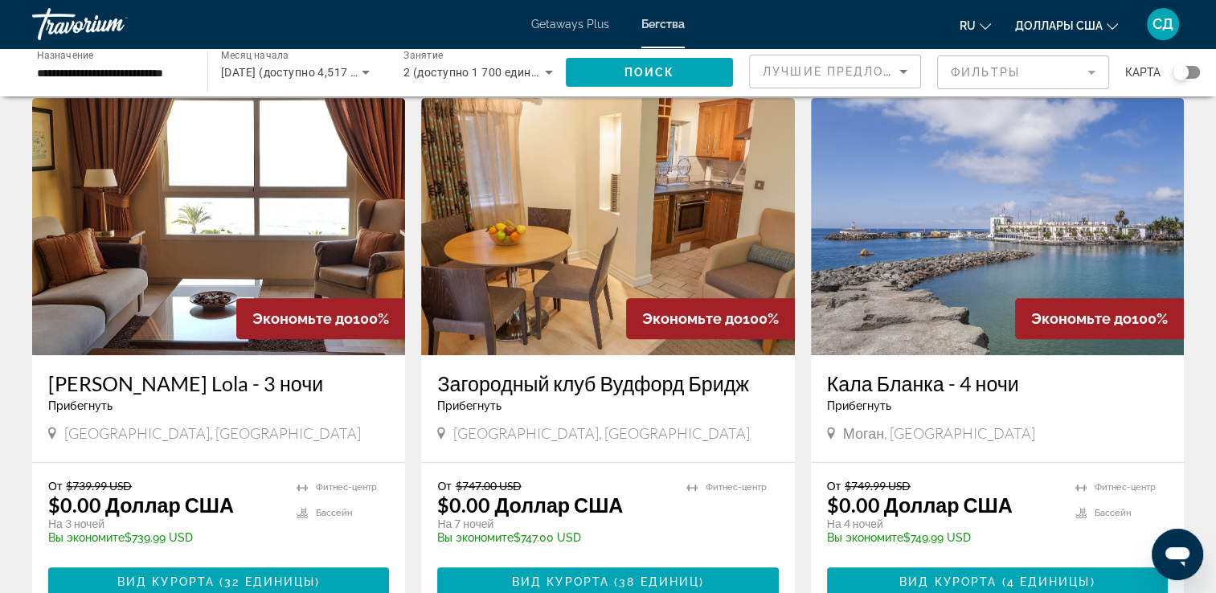
click at [920, 161] on img "Main content" at bounding box center [997, 226] width 373 height 257
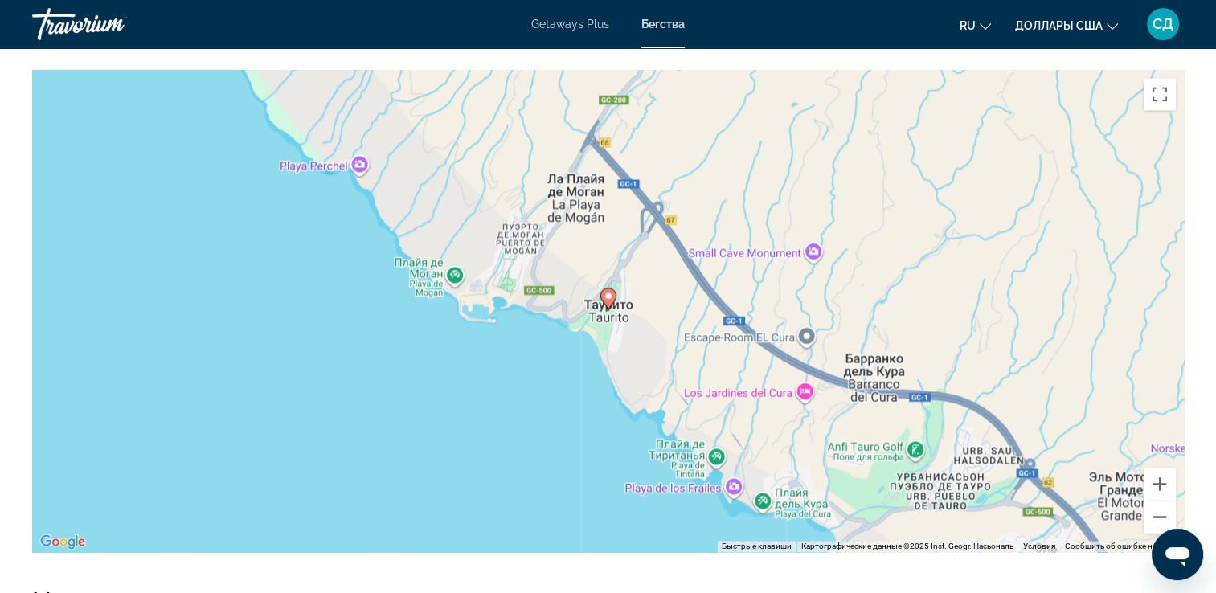
scroll to position [2693, 0]
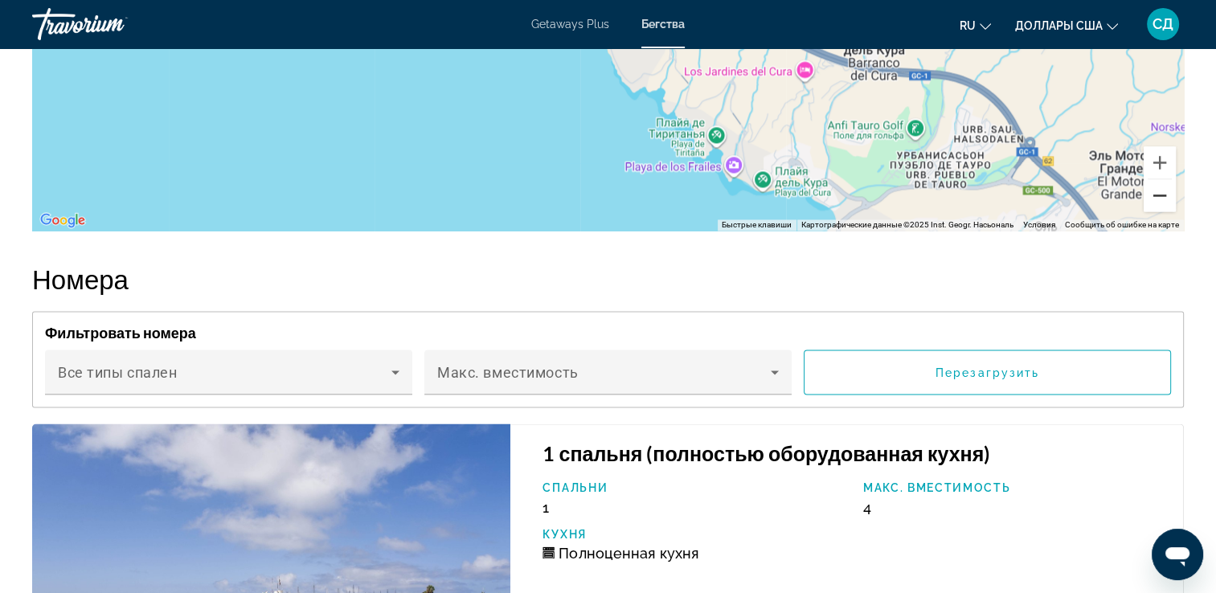
click at [1167, 206] on button "Уменьшить" at bounding box center [1159, 195] width 32 height 32
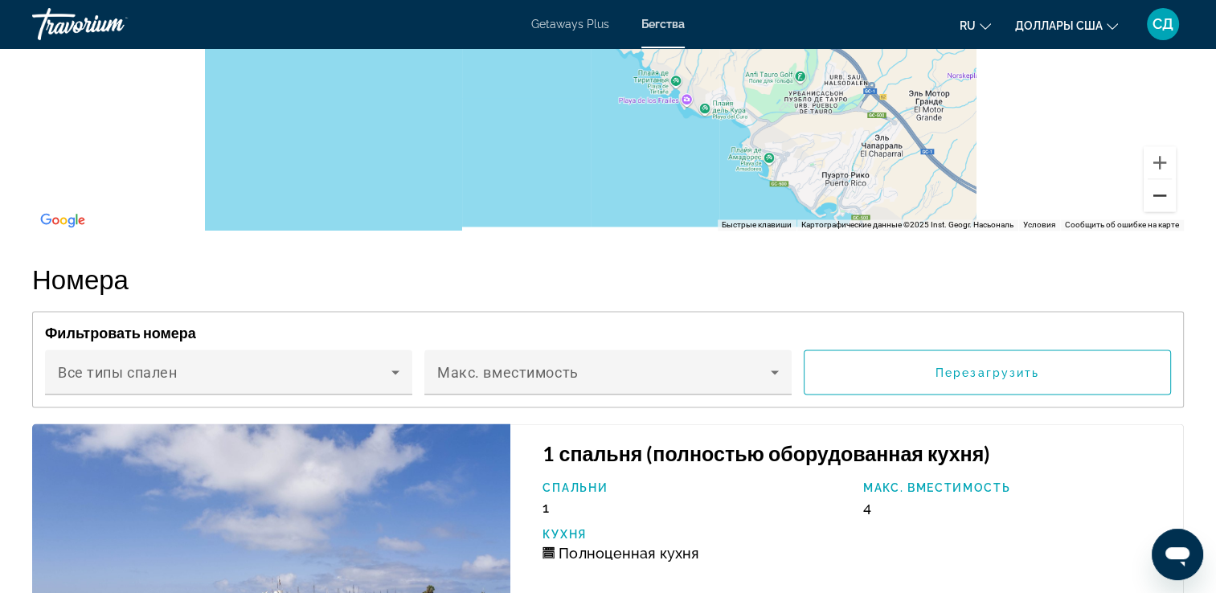
click at [1167, 206] on button "Уменьшить" at bounding box center [1159, 195] width 32 height 32
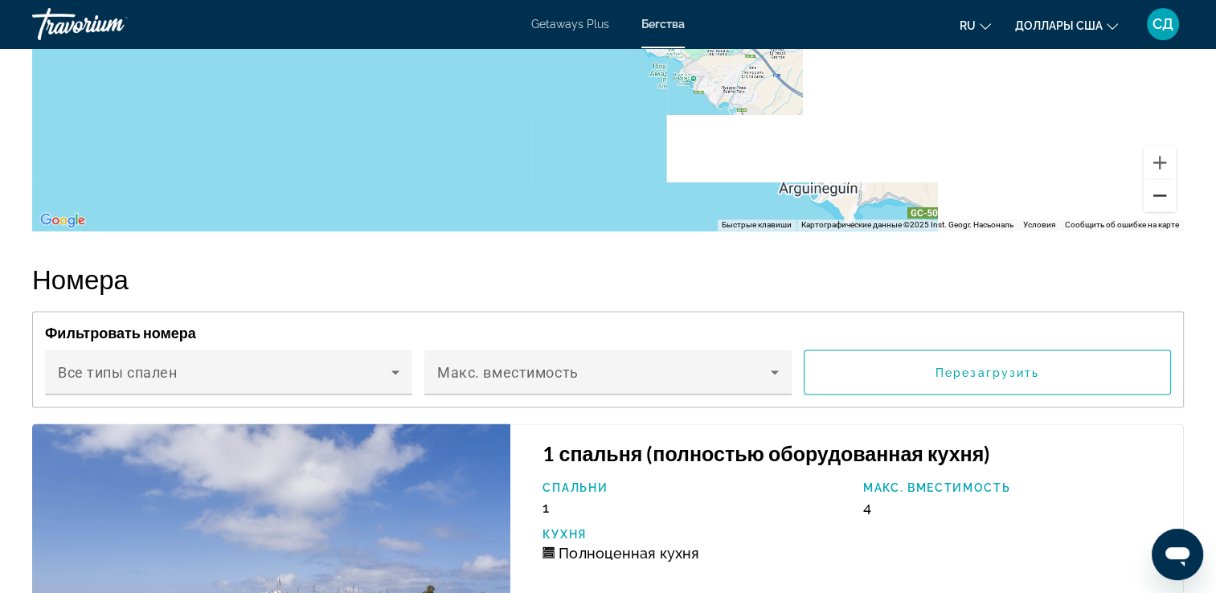
click at [1167, 206] on button "Уменьшить" at bounding box center [1159, 195] width 32 height 32
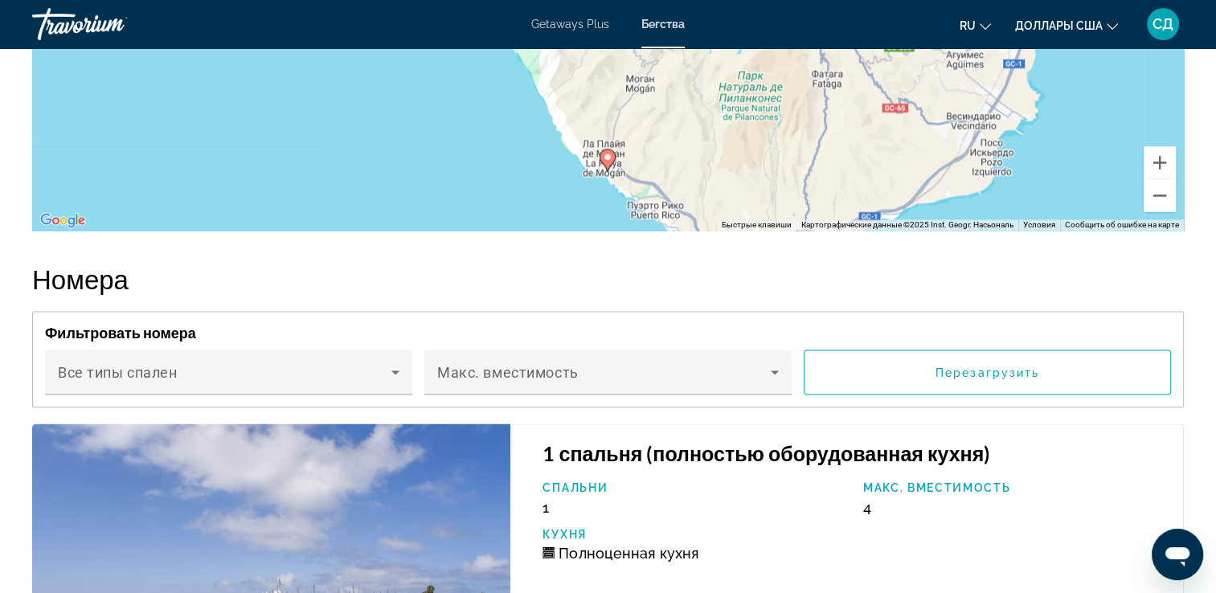
drag, startPoint x: 976, startPoint y: 172, endPoint x: 865, endPoint y: 154, distance: 112.3
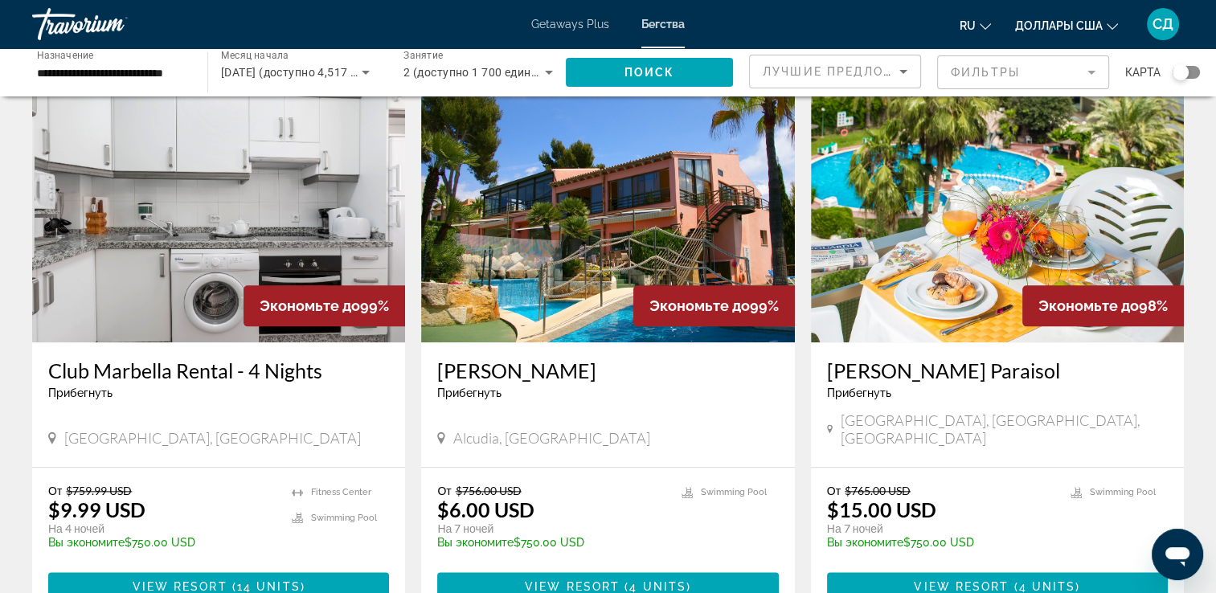
scroll to position [2005, 0]
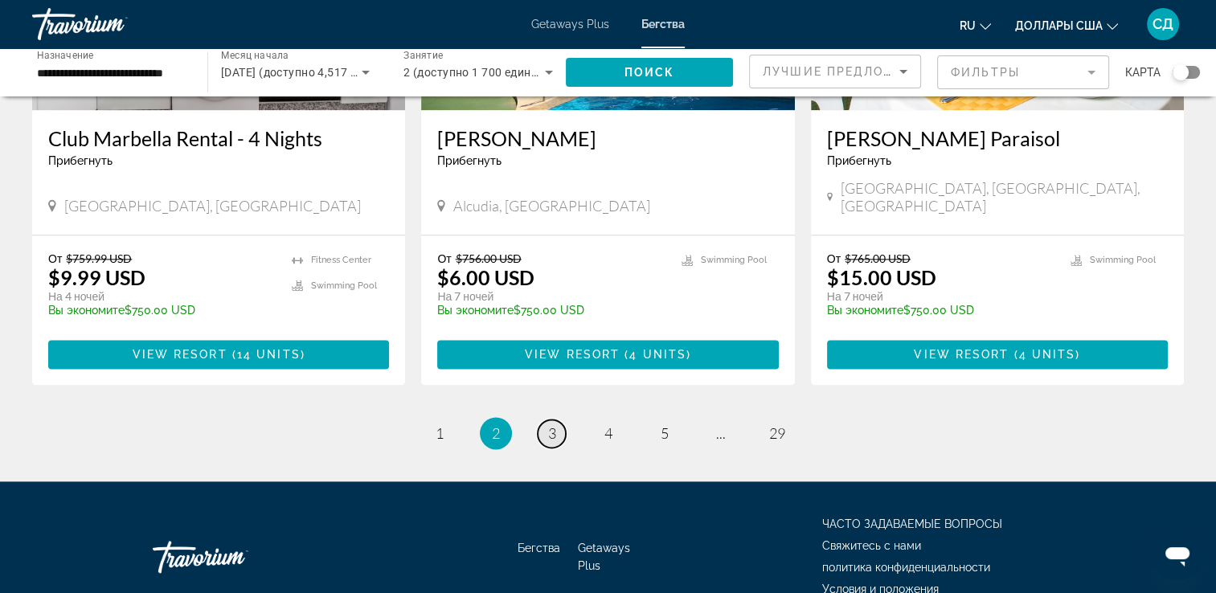
click at [550, 424] on span "3" at bounding box center [552, 433] width 8 height 18
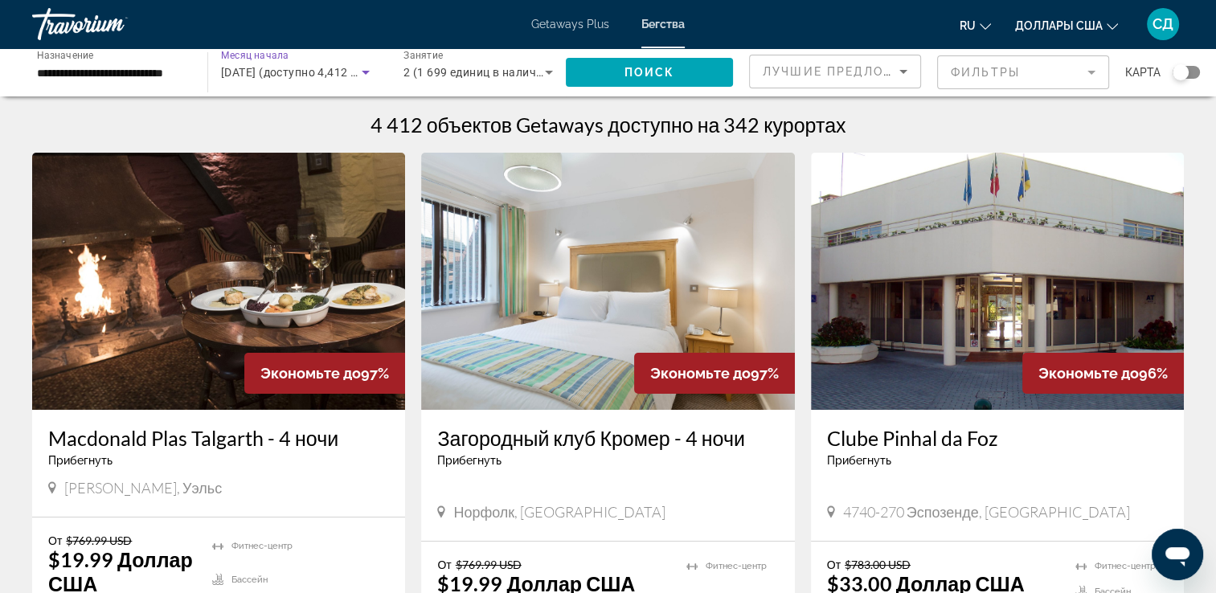
click at [308, 76] on span "декабря 2025 (доступно 4,412 единиц)" at bounding box center [308, 72] width 174 height 13
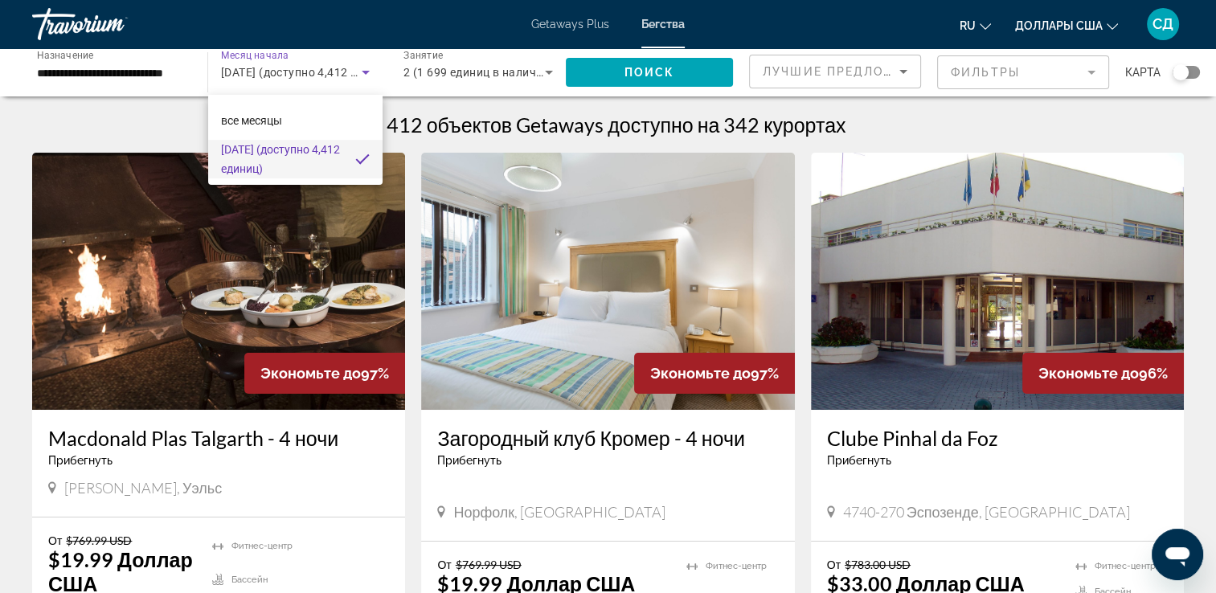
click at [129, 72] on div at bounding box center [608, 296] width 1216 height 593
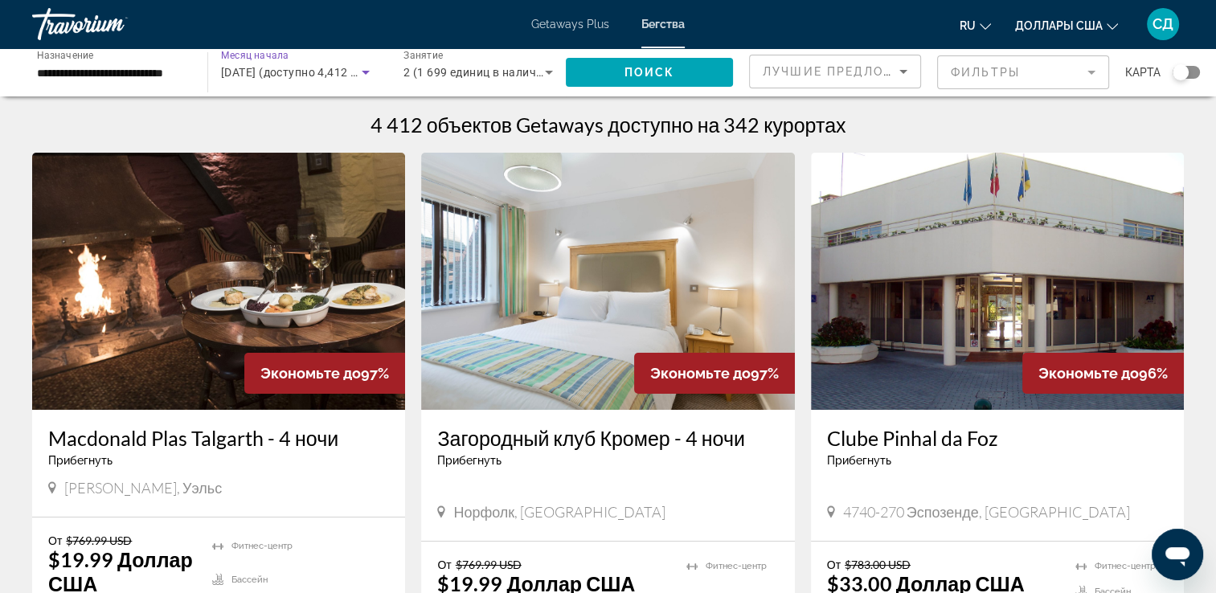
click at [231, 70] on span "декабря 2025 (доступно 4,412 единиц)" at bounding box center [308, 72] width 174 height 13
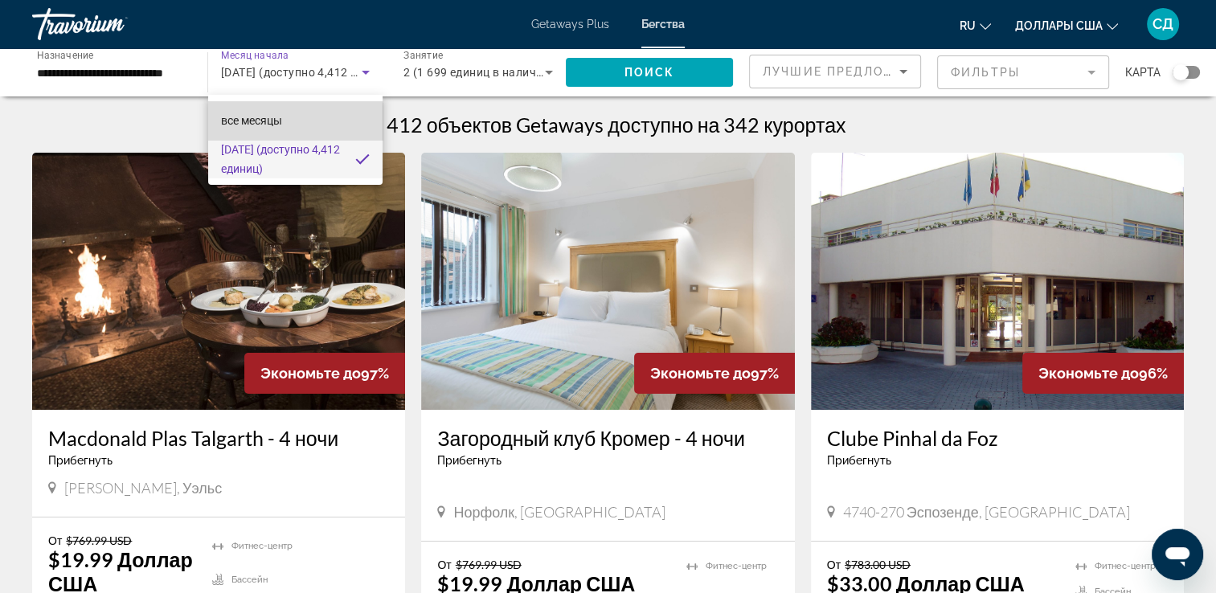
click at [280, 126] on span "все месяцы" at bounding box center [251, 120] width 61 height 13
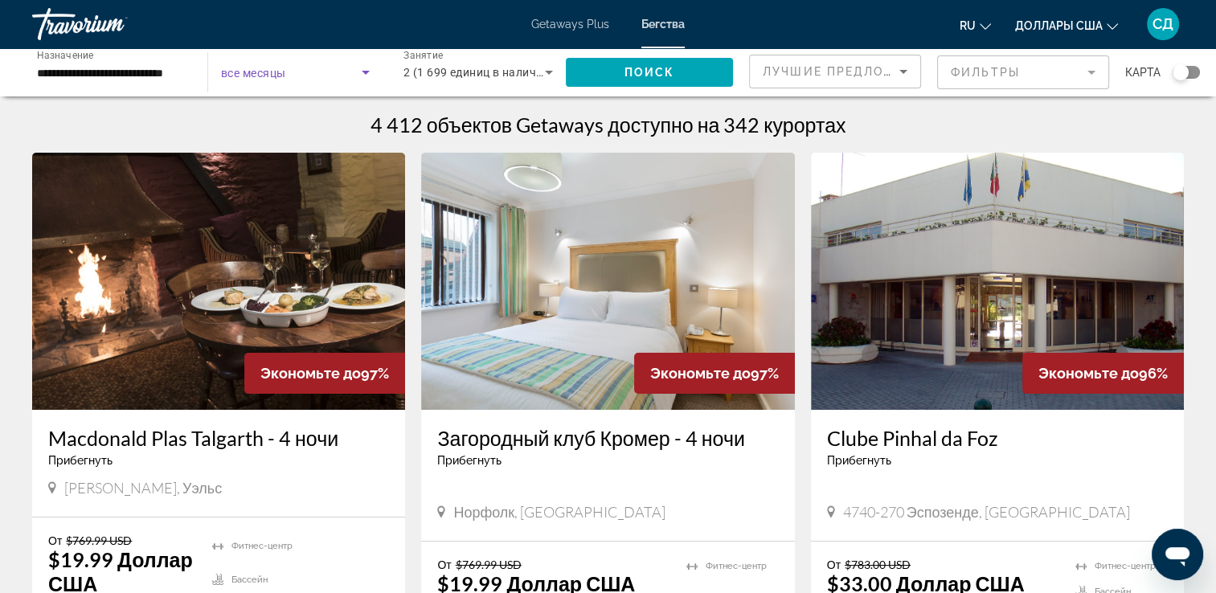
click at [285, 76] on span "все месяцы" at bounding box center [253, 73] width 64 height 13
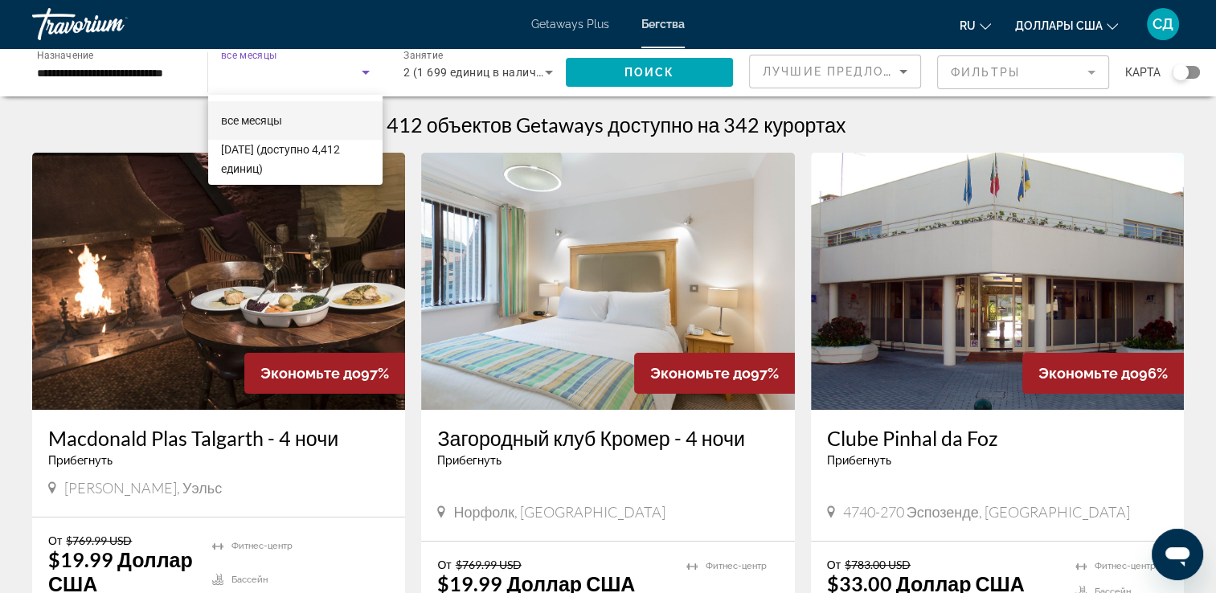
click at [108, 21] on div at bounding box center [608, 296] width 1216 height 593
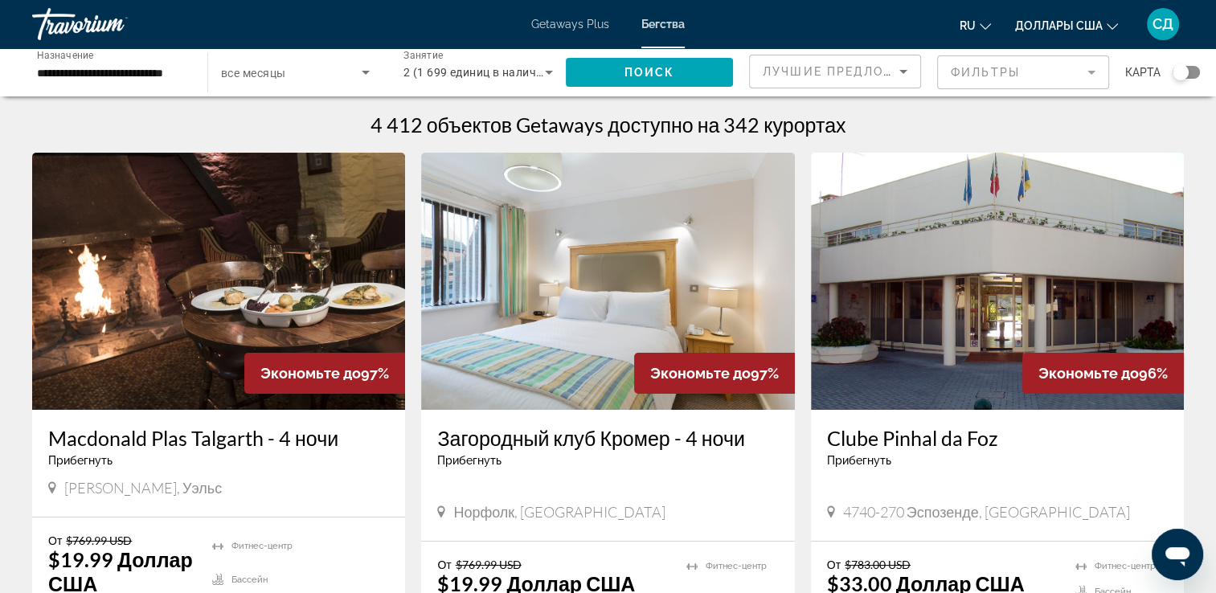
click at [156, 78] on input "**********" at bounding box center [111, 72] width 149 height 19
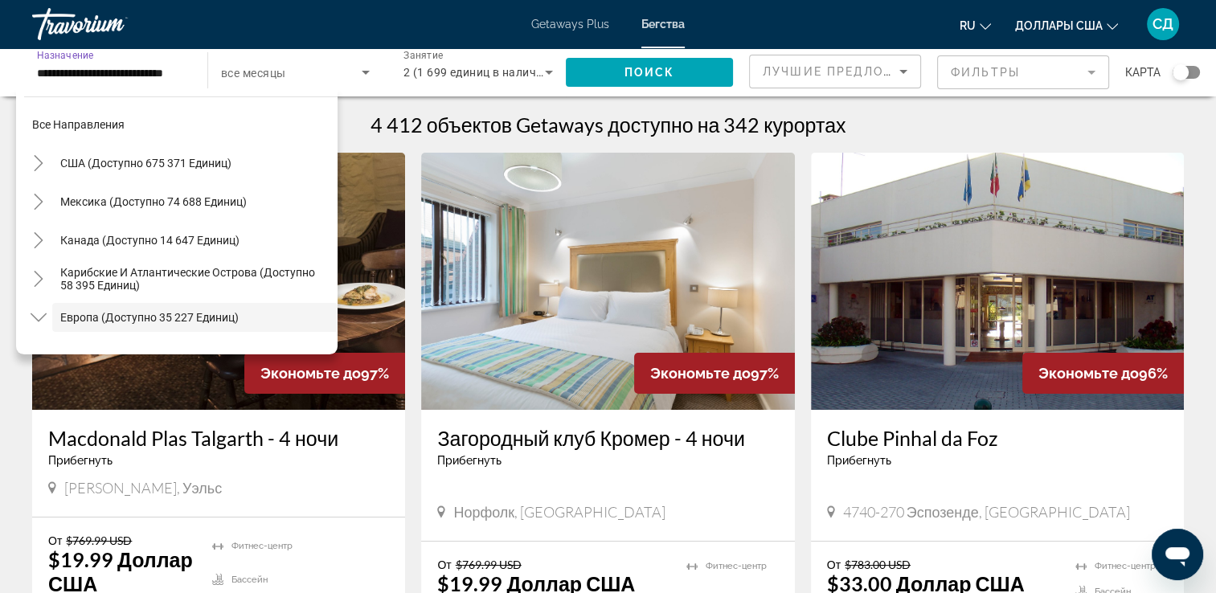
scroll to position [96, 0]
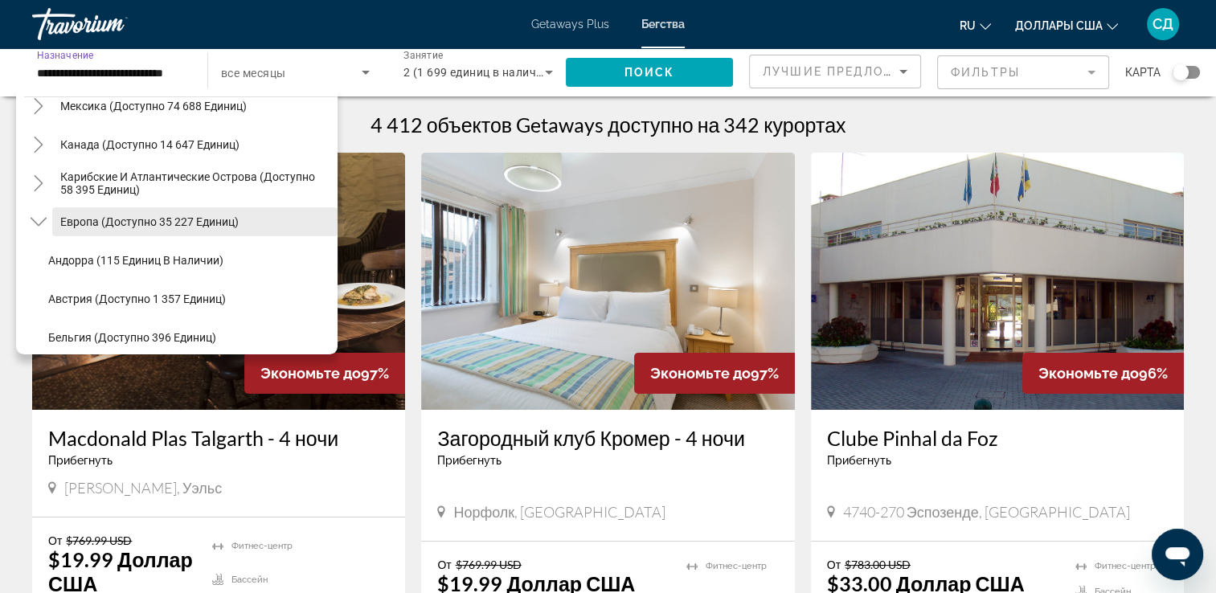
click at [141, 220] on span "Европа (доступно 35 227 единиц)" at bounding box center [149, 221] width 178 height 13
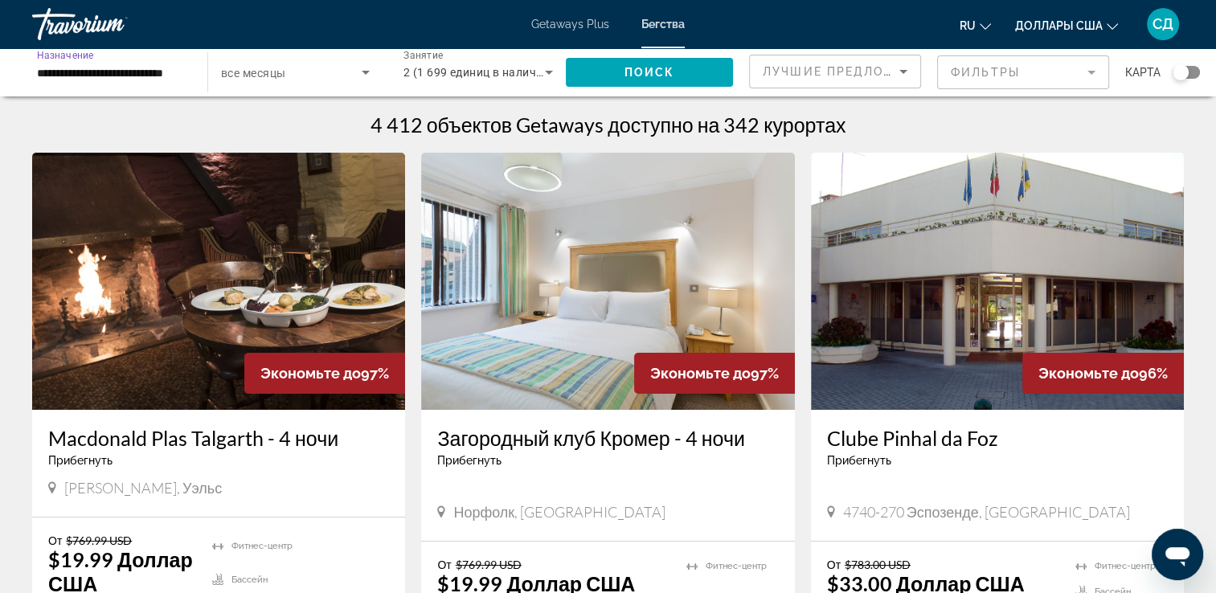
click at [287, 80] on span "Виджет поиска" at bounding box center [291, 72] width 141 height 19
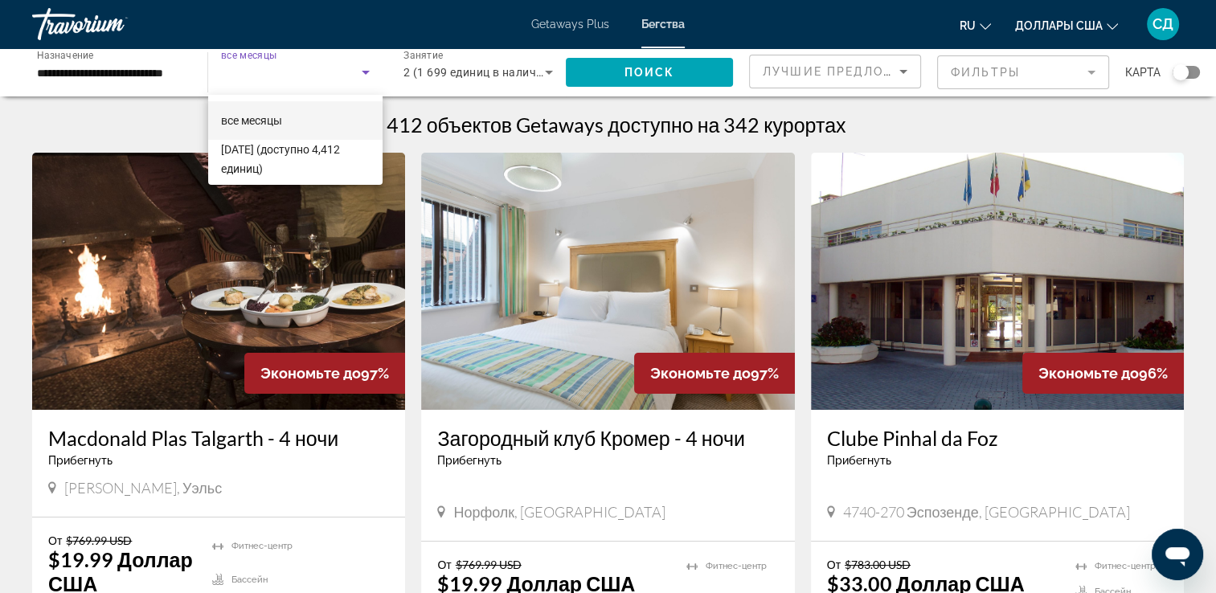
click at [334, 111] on mat-option "все месяцы" at bounding box center [295, 120] width 174 height 39
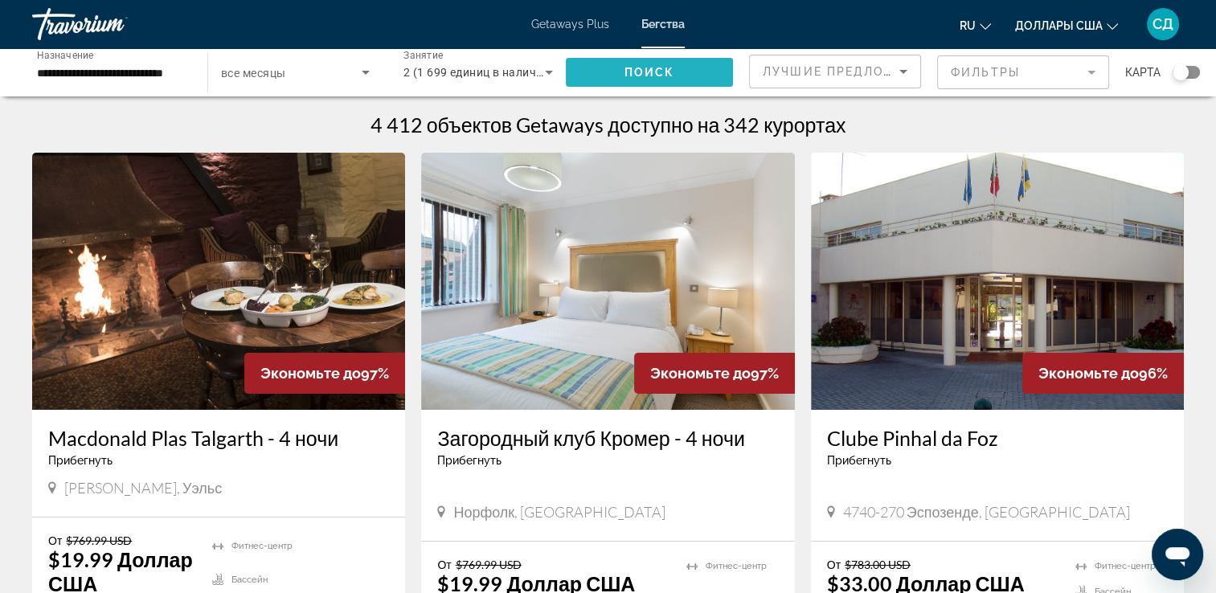
click at [640, 77] on span "Поиск" at bounding box center [649, 72] width 51 height 13
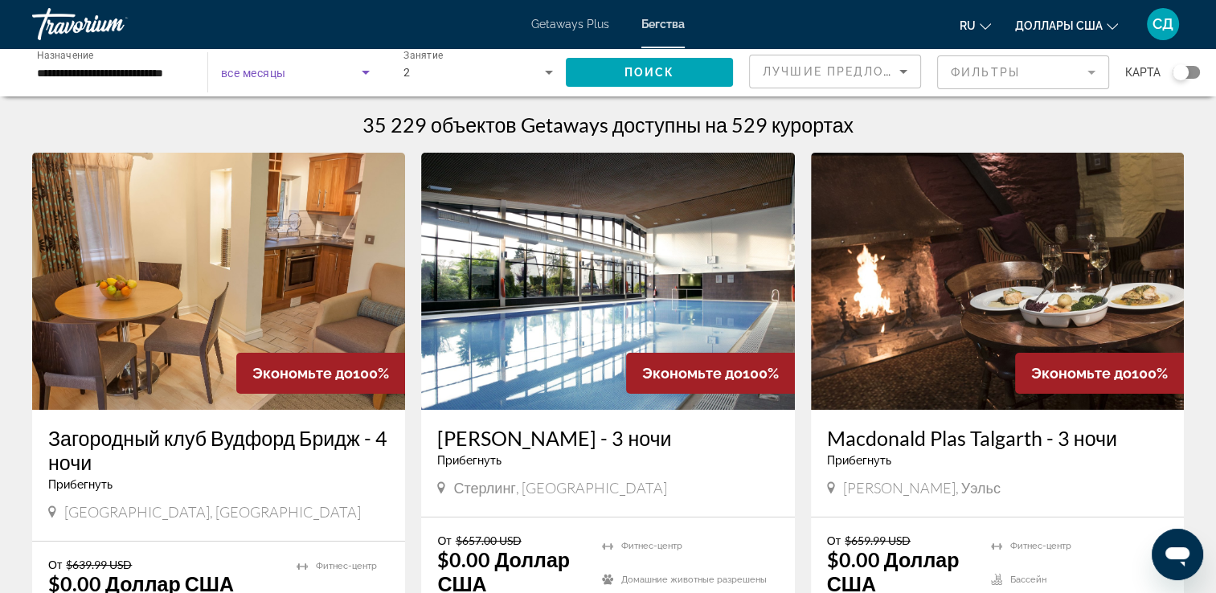
click at [363, 71] on icon "Виджет поиска" at bounding box center [366, 73] width 8 height 4
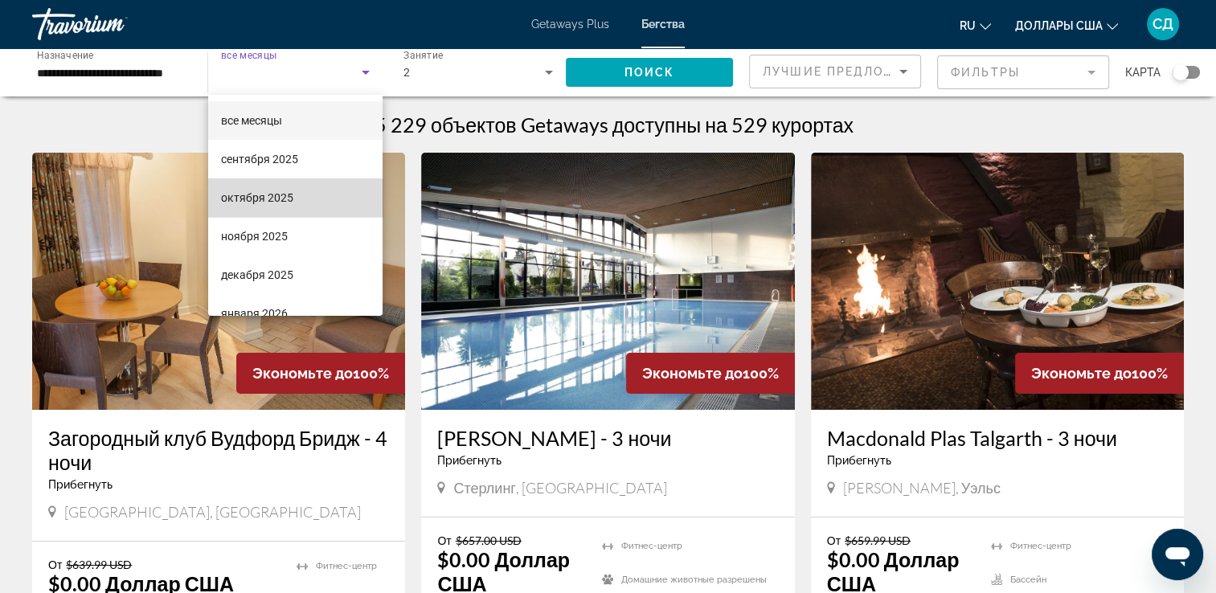
click at [321, 202] on mat-option "октября 2025" at bounding box center [295, 197] width 174 height 39
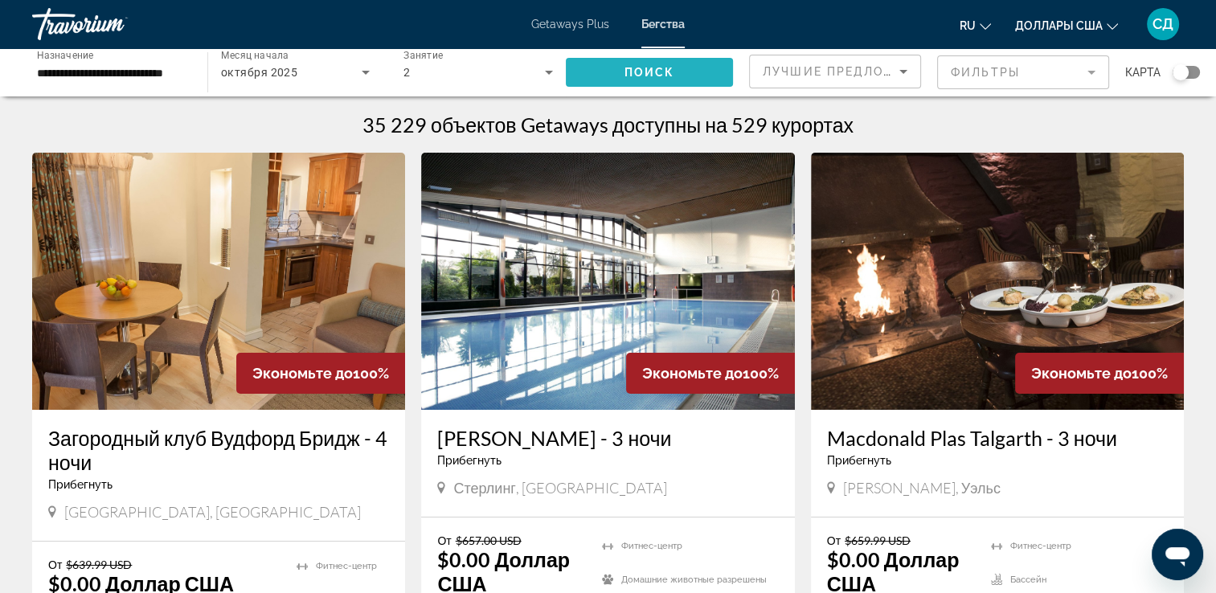
click at [643, 78] on span "Поиск" at bounding box center [649, 72] width 51 height 13
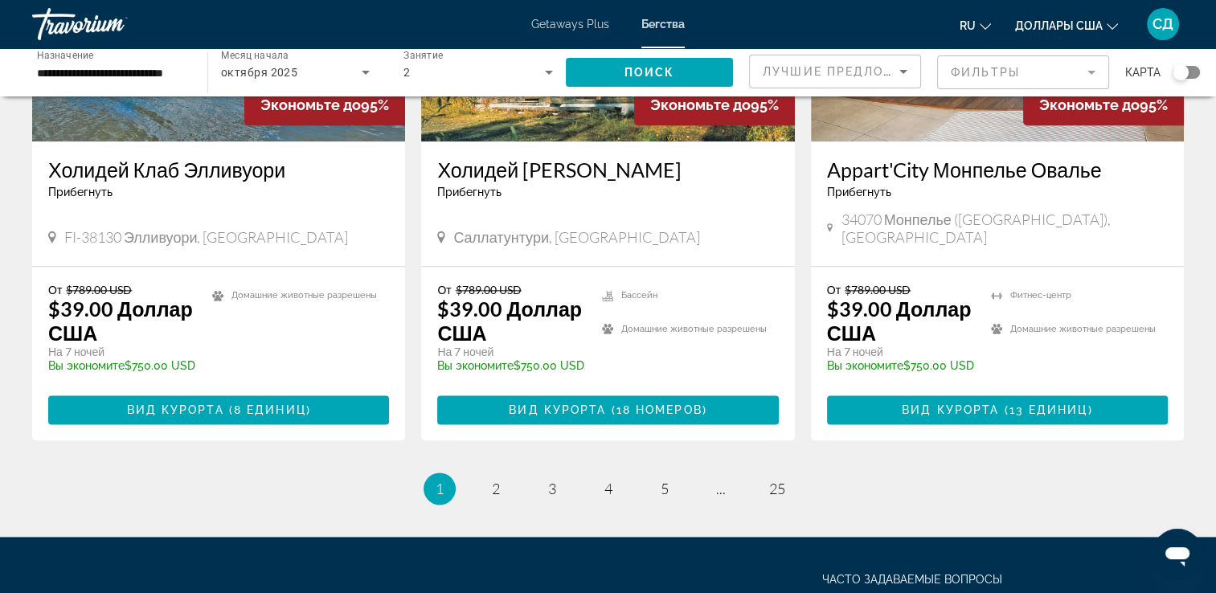
scroll to position [2009, 0]
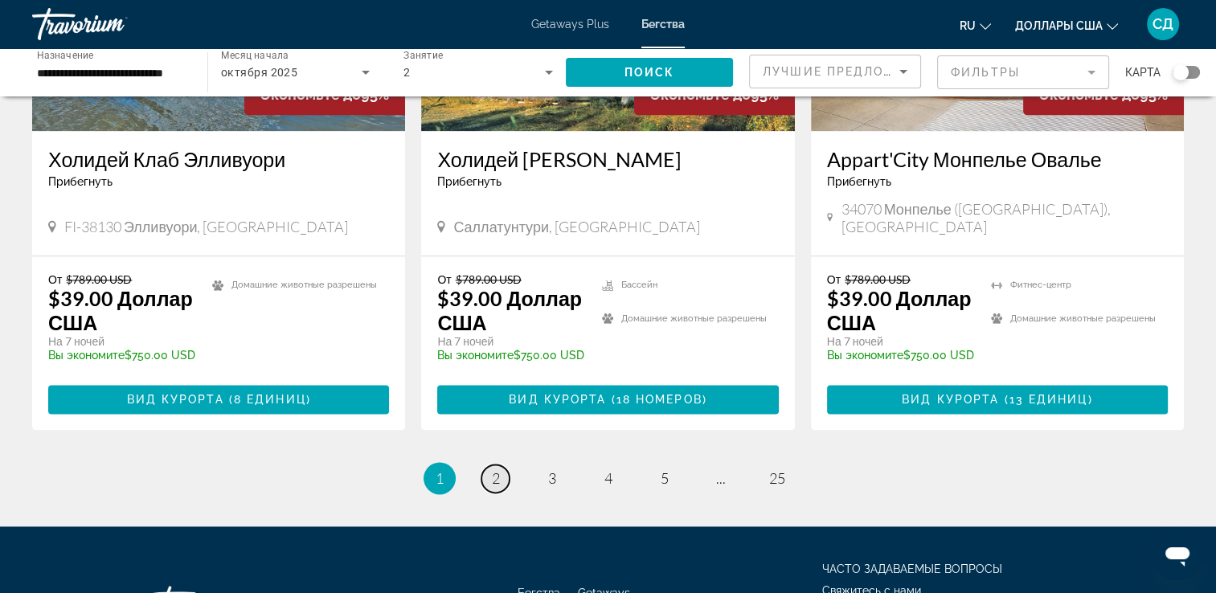
click at [492, 469] on span "2" at bounding box center [496, 478] width 8 height 18
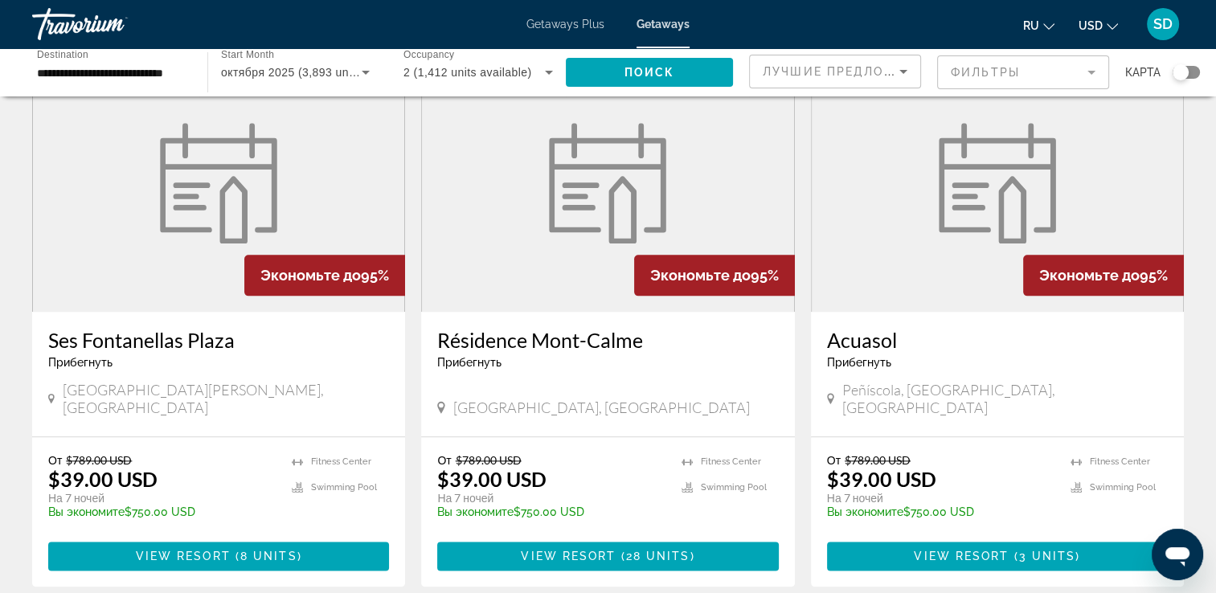
scroll to position [1848, 0]
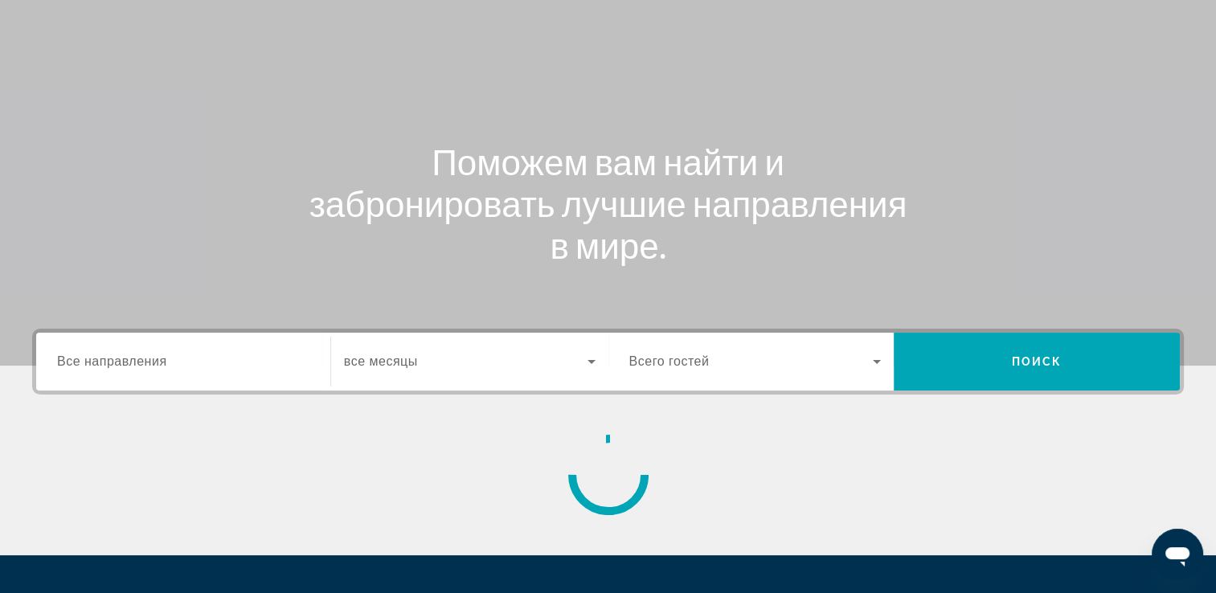
scroll to position [241, 0]
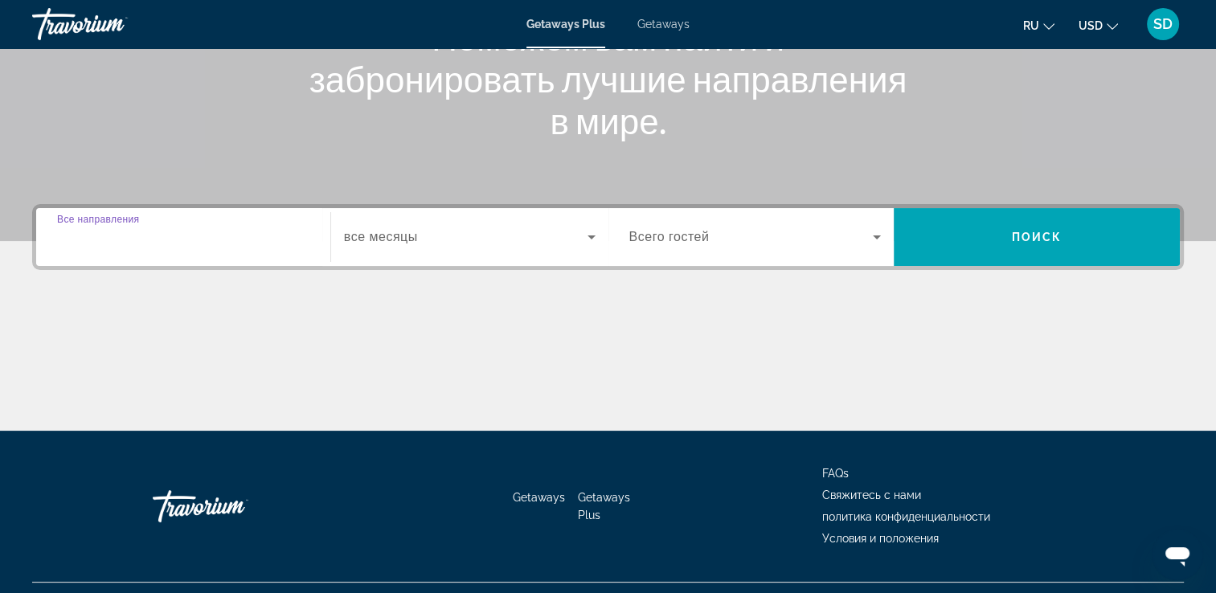
click at [175, 243] on input "Destination Все направления" at bounding box center [183, 237] width 252 height 19
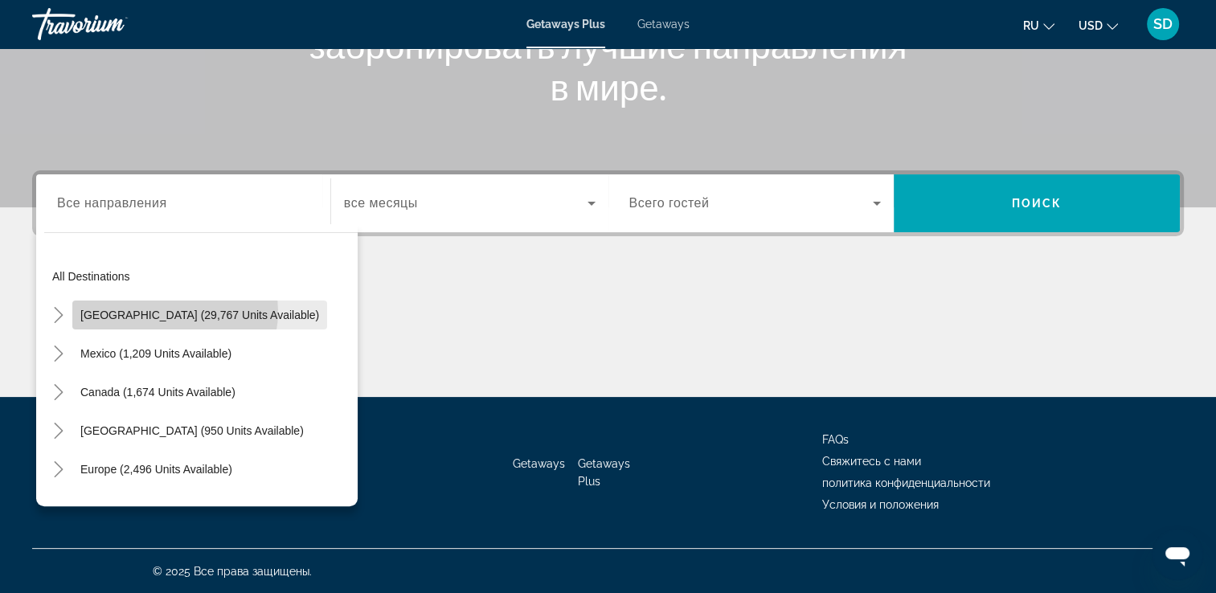
click at [174, 311] on span "[GEOGRAPHIC_DATA] (29,767 units available)" at bounding box center [199, 315] width 239 height 13
type input "**********"
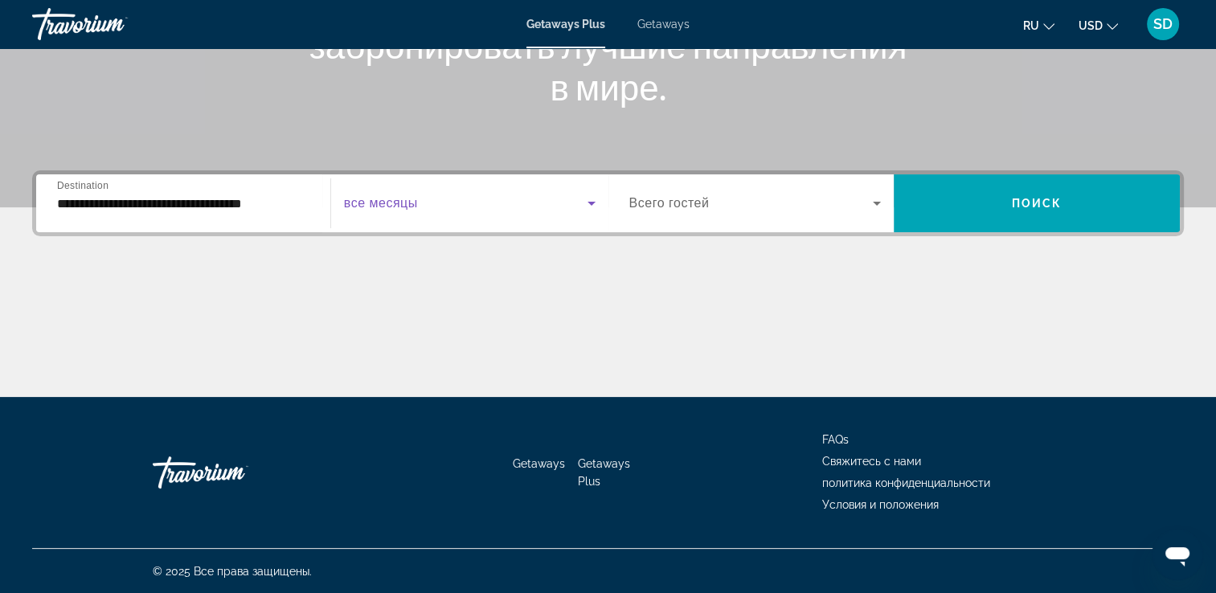
click at [371, 210] on span "Search widget" at bounding box center [465, 203] width 243 height 19
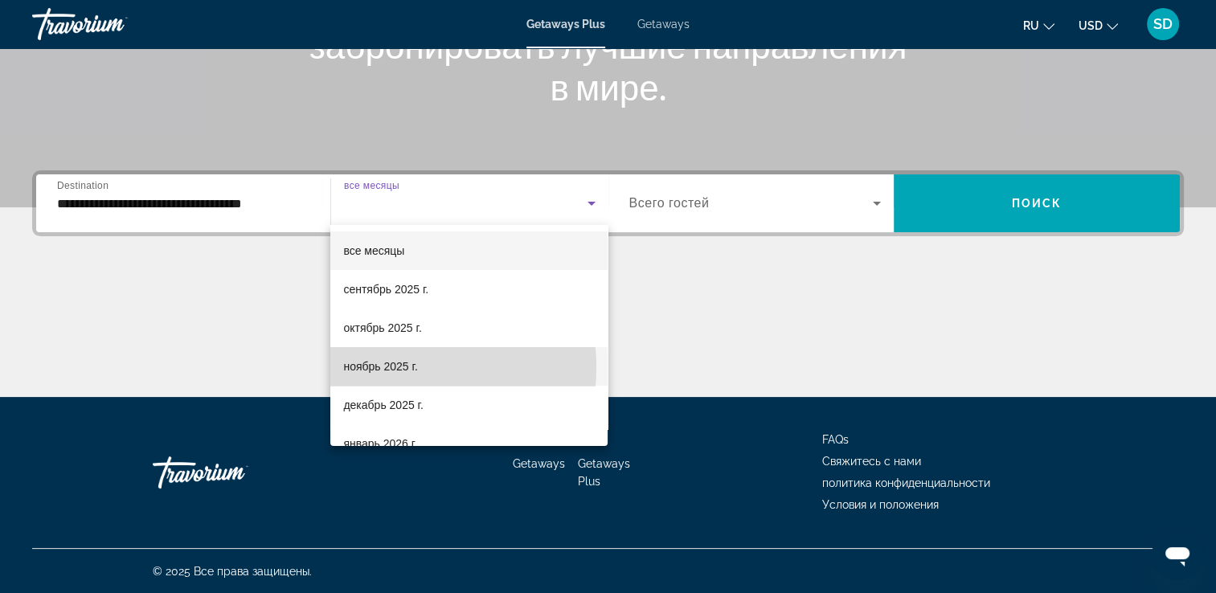
click at [380, 367] on span "ноябрь 2025 г." at bounding box center [380, 366] width 74 height 19
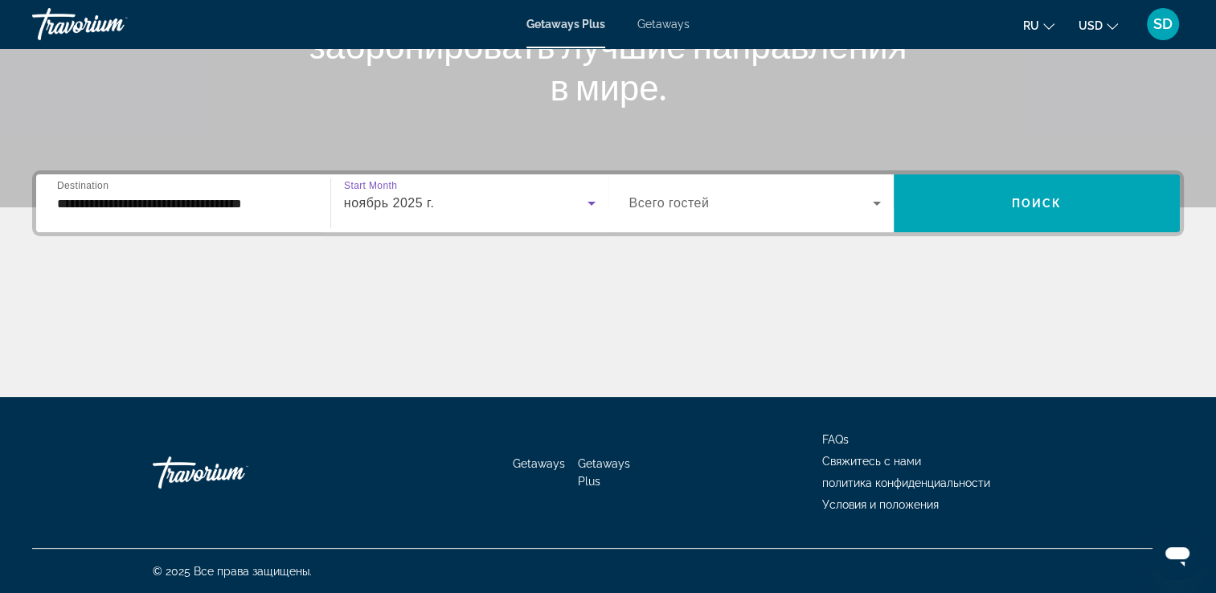
click at [700, 205] on span "Всего гостей" at bounding box center [669, 203] width 80 height 14
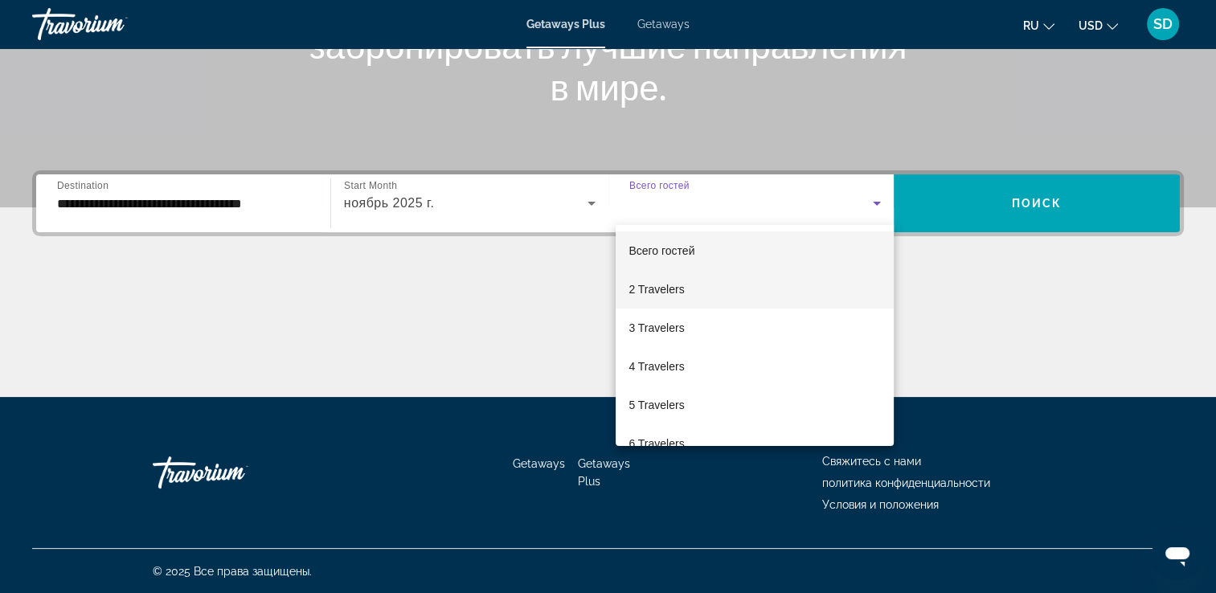
click at [684, 281] on mat-option "2 Travelers" at bounding box center [754, 289] width 278 height 39
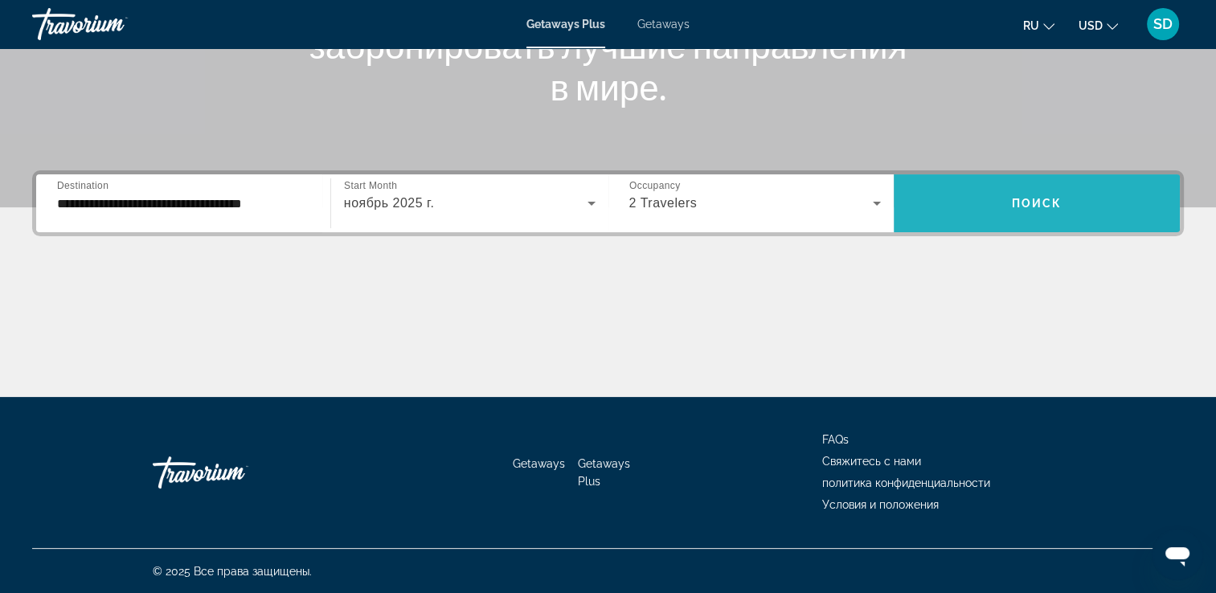
click at [980, 185] on span "Search widget" at bounding box center [1036, 203] width 286 height 39
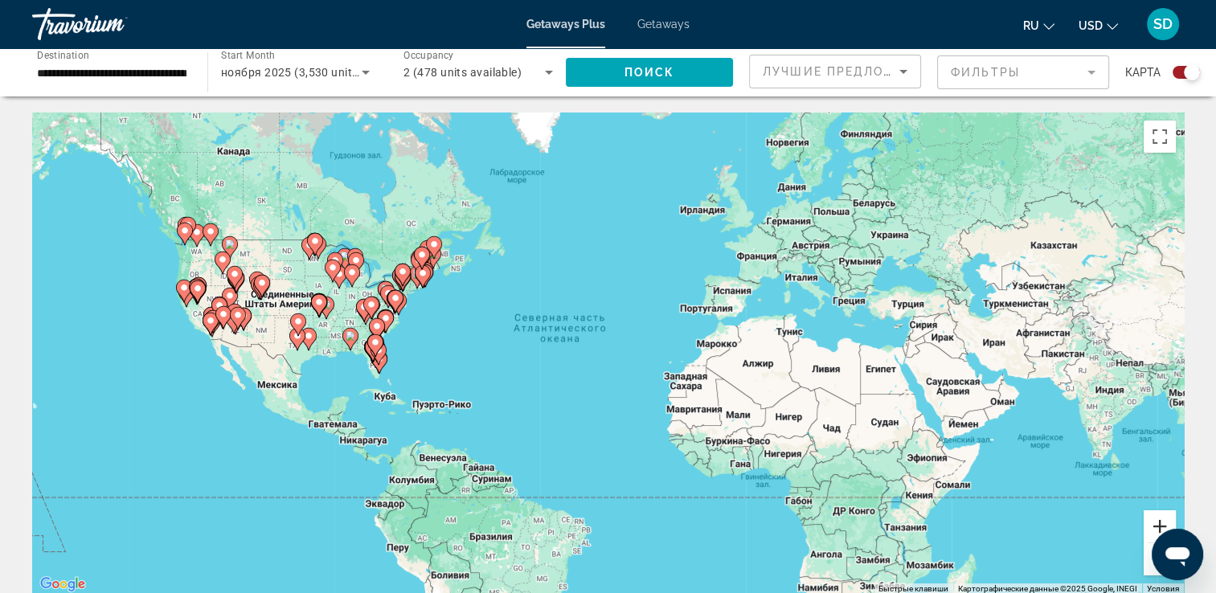
click at [1154, 517] on button "Увеличить" at bounding box center [1159, 526] width 32 height 32
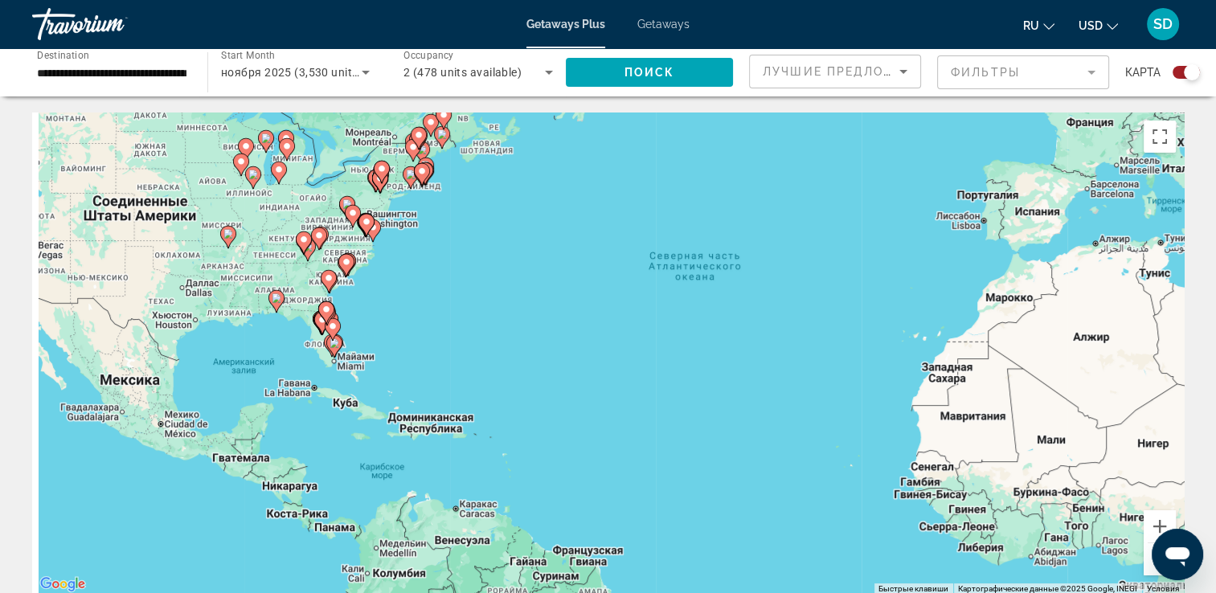
drag, startPoint x: 255, startPoint y: 376, endPoint x: 441, endPoint y: 340, distance: 189.9
click at [441, 340] on div "Чтобы активировать перетаскивание с помощью клавиатуры, нажмите Alt + Ввод. Пос…" at bounding box center [607, 353] width 1151 height 482
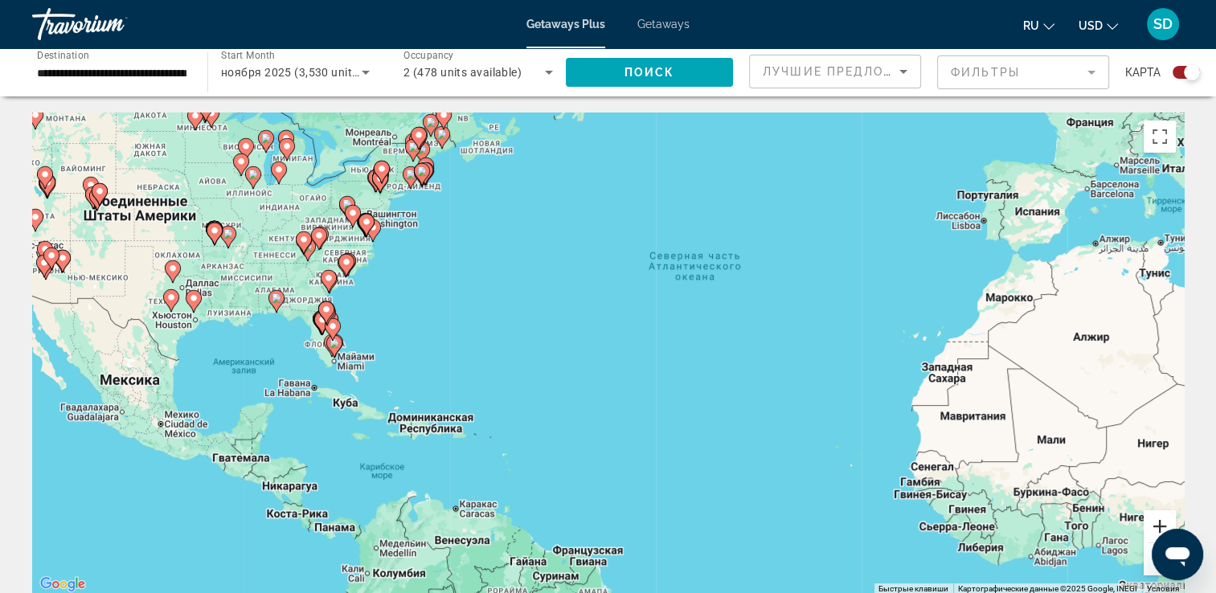
click at [1159, 520] on button "Увеличить" at bounding box center [1159, 526] width 32 height 32
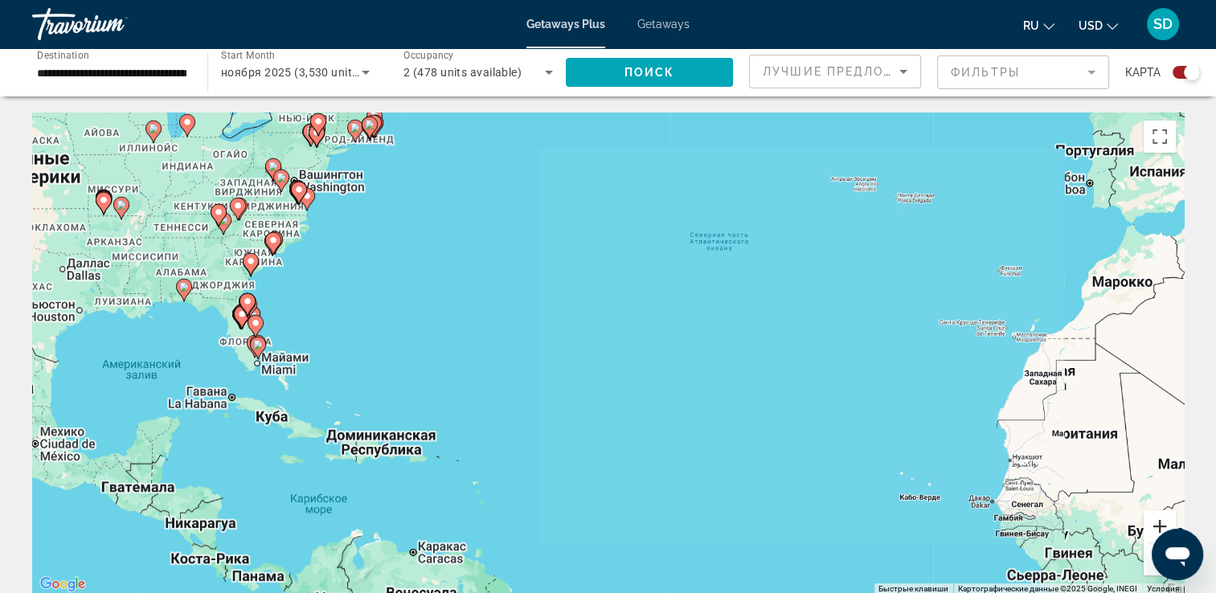
click at [1159, 520] on button "Увеличить" at bounding box center [1159, 526] width 32 height 32
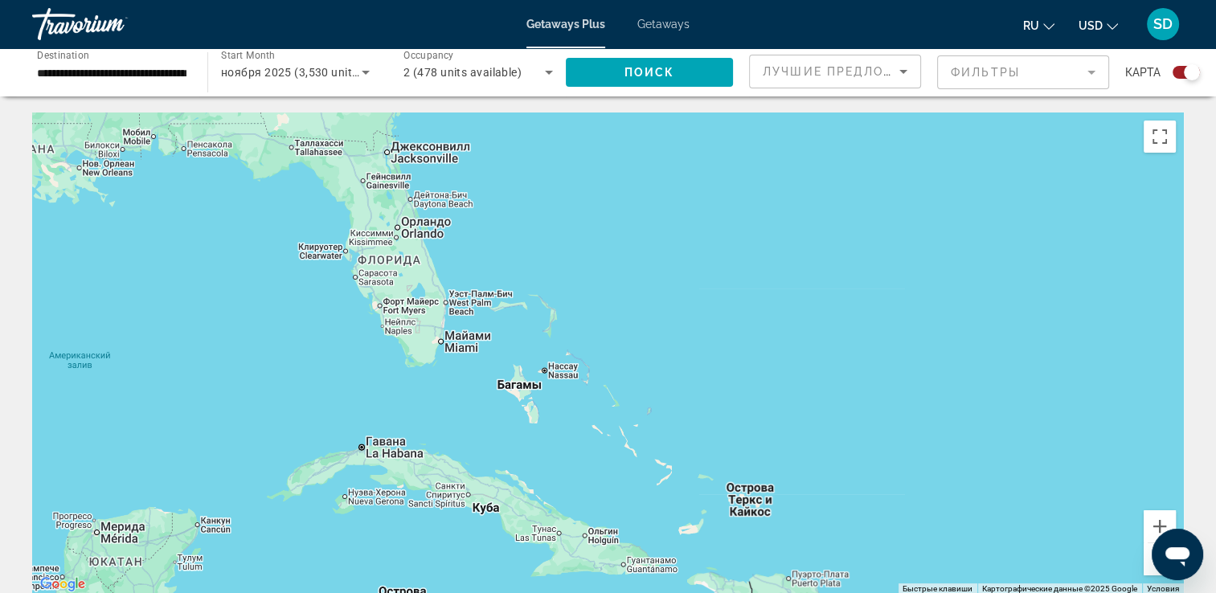
drag, startPoint x: 190, startPoint y: 439, endPoint x: 1128, endPoint y: 396, distance: 938.6
click at [1128, 396] on div "Main content" at bounding box center [607, 353] width 1151 height 482
click at [1157, 524] on button "Увеличить" at bounding box center [1159, 526] width 32 height 32
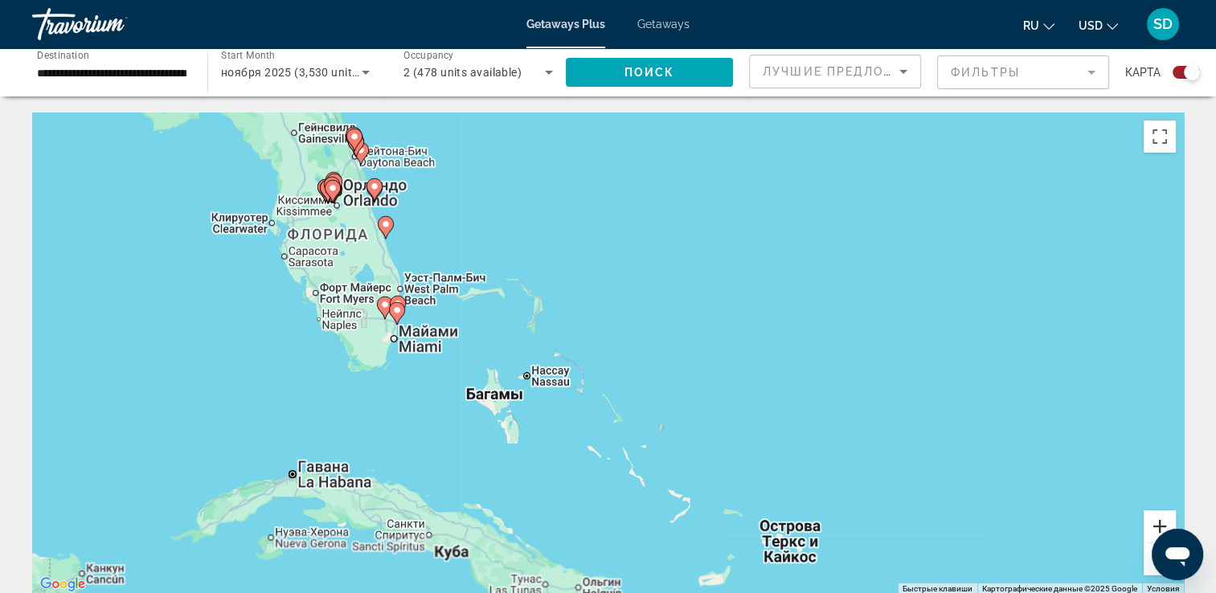
click at [1157, 524] on button "Увеличить" at bounding box center [1159, 526] width 32 height 32
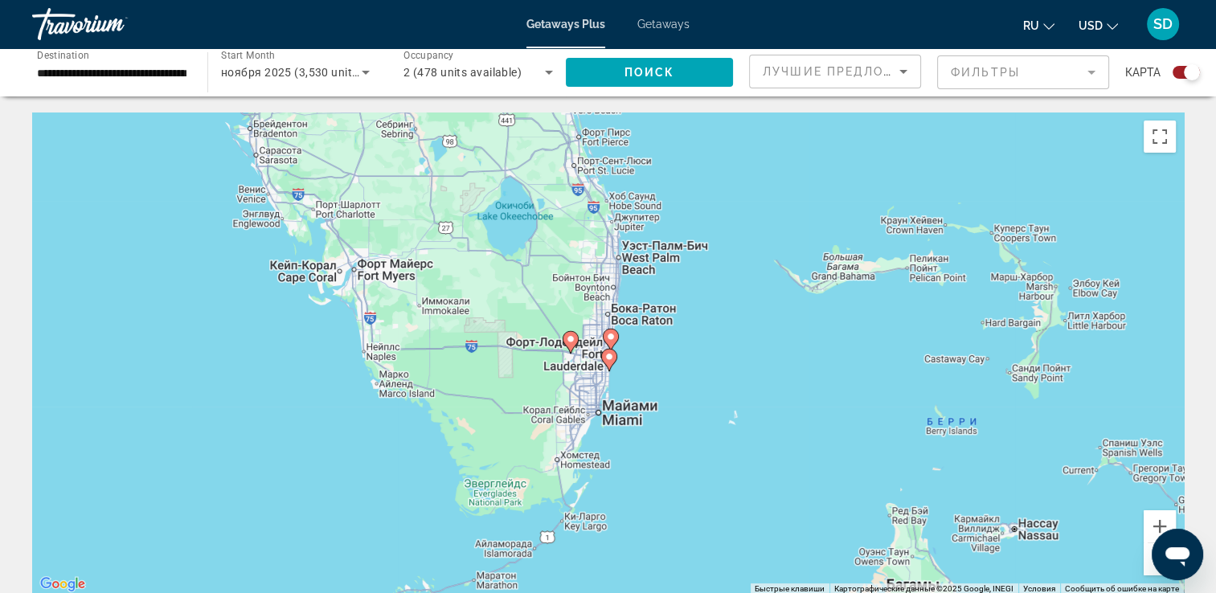
drag, startPoint x: 289, startPoint y: 319, endPoint x: 952, endPoint y: 426, distance: 671.4
click at [952, 426] on div "Чтобы активировать перетаскивание с помощью клавиатуры, нажмите Alt + Ввод. Пос…" at bounding box center [607, 353] width 1151 height 482
click at [607, 357] on image "Main content" at bounding box center [609, 357] width 10 height 10
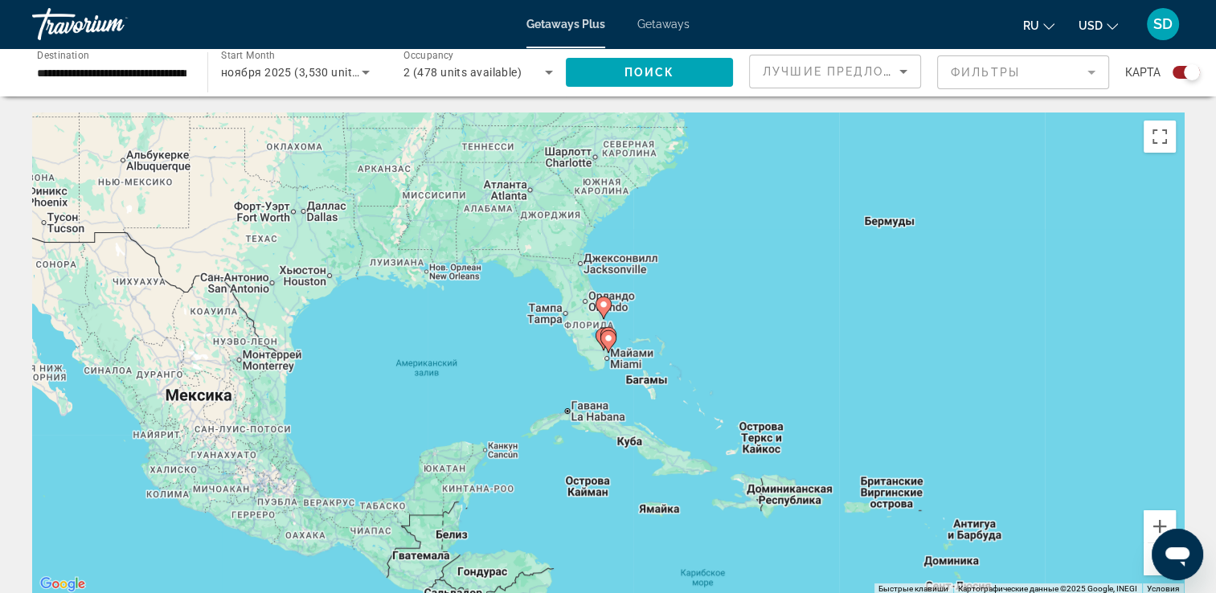
click at [607, 349] on icon "Main content" at bounding box center [607, 341] width 14 height 21
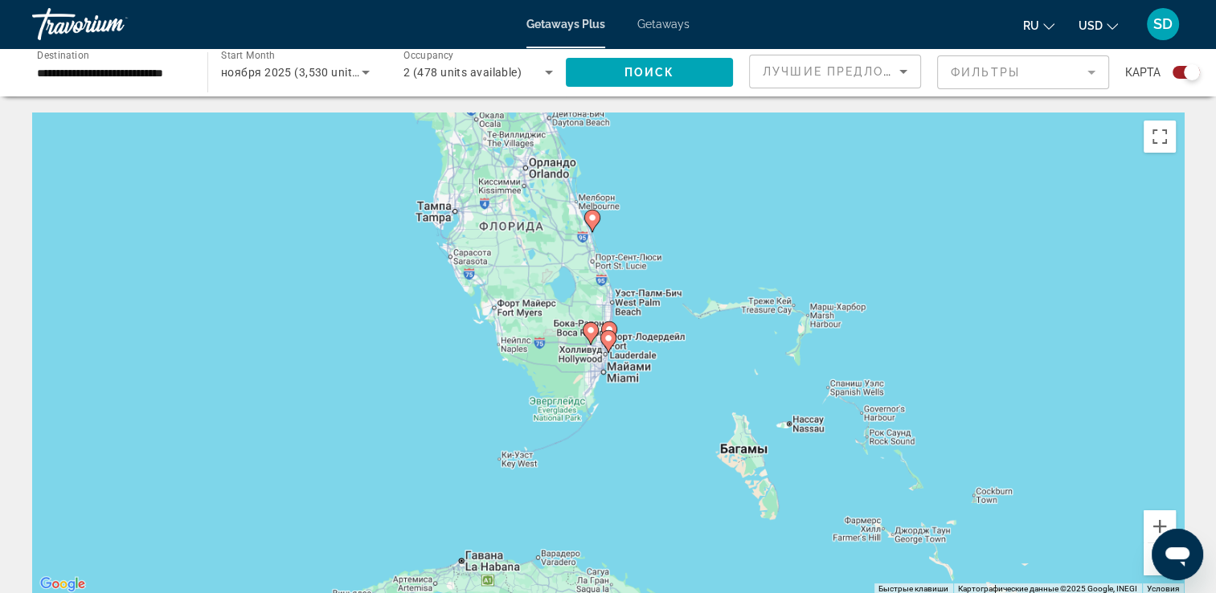
click at [607, 348] on icon "Main content" at bounding box center [607, 341] width 14 height 21
type input "**********"
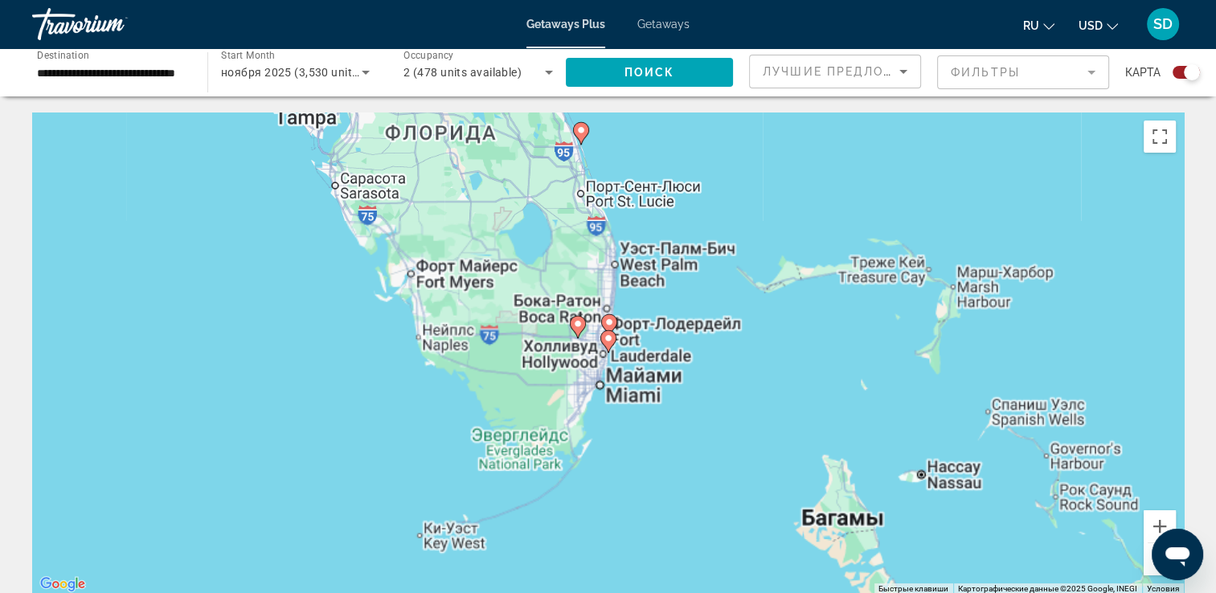
click at [607, 348] on icon "Main content" at bounding box center [607, 341] width 14 height 21
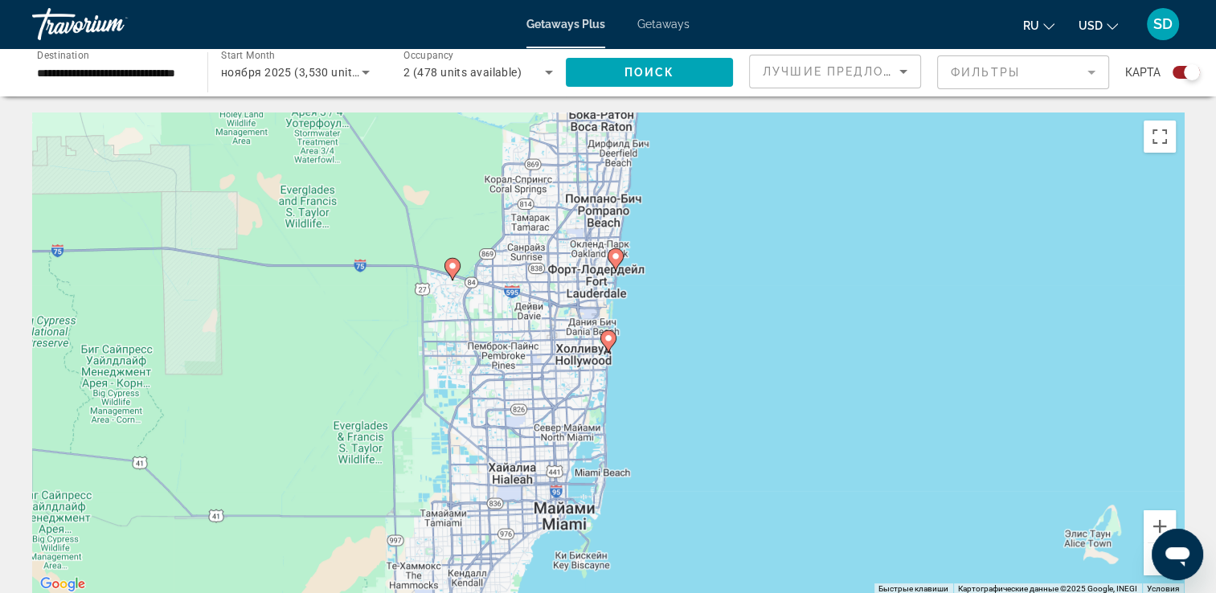
click at [605, 343] on icon "Main content" at bounding box center [607, 341] width 14 height 21
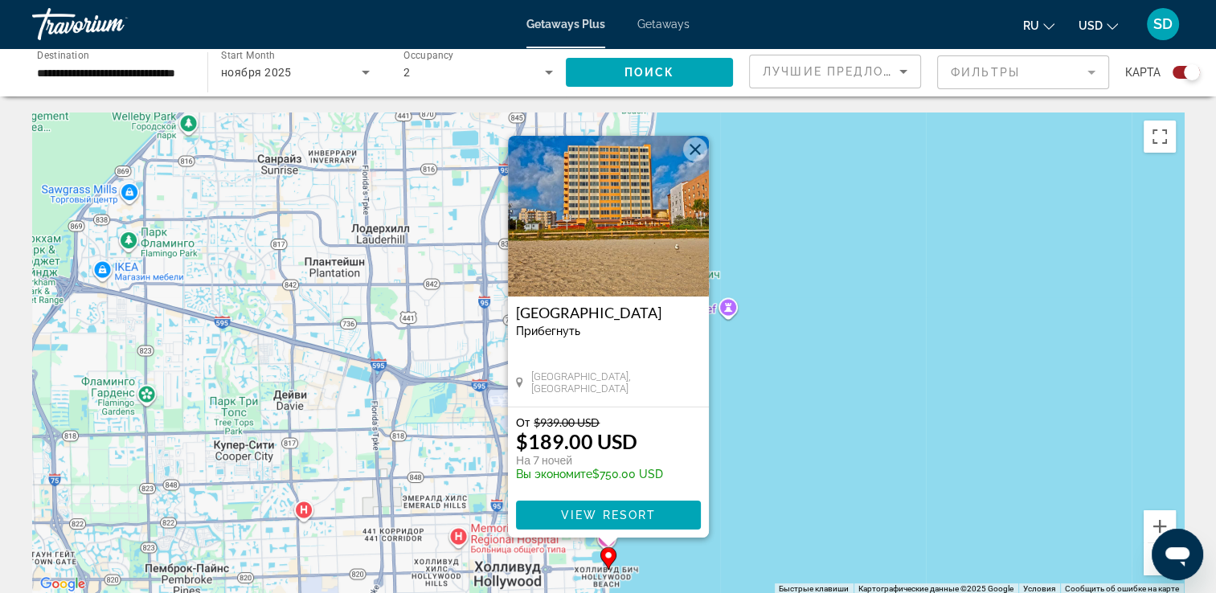
click at [617, 212] on img "Main content" at bounding box center [608, 216] width 201 height 161
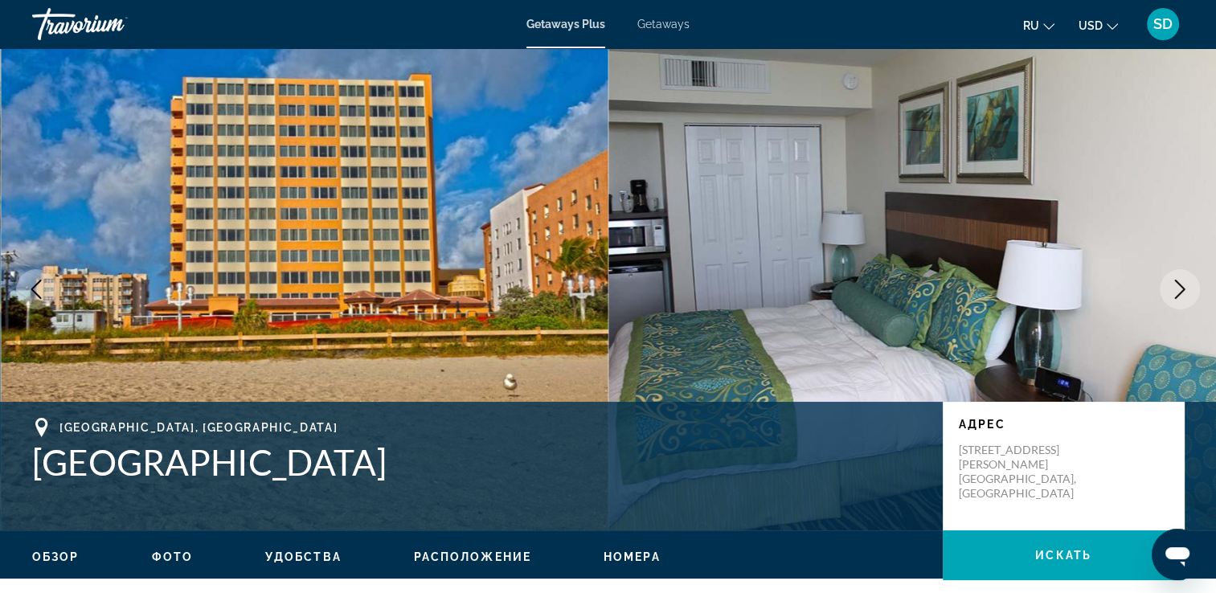
click at [1179, 291] on icon "Next image" at bounding box center [1179, 289] width 19 height 19
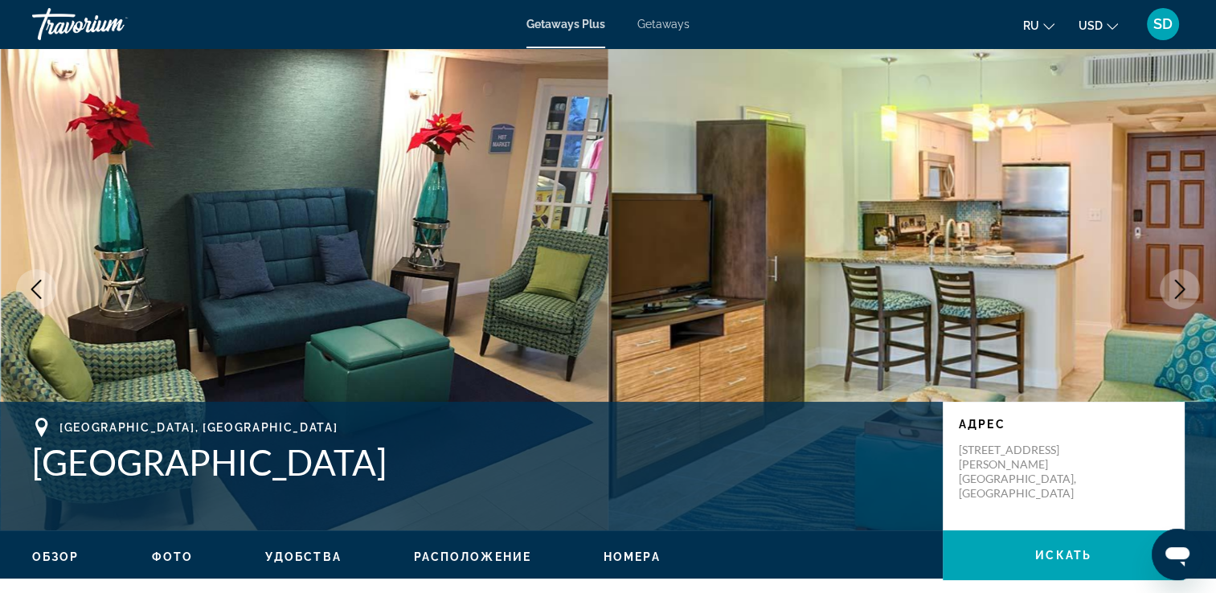
click at [1174, 288] on icon "Next image" at bounding box center [1179, 289] width 19 height 19
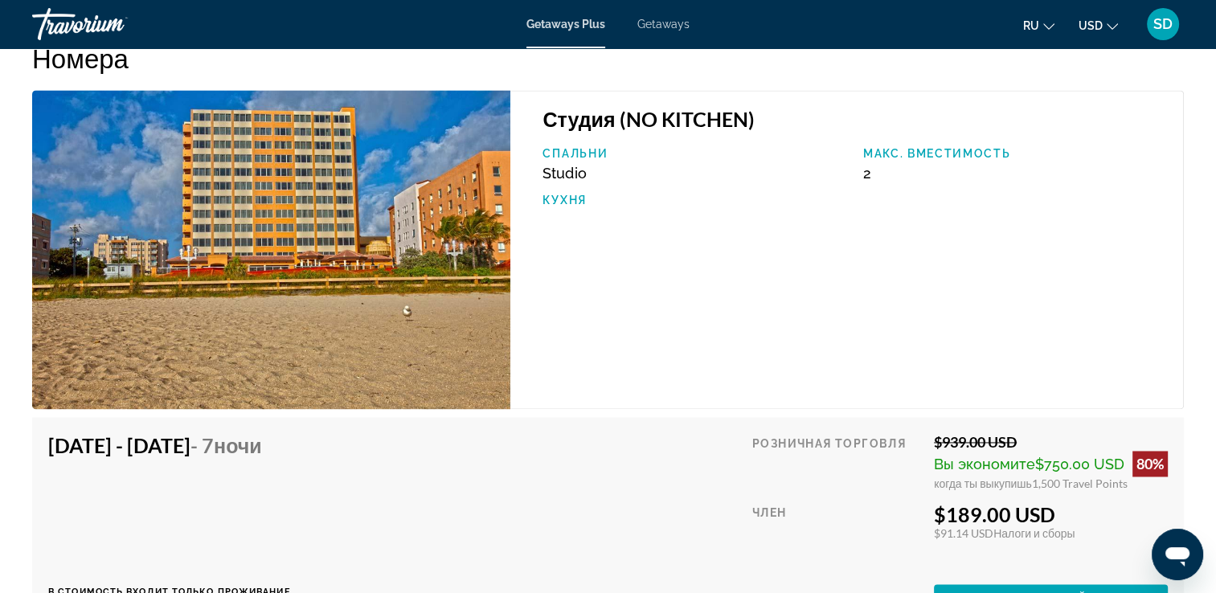
scroll to position [2625, 0]
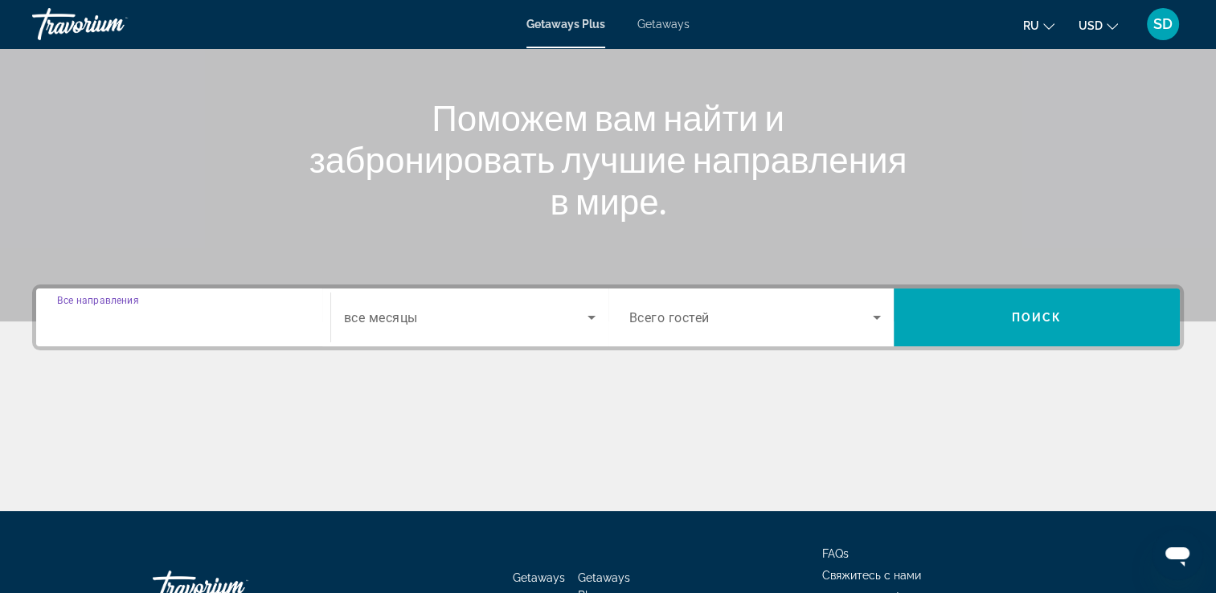
click at [181, 325] on input "Destination Все направления" at bounding box center [183, 318] width 252 height 19
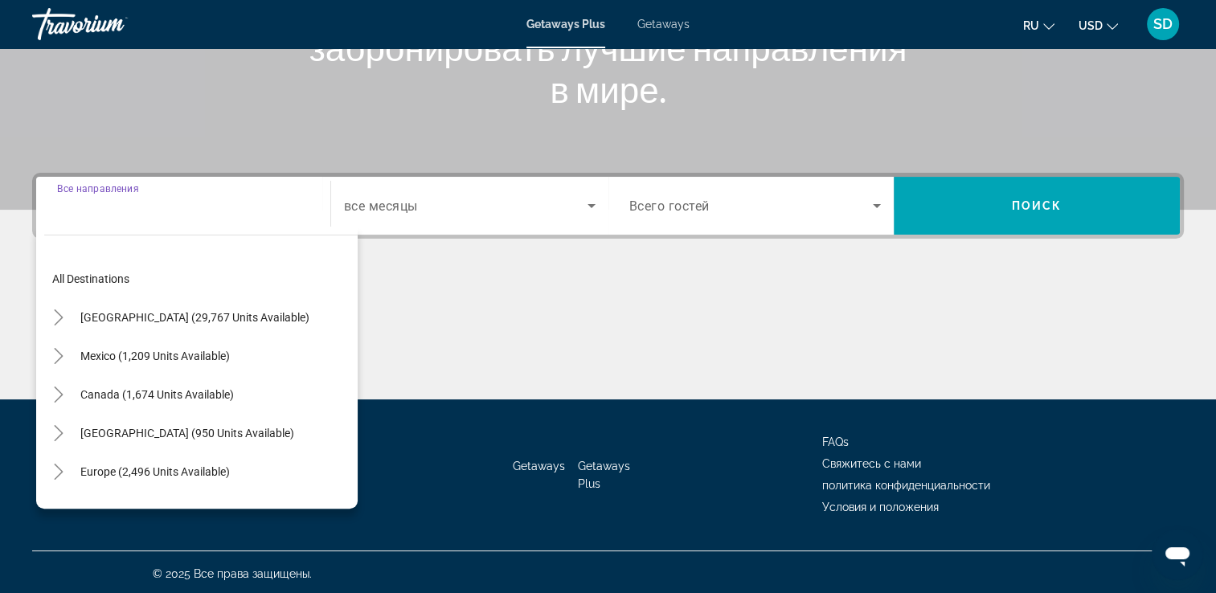
scroll to position [275, 0]
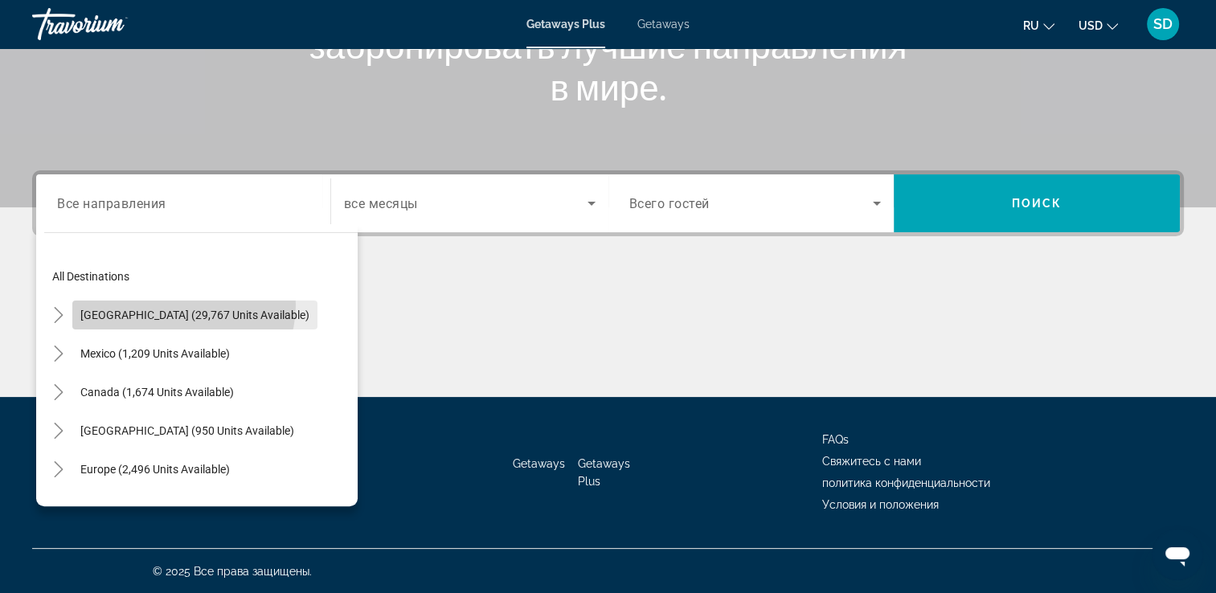
click at [182, 304] on span "Search widget" at bounding box center [194, 315] width 245 height 39
type input "**********"
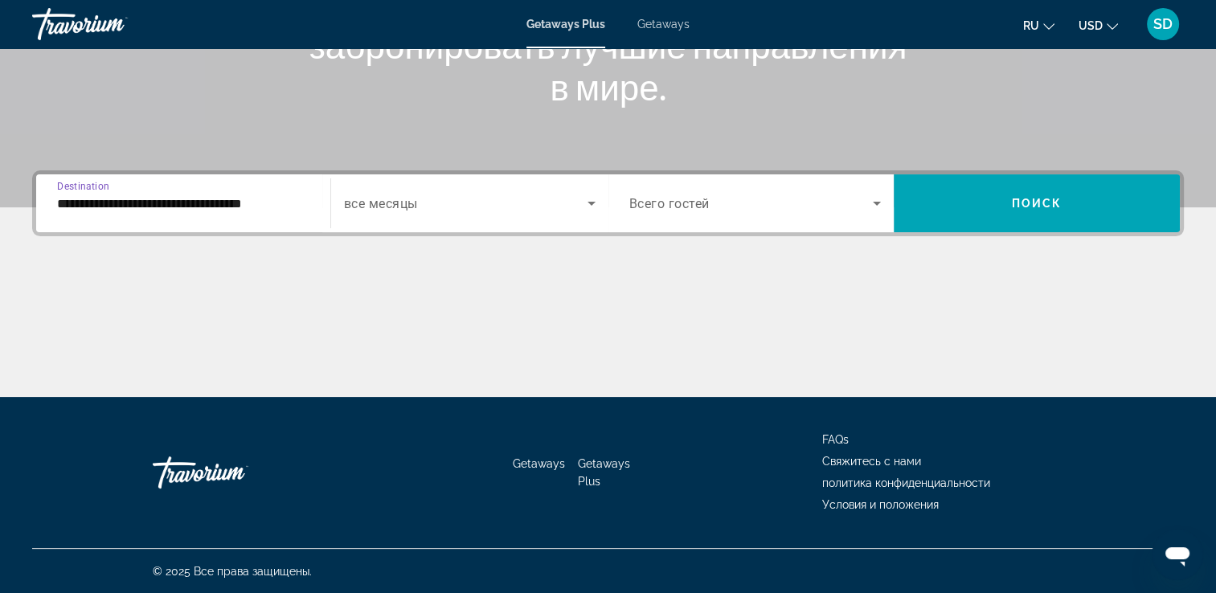
click at [447, 210] on span "Search widget" at bounding box center [465, 203] width 243 height 19
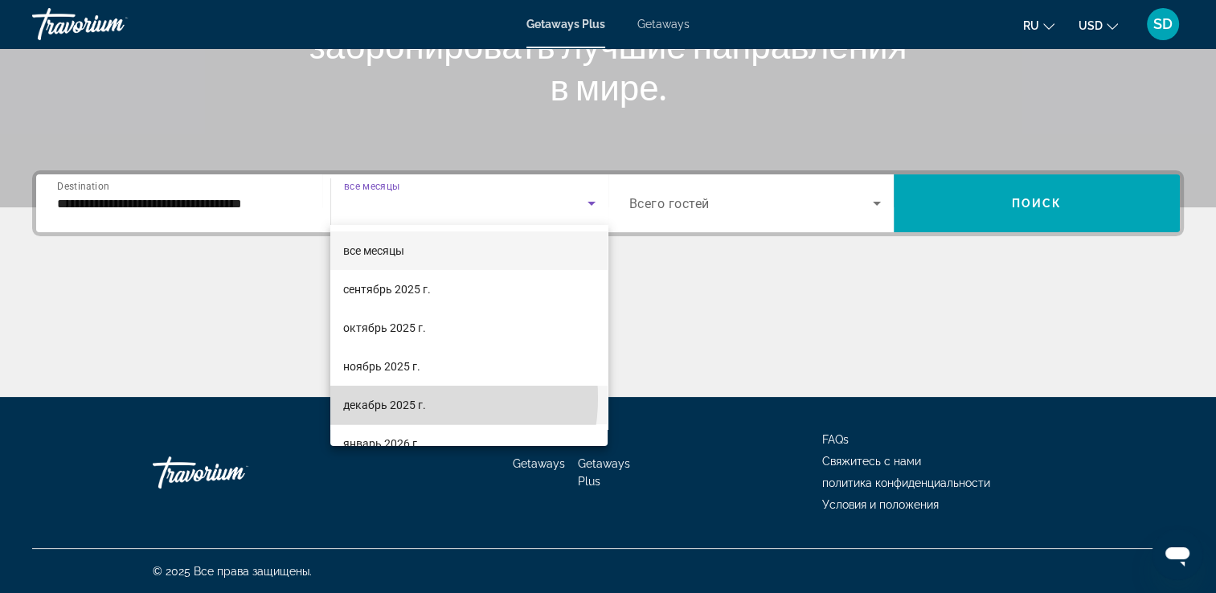
click at [404, 398] on span "декабрь 2025 г." at bounding box center [384, 404] width 83 height 19
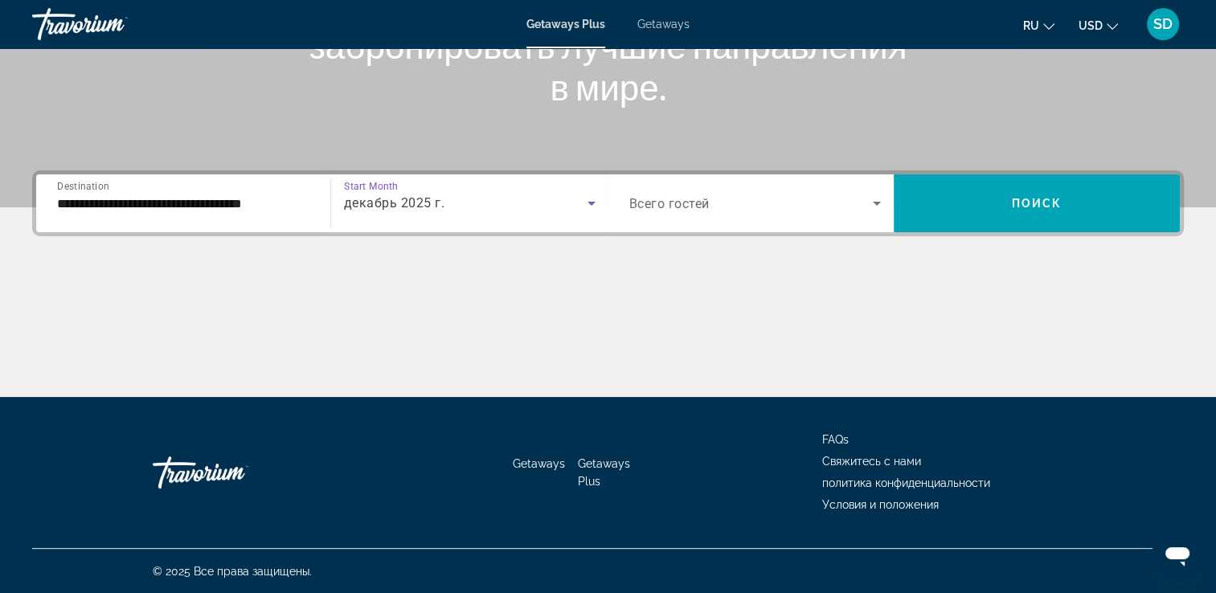
click at [653, 211] on span "Search widget" at bounding box center [751, 203] width 244 height 19
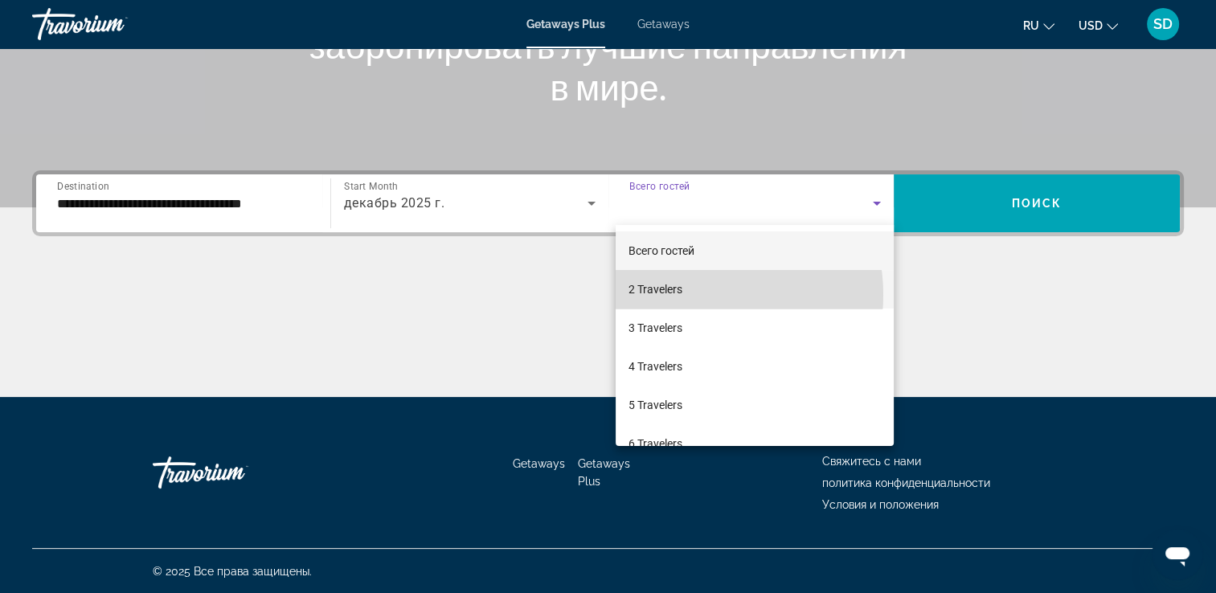
click at [688, 295] on mat-option "2 Travelers" at bounding box center [754, 289] width 278 height 39
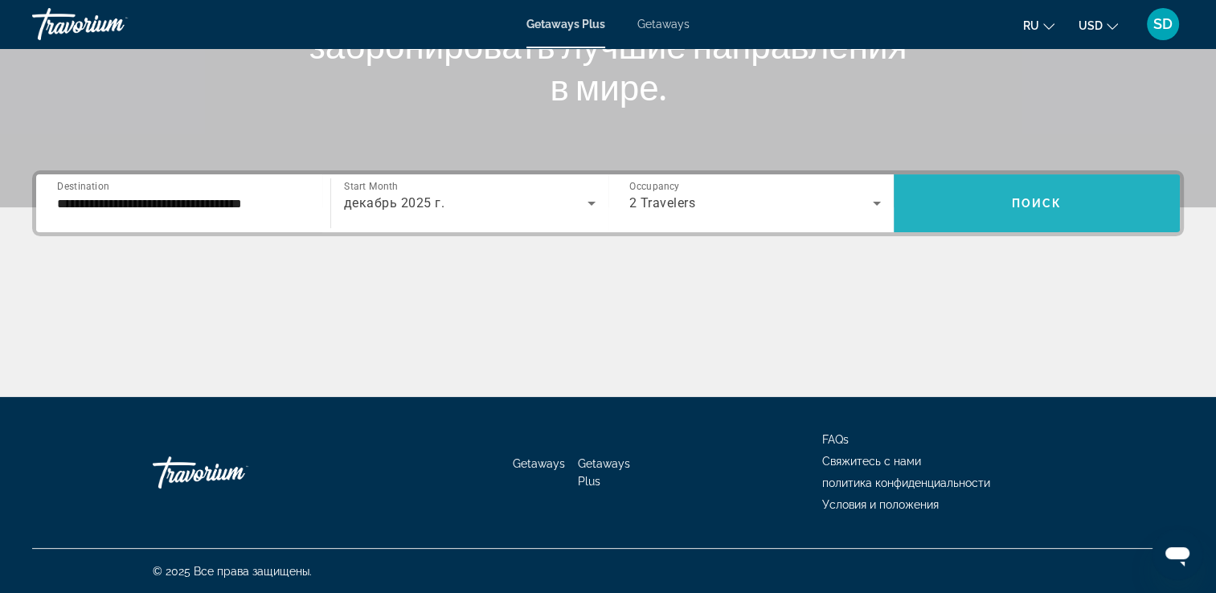
click at [1030, 189] on span "Search widget" at bounding box center [1036, 203] width 286 height 39
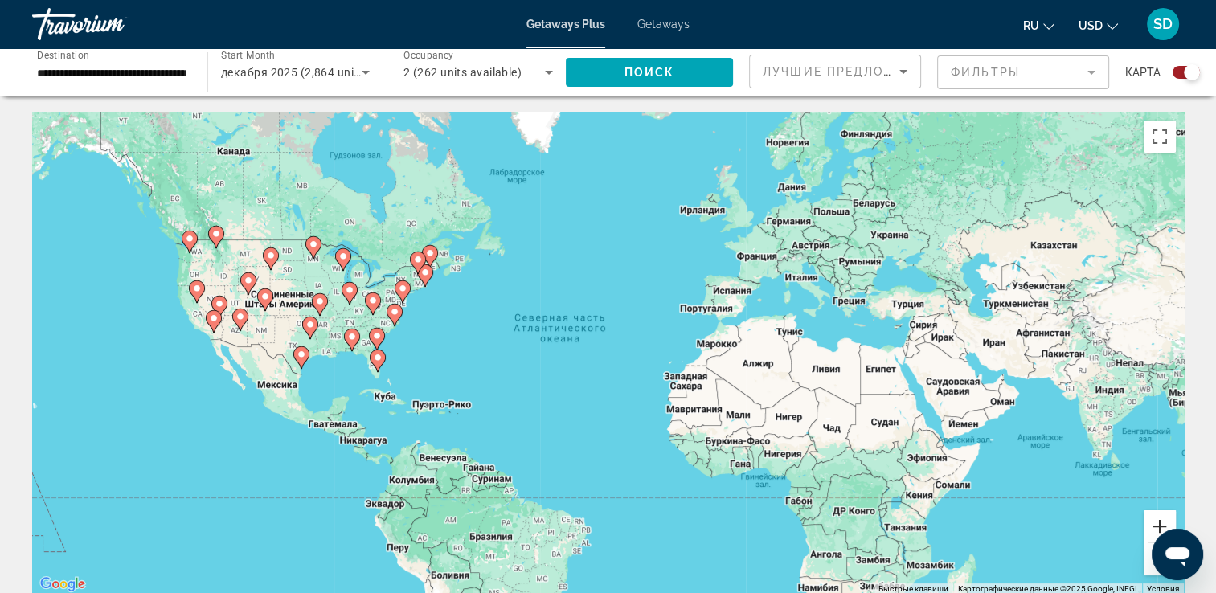
click at [1150, 519] on button "Увеличить" at bounding box center [1159, 526] width 32 height 32
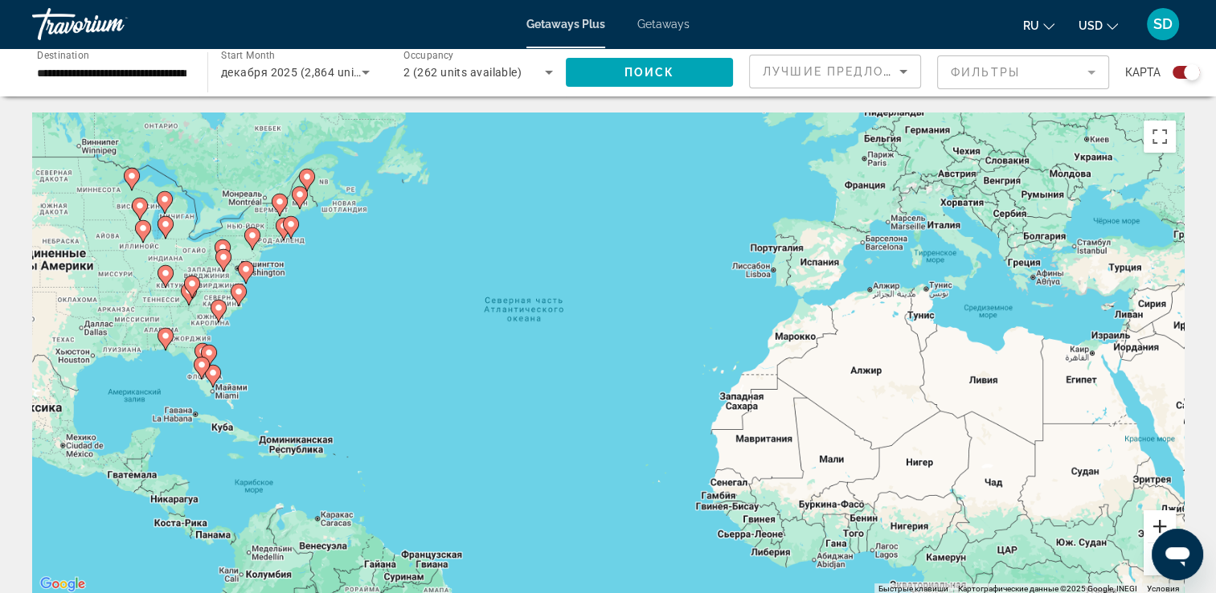
click at [1150, 519] on button "Увеличить" at bounding box center [1159, 526] width 32 height 32
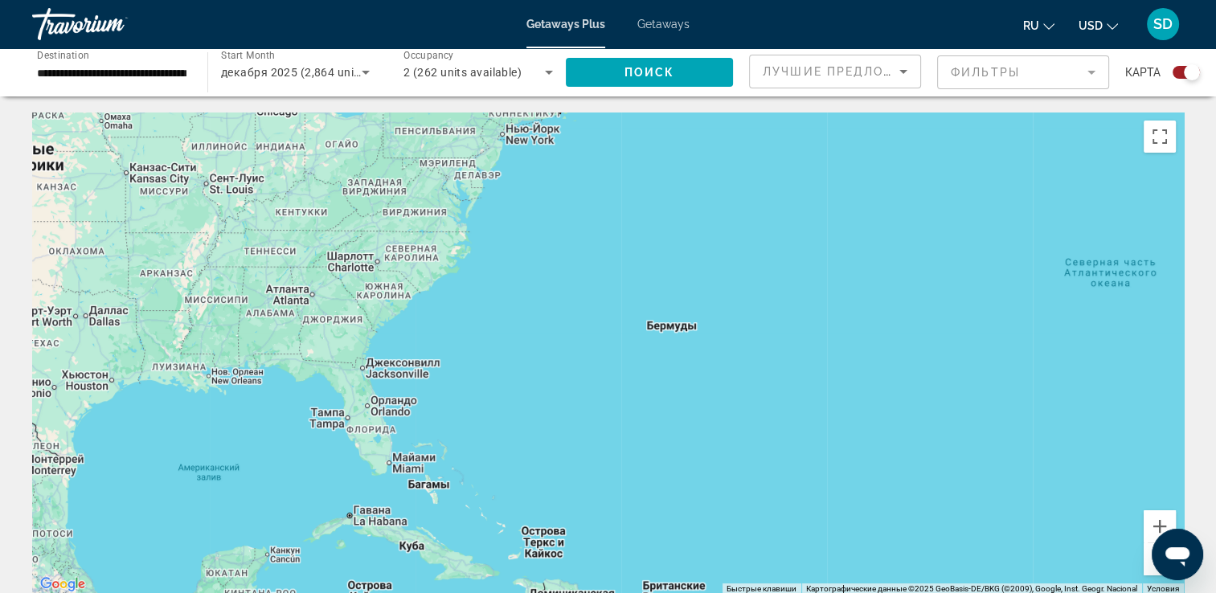
drag, startPoint x: 411, startPoint y: 445, endPoint x: 1116, endPoint y: 468, distance: 704.9
click at [1116, 468] on div "Чтобы активировать перетаскивание с помощью клавиатуры, нажмите Alt + Ввод. Пос…" at bounding box center [607, 353] width 1151 height 482
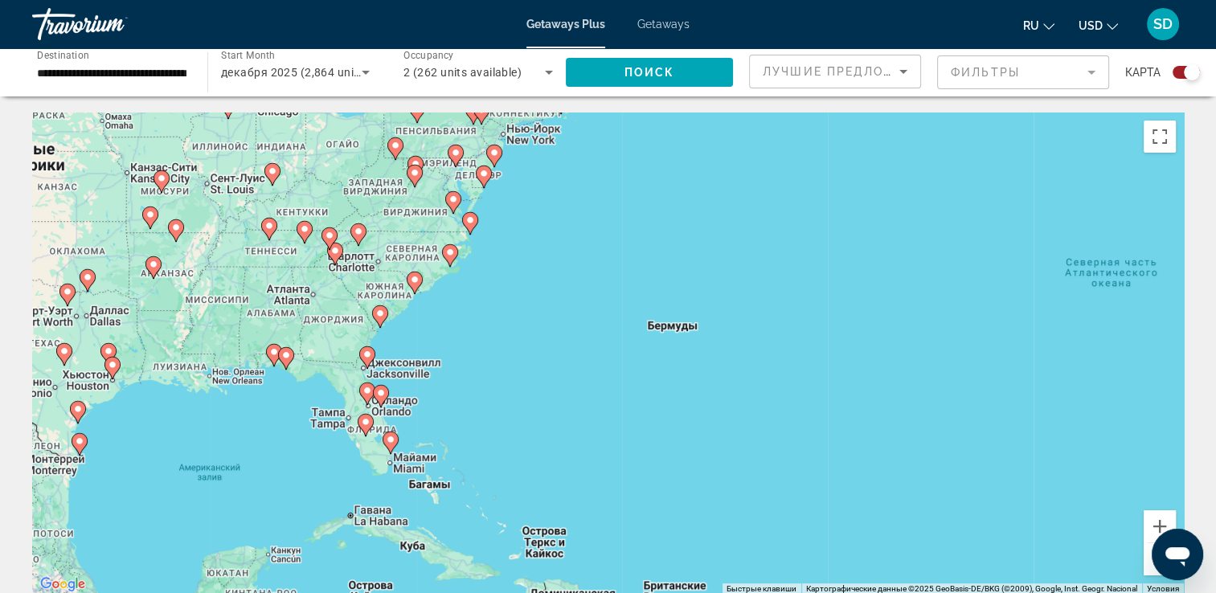
click at [448, 253] on image "Main content" at bounding box center [450, 252] width 10 height 10
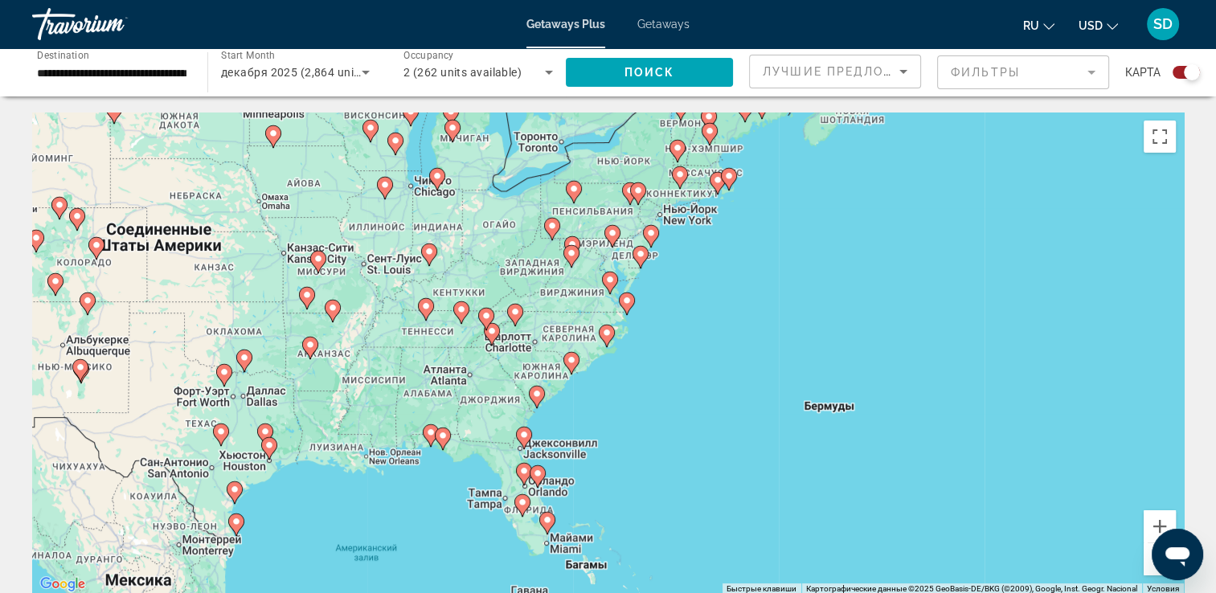
click at [628, 304] on image "Main content" at bounding box center [627, 301] width 10 height 10
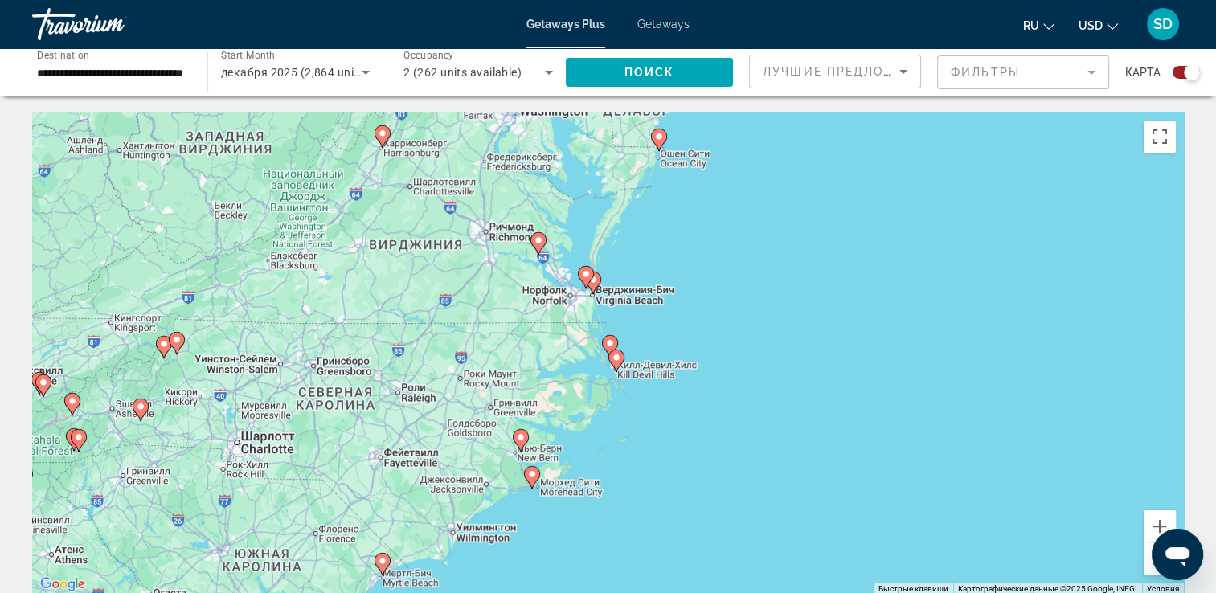
click at [616, 366] on icon "Main content" at bounding box center [615, 360] width 14 height 21
type input "**********"
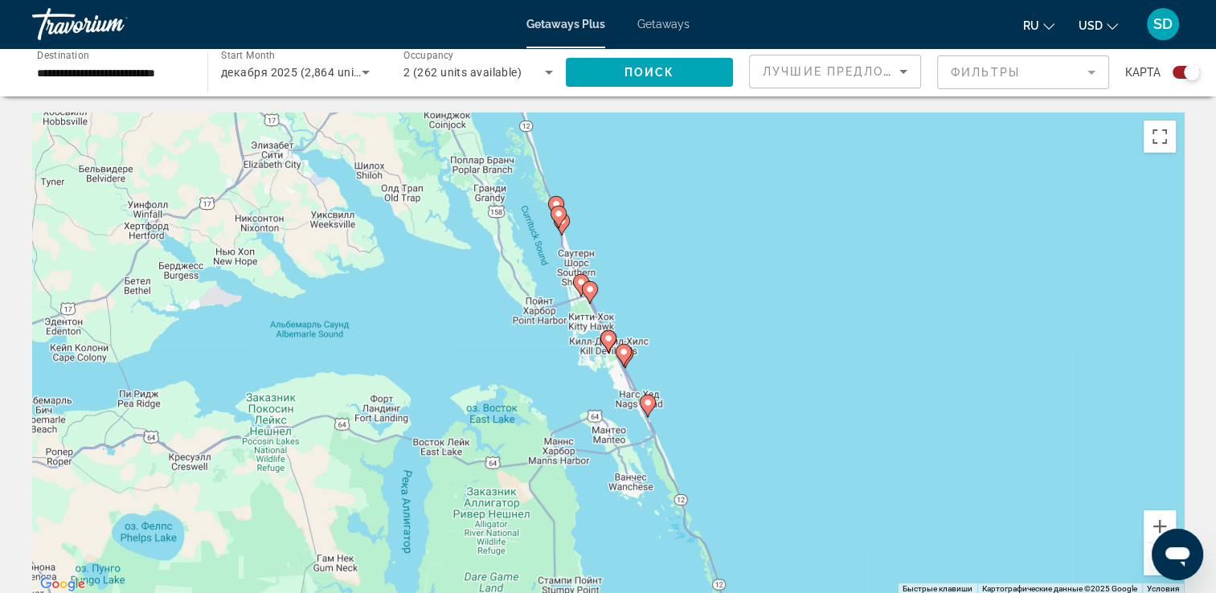
click at [646, 403] on image "Main content" at bounding box center [648, 403] width 10 height 10
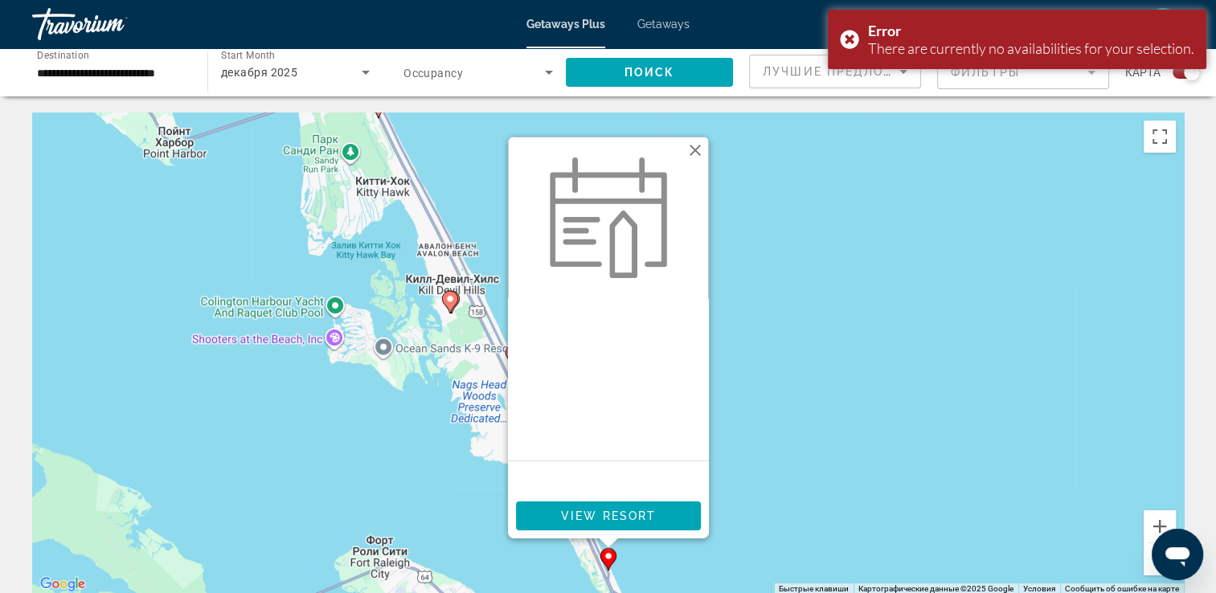
click at [690, 146] on button "Закрыть" at bounding box center [695, 150] width 24 height 24
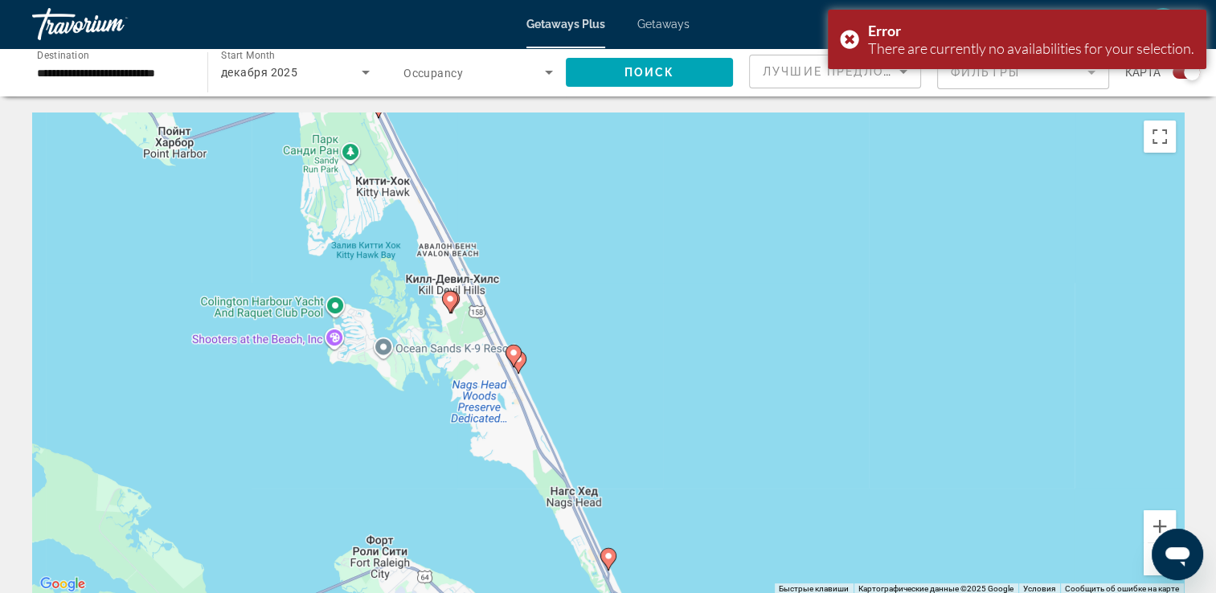
click at [517, 359] on icon "Main content" at bounding box center [513, 356] width 16 height 22
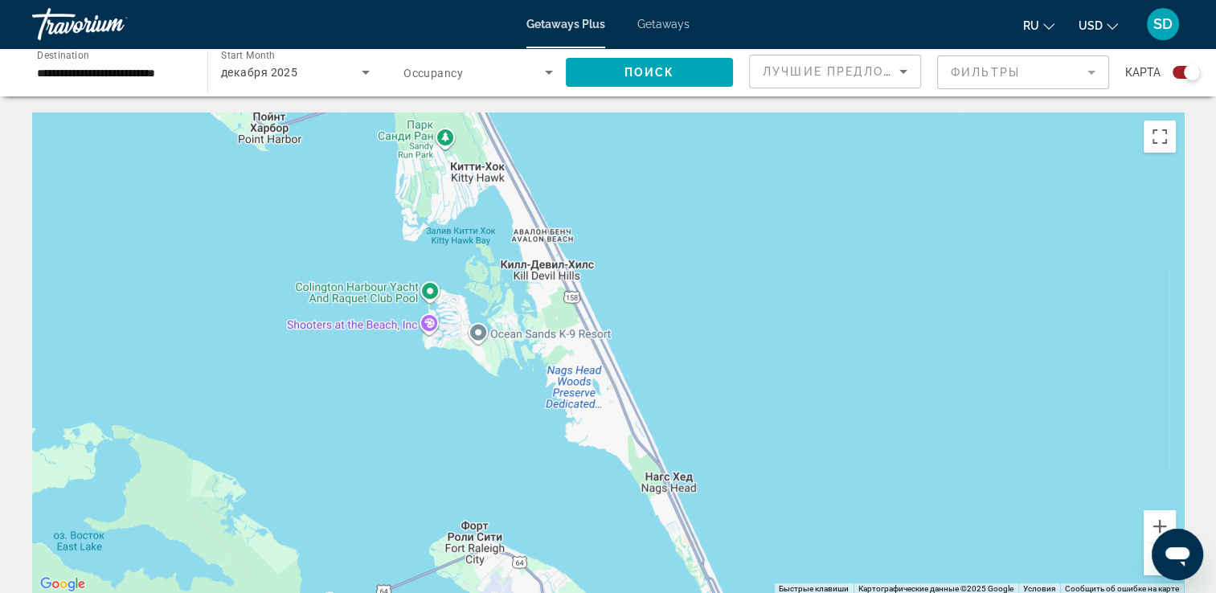
click at [1034, 433] on div "Main content" at bounding box center [607, 353] width 1151 height 482
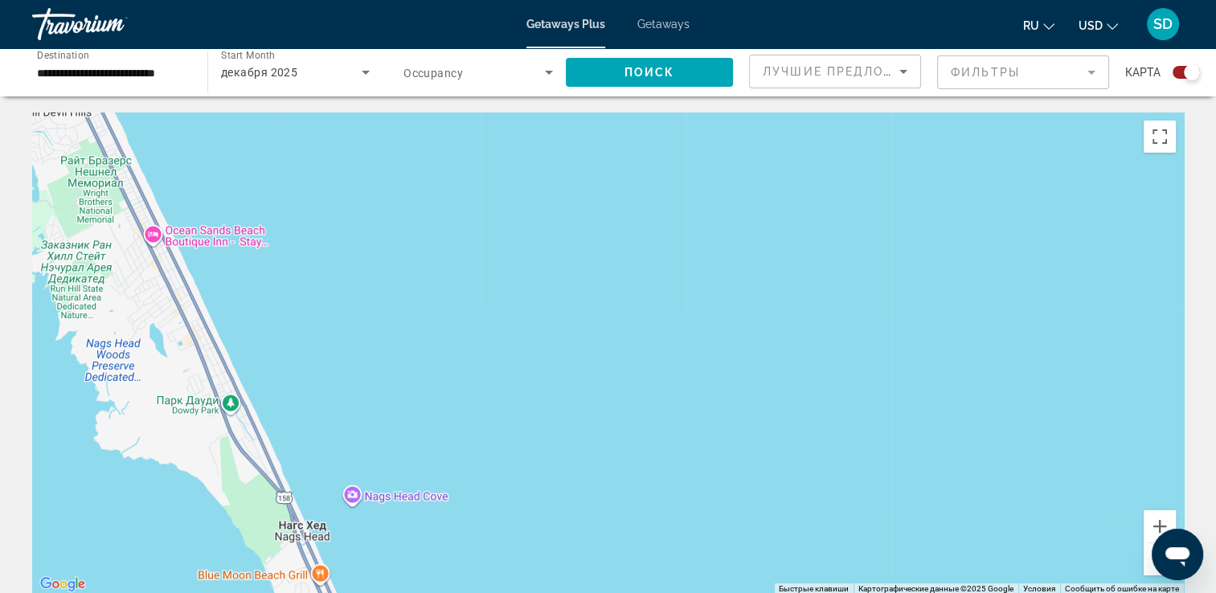
click at [1150, 567] on button "Уменьшить" at bounding box center [1159, 559] width 32 height 32
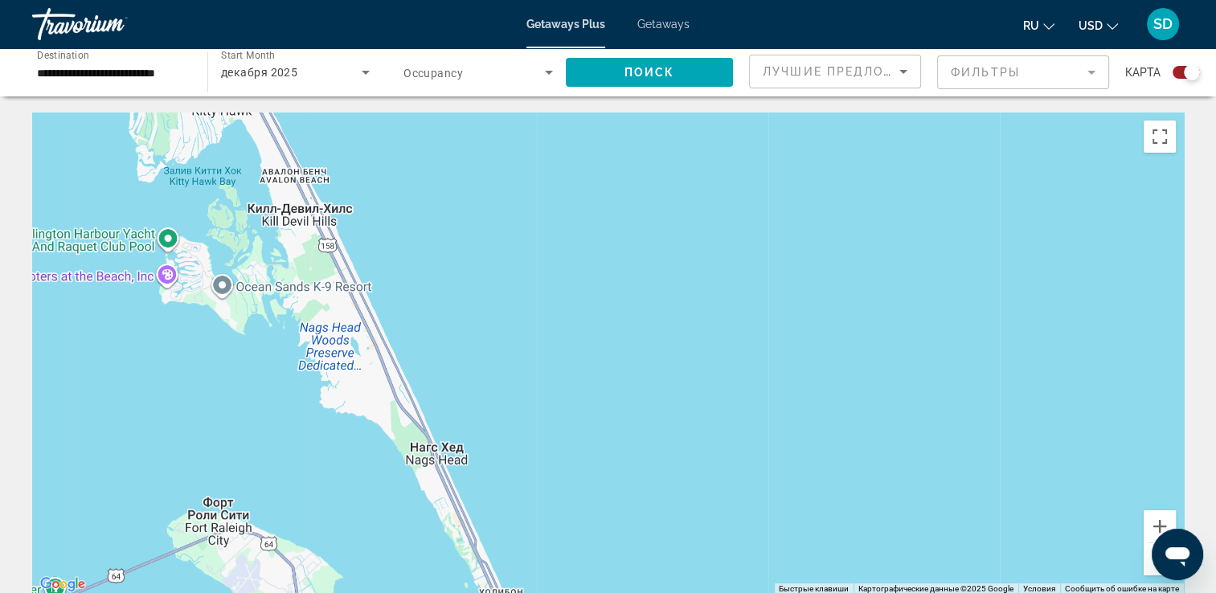
click at [1150, 567] on button "Уменьшить" at bounding box center [1159, 559] width 32 height 32
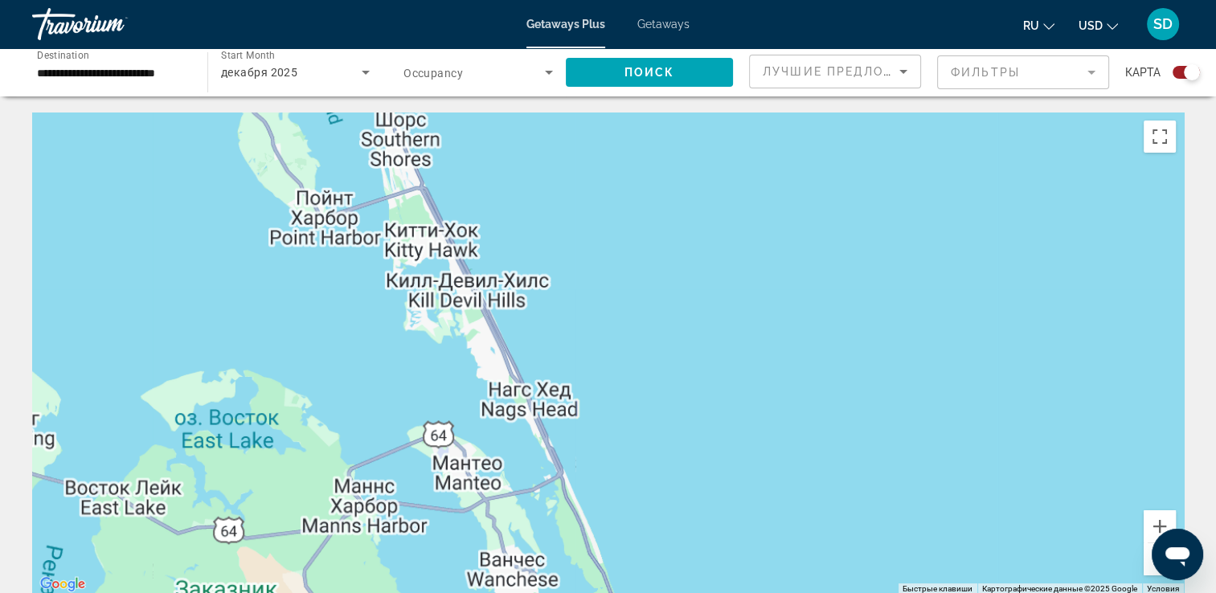
click at [1150, 567] on button "Уменьшить" at bounding box center [1159, 559] width 32 height 32
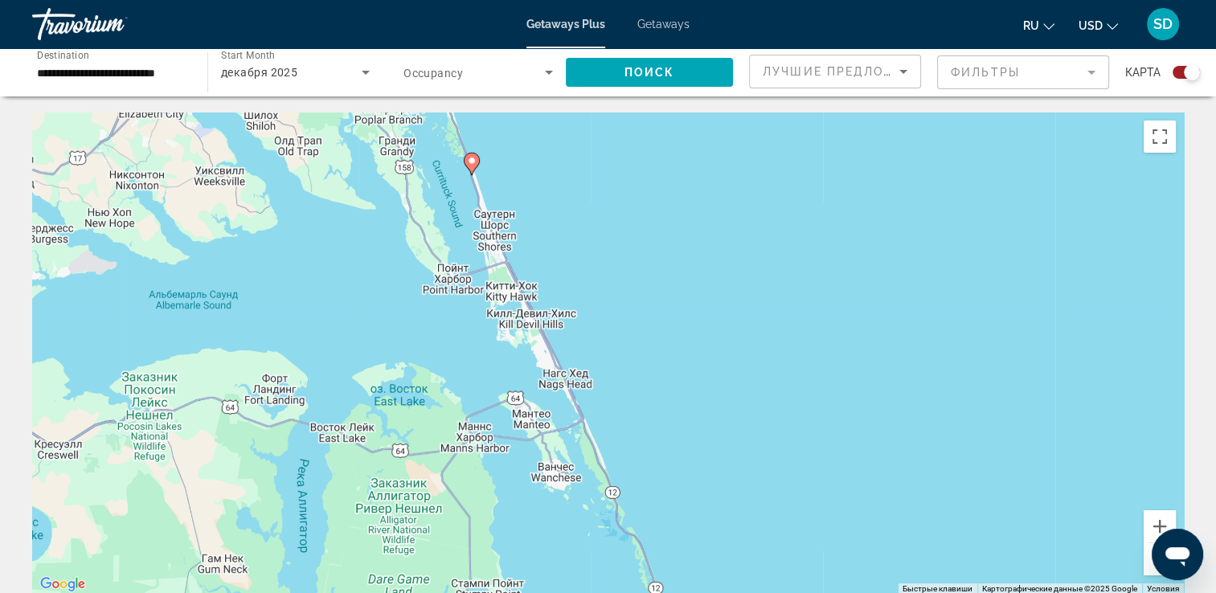
click at [1150, 567] on button "Уменьшить" at bounding box center [1159, 559] width 32 height 32
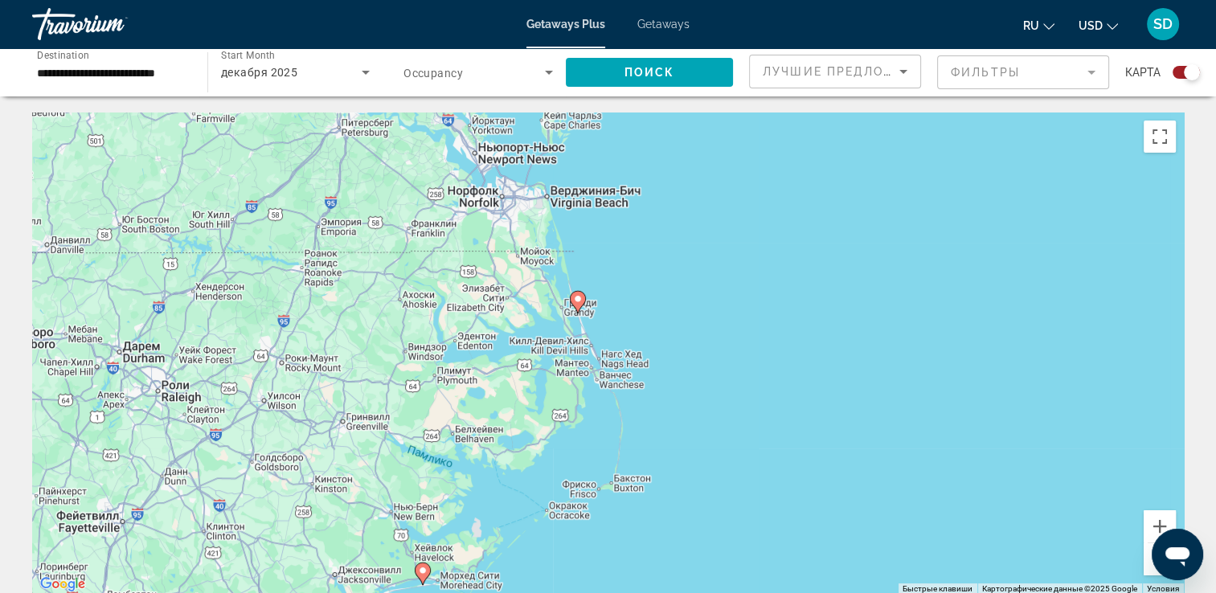
click at [1149, 566] on button "Уменьшить" at bounding box center [1159, 559] width 32 height 32
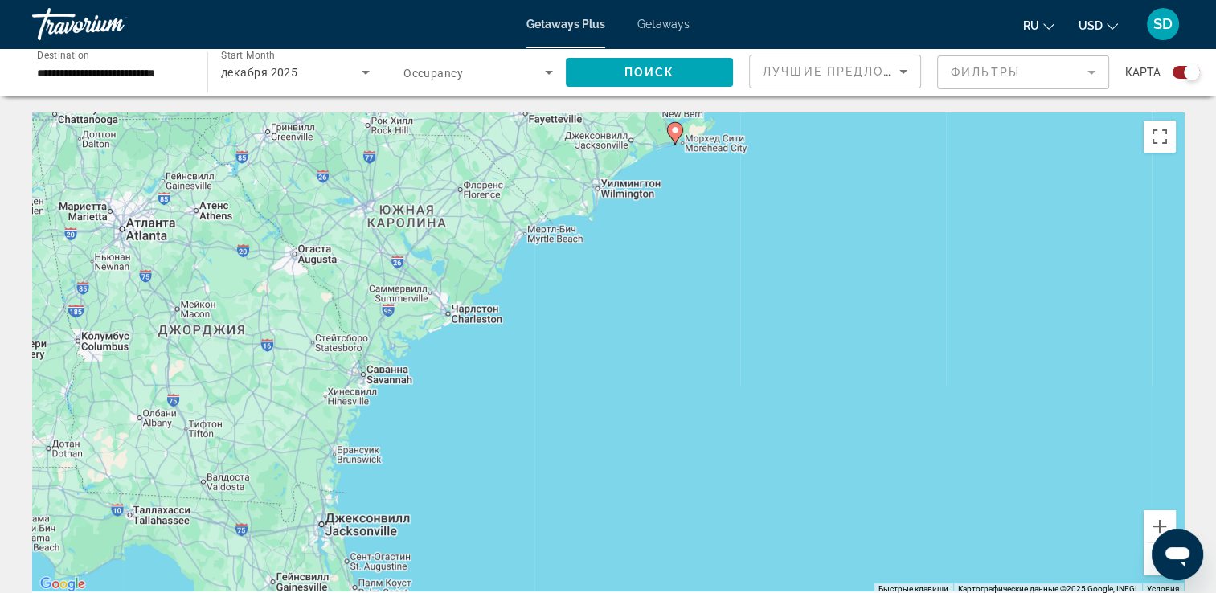
drag, startPoint x: 645, startPoint y: 492, endPoint x: 810, endPoint y: 158, distance: 371.9
click at [810, 158] on div "Чтобы активировать перетаскивание с помощью клавиатуры, нажмите Alt + Ввод. Пос…" at bounding box center [607, 353] width 1151 height 482
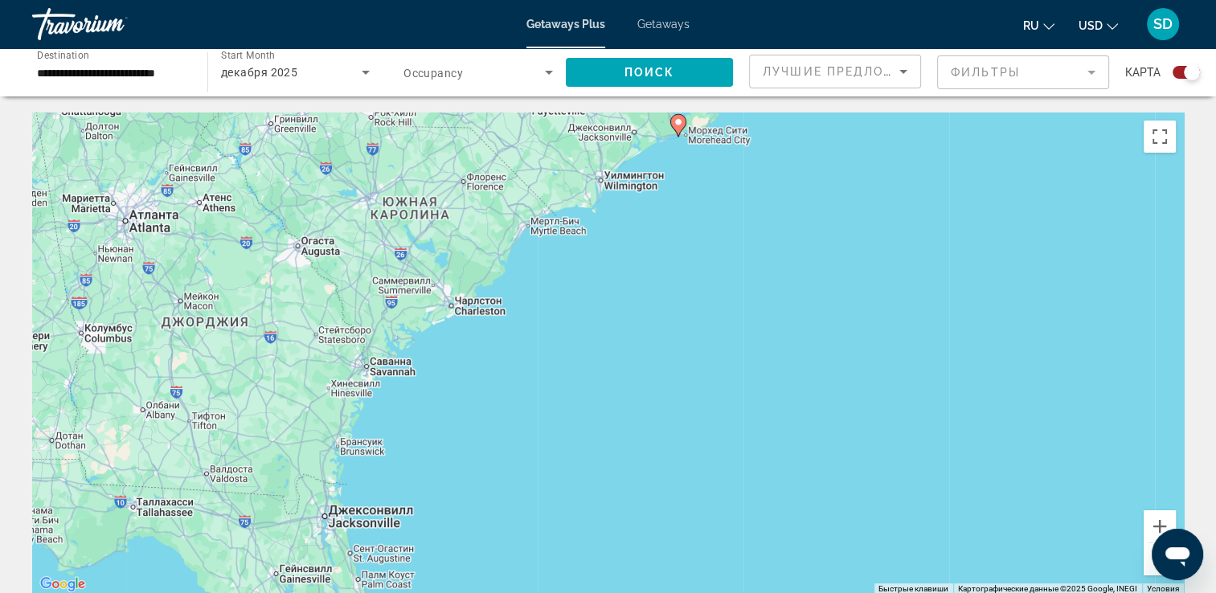
click at [1147, 565] on button "Уменьшить" at bounding box center [1159, 559] width 32 height 32
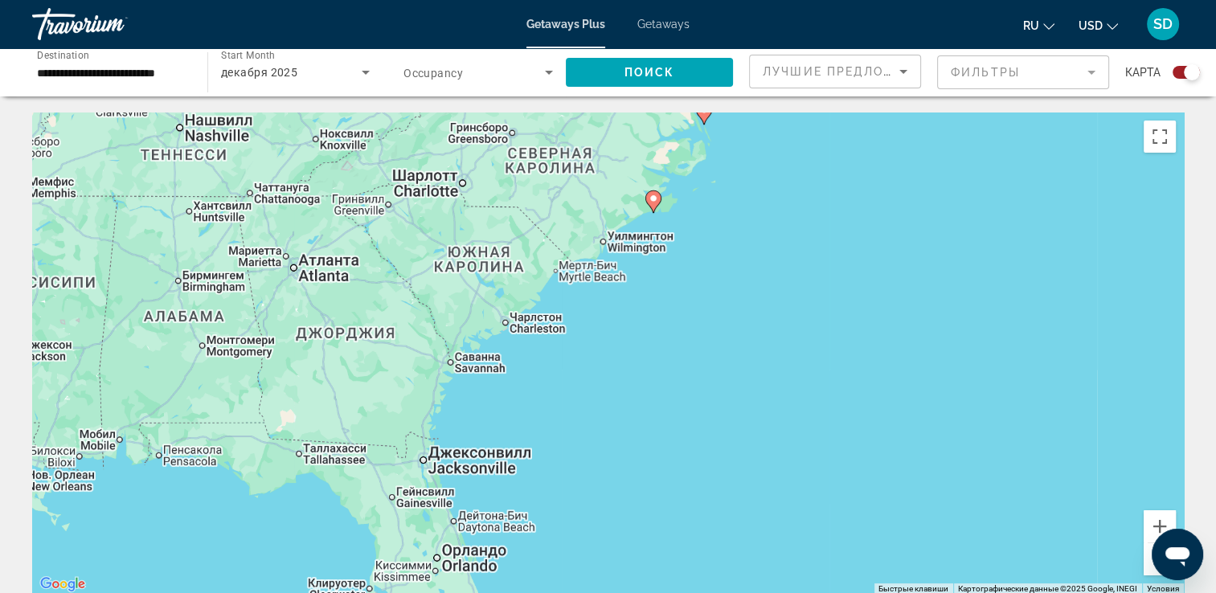
click at [1147, 565] on button "Уменьшить" at bounding box center [1159, 559] width 32 height 32
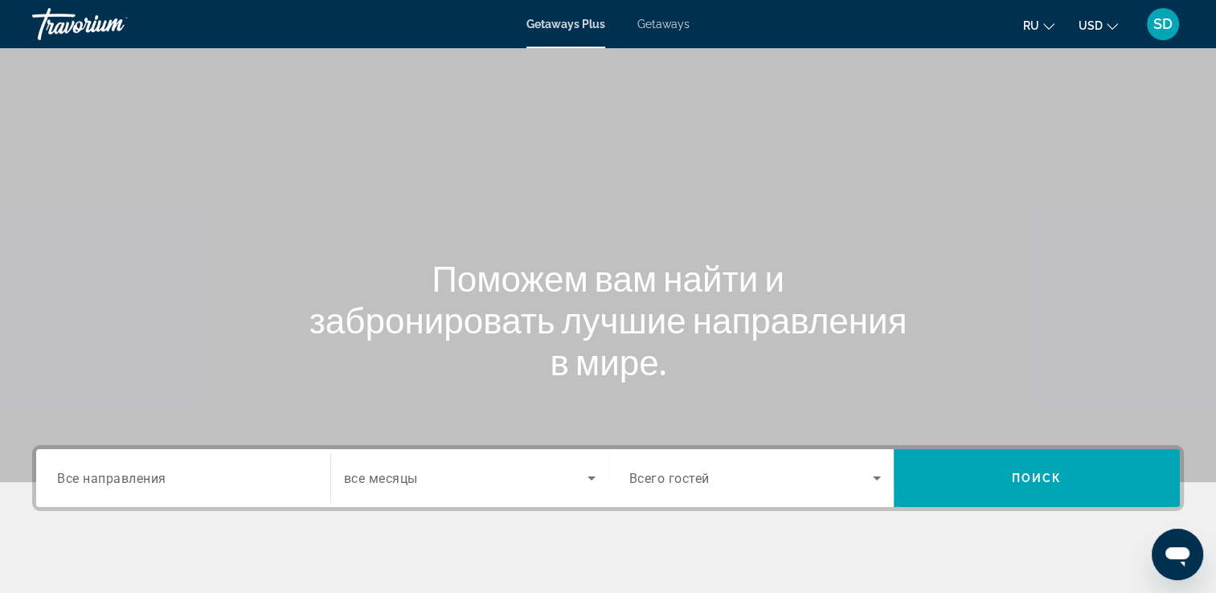
click at [227, 494] on div "Search widget" at bounding box center [183, 479] width 252 height 46
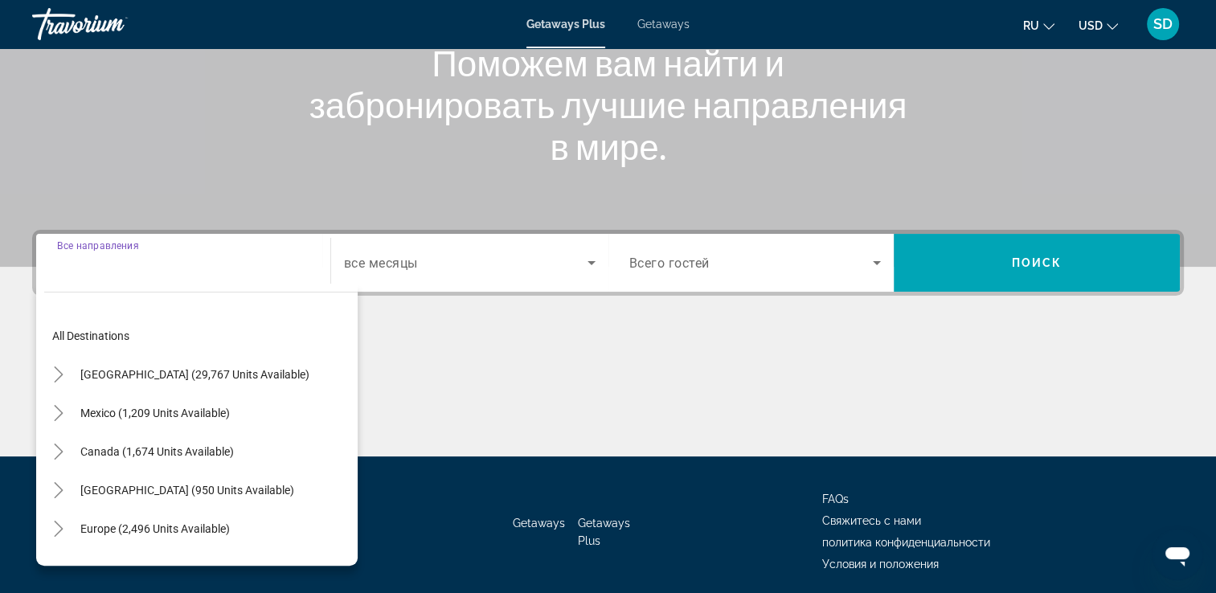
scroll to position [275, 0]
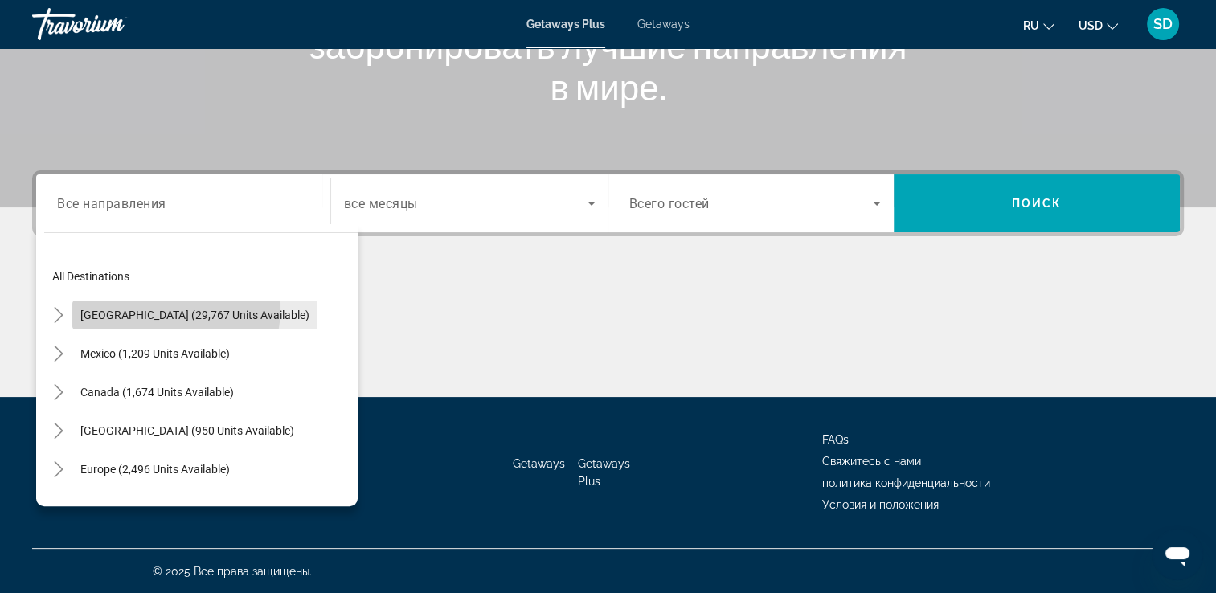
click at [175, 309] on span "[GEOGRAPHIC_DATA] (29,767 units available)" at bounding box center [194, 315] width 229 height 13
type input "**********"
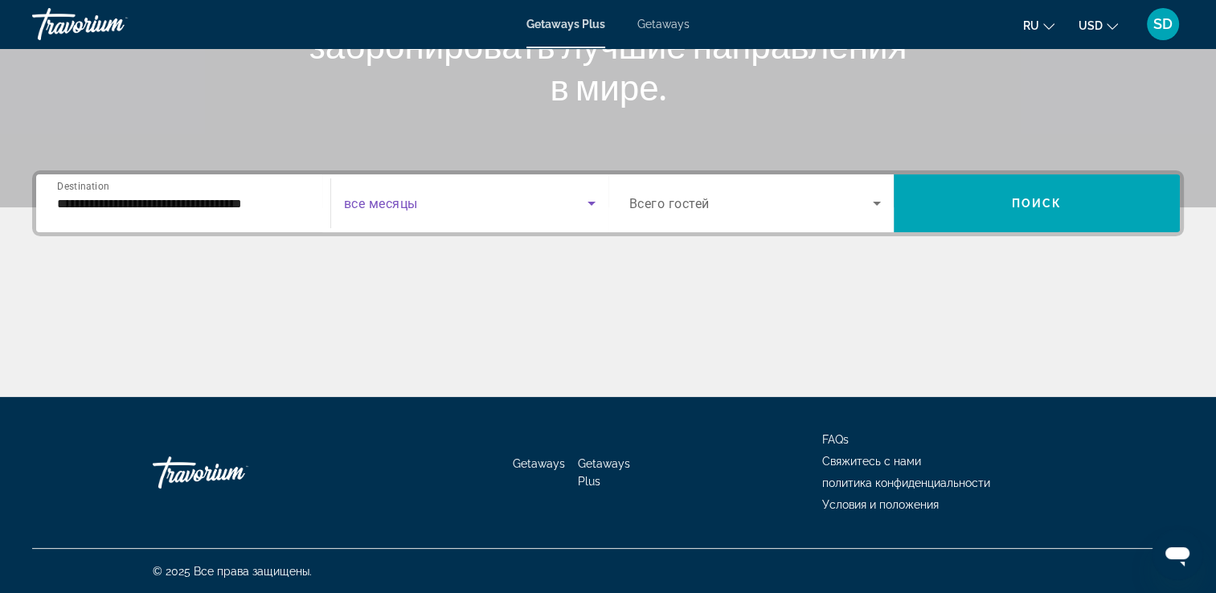
click at [533, 202] on span "Search widget" at bounding box center [465, 203] width 243 height 19
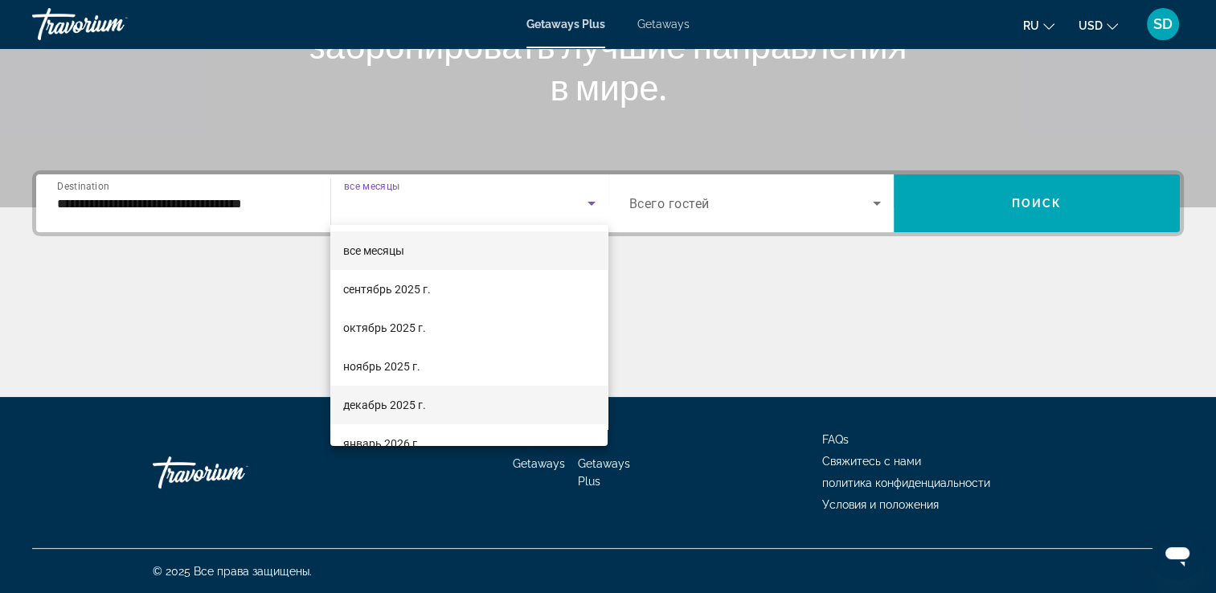
click at [389, 402] on span "декабрь 2025 г." at bounding box center [384, 404] width 83 height 19
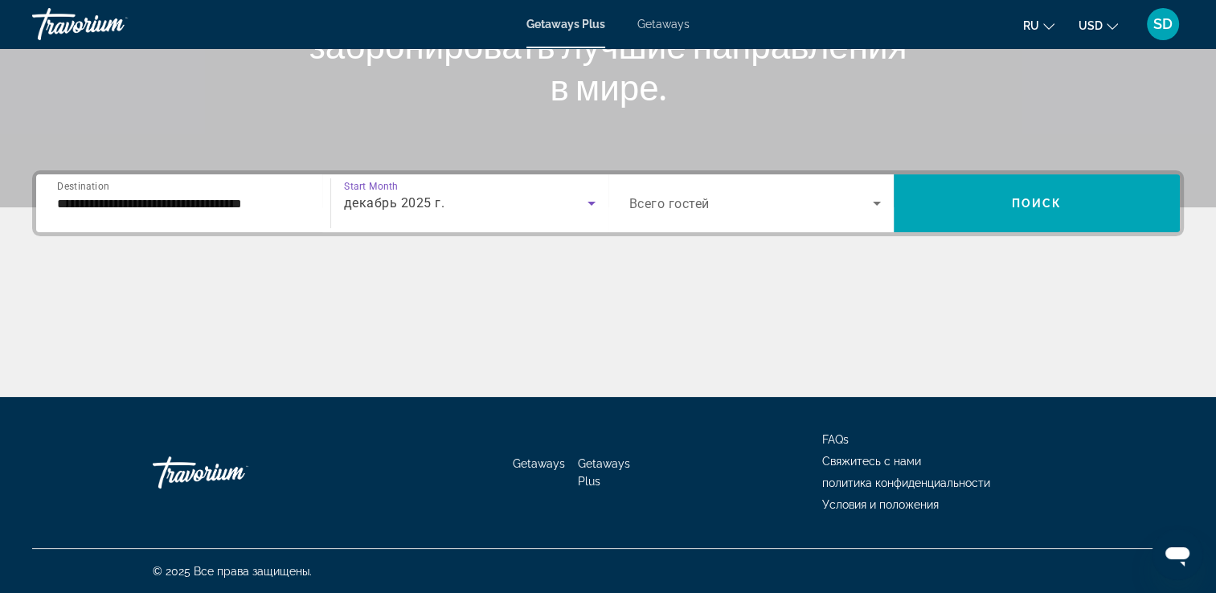
click at [645, 207] on span "Всего гостей" at bounding box center [669, 203] width 80 height 15
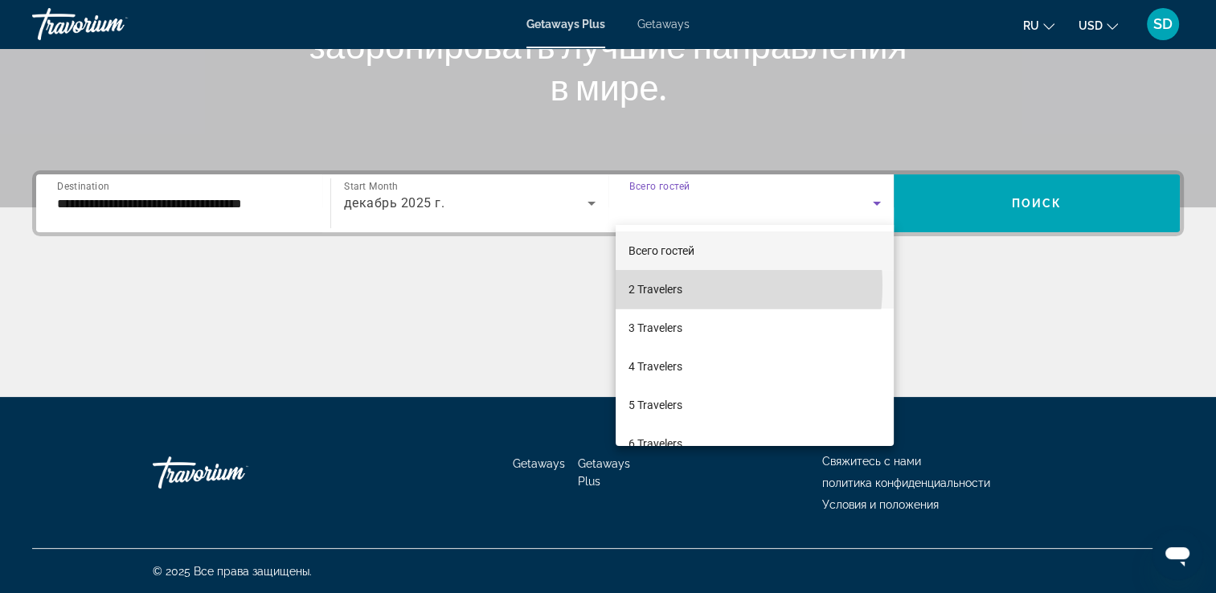
click at [669, 286] on span "2 Travelers" at bounding box center [655, 289] width 54 height 19
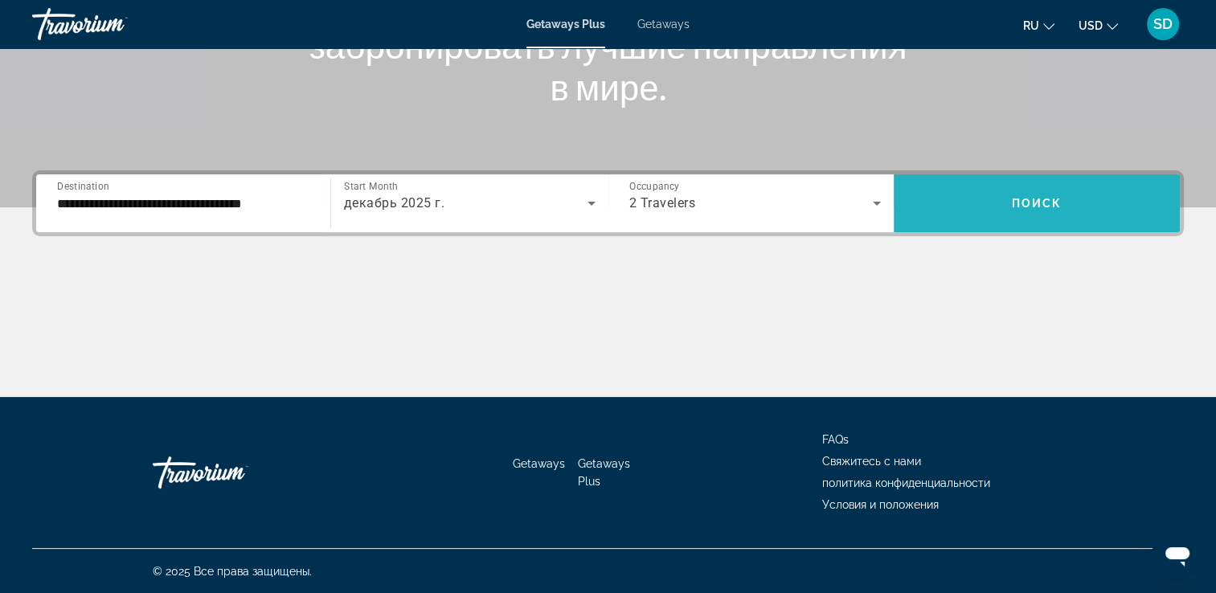
click at [973, 206] on span "Search widget" at bounding box center [1036, 203] width 286 height 39
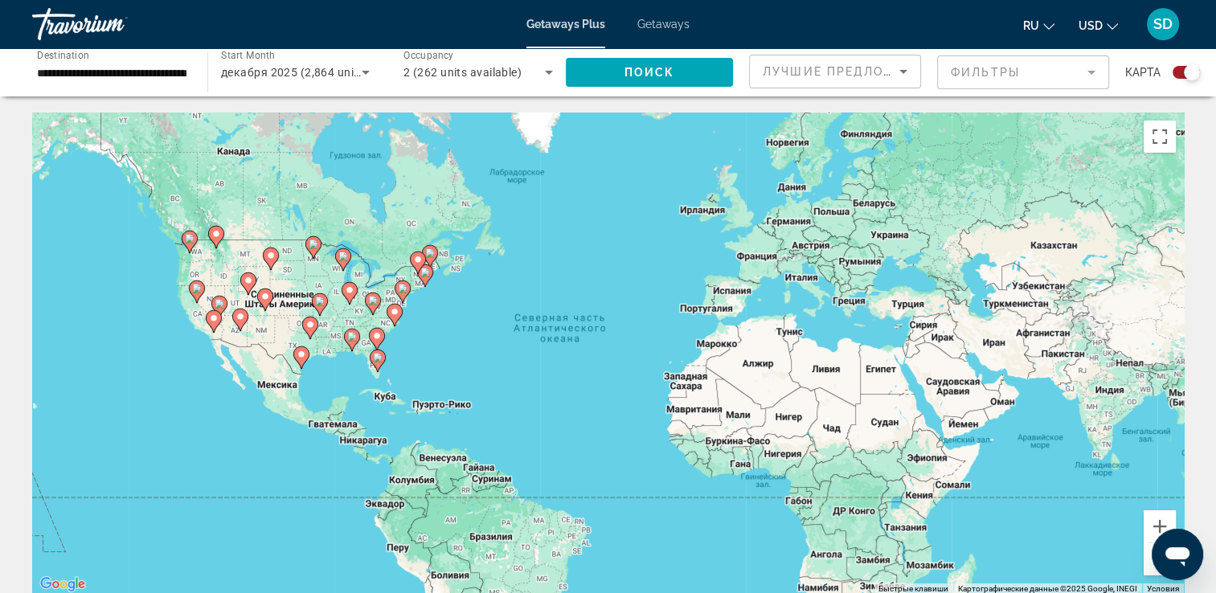
click at [377, 361] on image "Main content" at bounding box center [378, 358] width 10 height 10
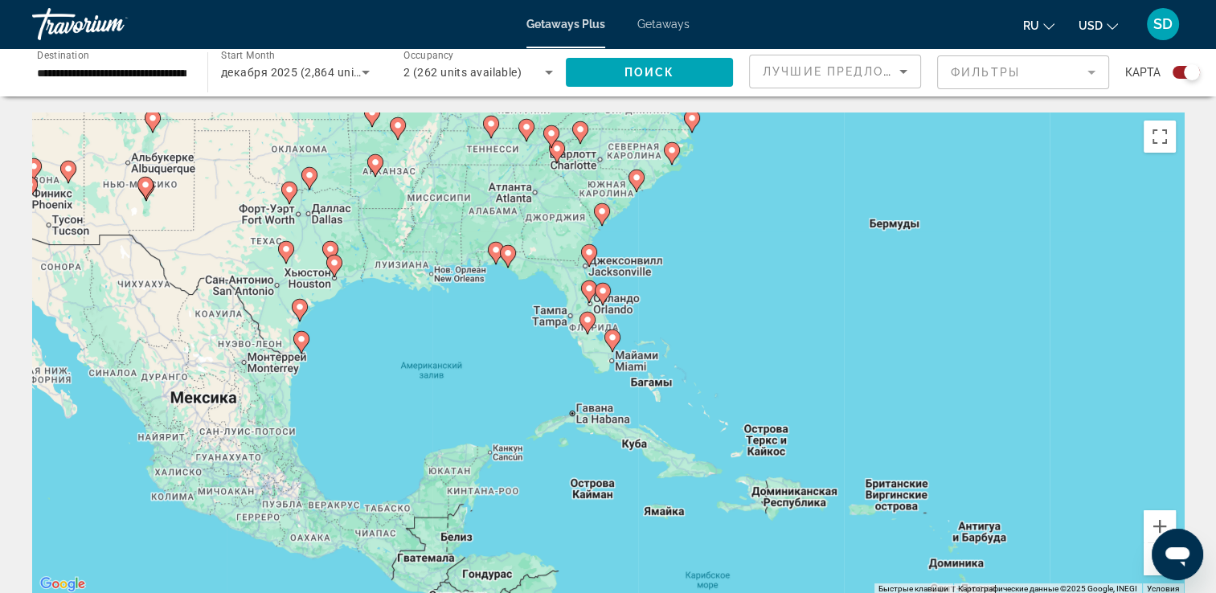
click at [617, 343] on gmp-advanced-marker "Main content" at bounding box center [612, 341] width 16 height 24
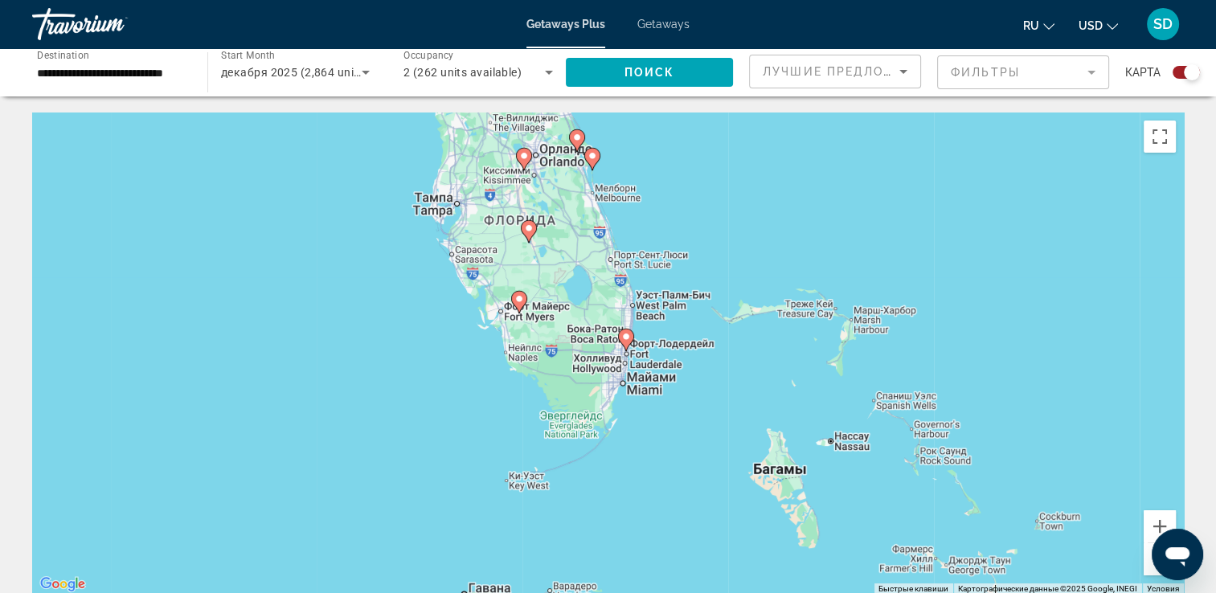
click at [623, 340] on image "Main content" at bounding box center [626, 337] width 10 height 10
type input "**********"
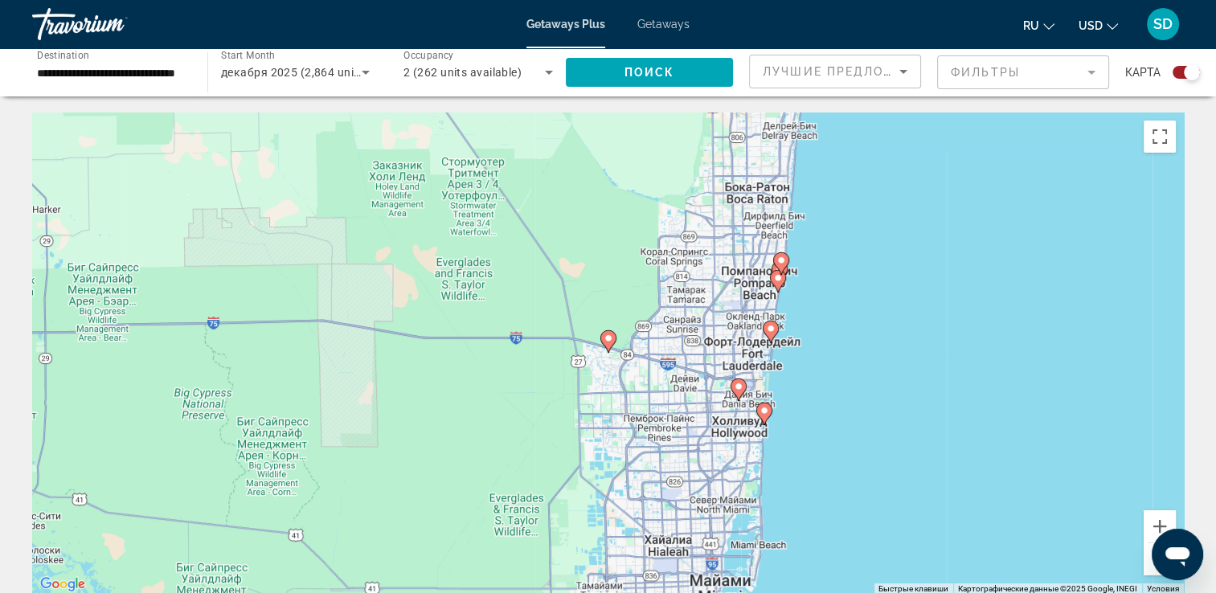
click at [762, 410] on image "Main content" at bounding box center [764, 411] width 10 height 10
